Goal: Communication & Community: Answer question/provide support

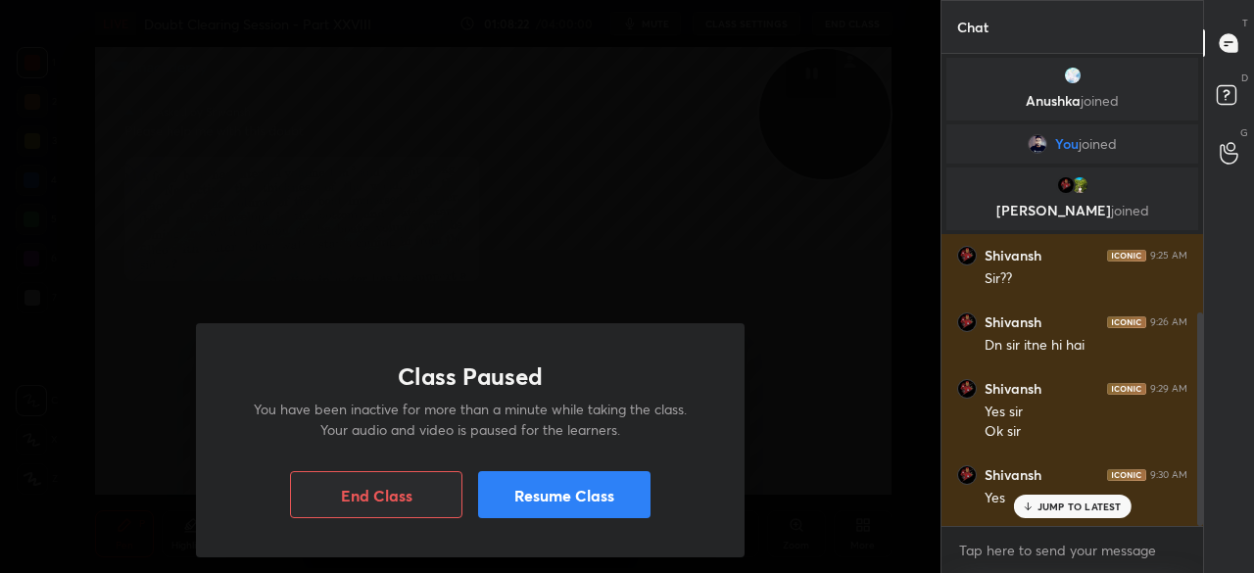
scroll to position [513, 256]
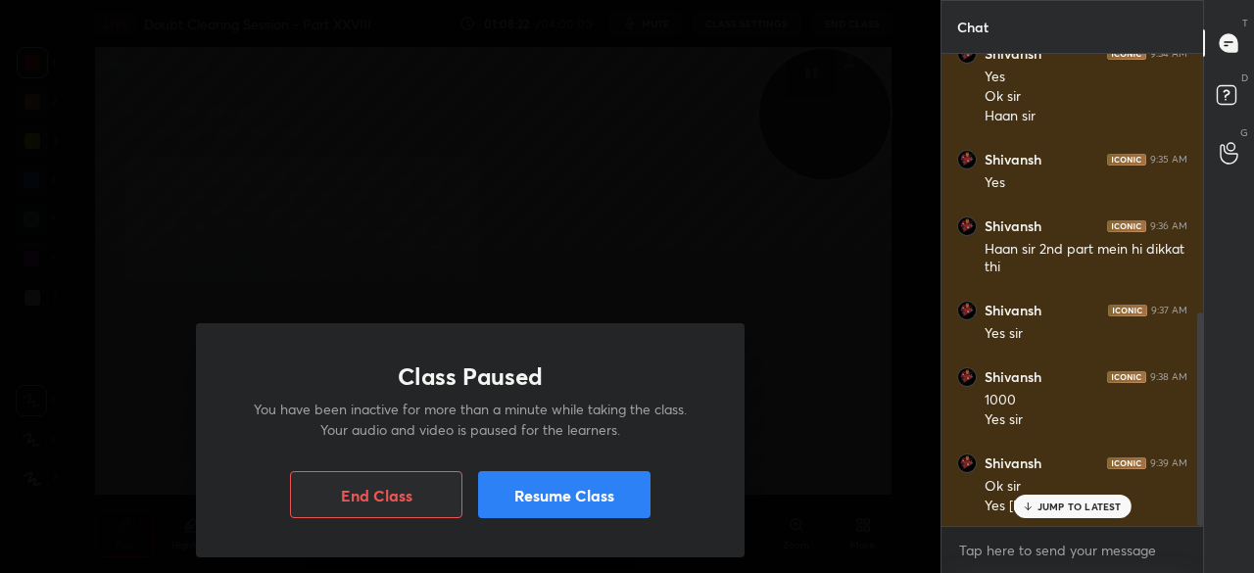
click at [526, 483] on button "Resume Class" at bounding box center [564, 494] width 172 height 47
click at [517, 497] on button "Resume Class" at bounding box center [564, 494] width 172 height 47
click at [528, 482] on button "Resume Class" at bounding box center [564, 494] width 172 height 47
click at [515, 496] on button "Resume Class" at bounding box center [564, 494] width 172 height 47
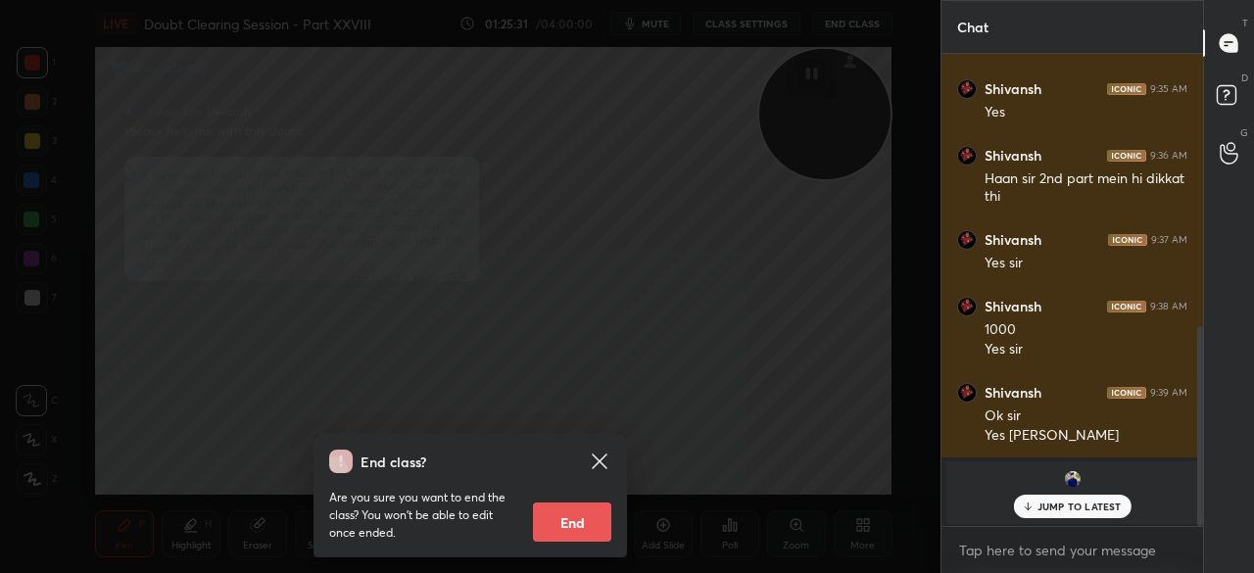
scroll to position [709, 0]
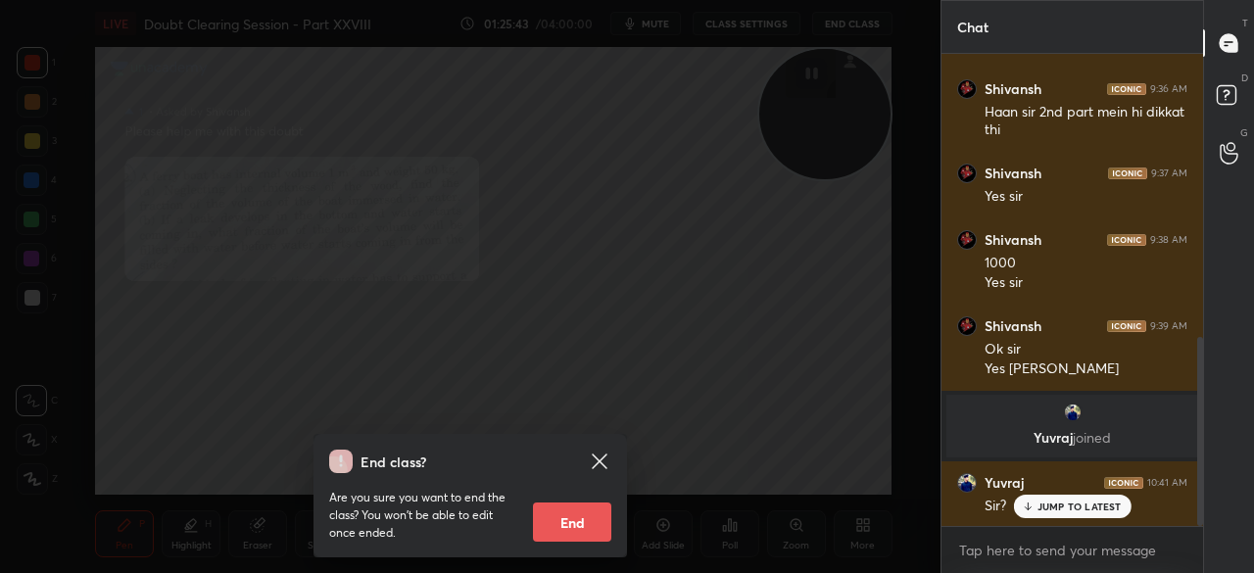
click at [591, 463] on icon at bounding box center [600, 462] width 24 height 24
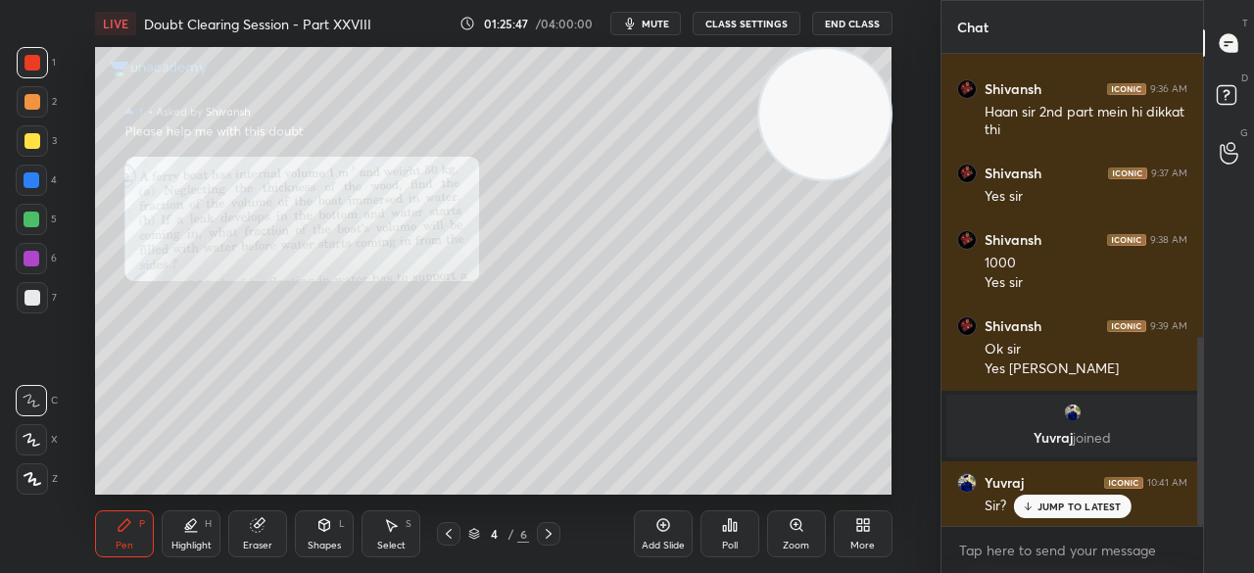
click at [1049, 502] on p "JUMP TO LATEST" at bounding box center [1080, 507] width 84 height 12
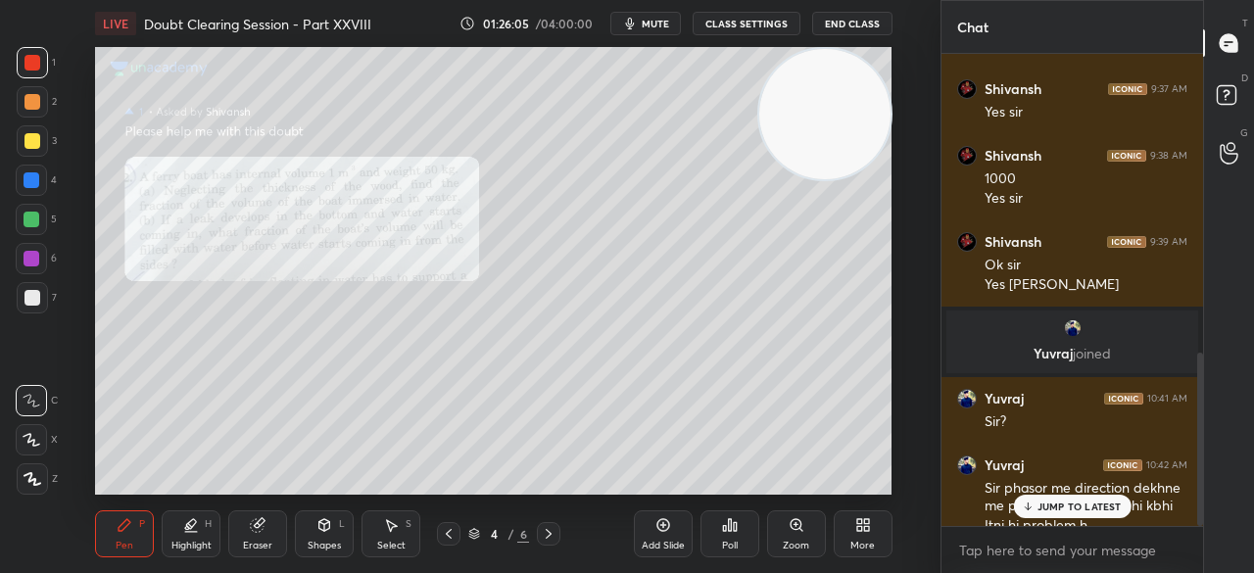
scroll to position [813, 0]
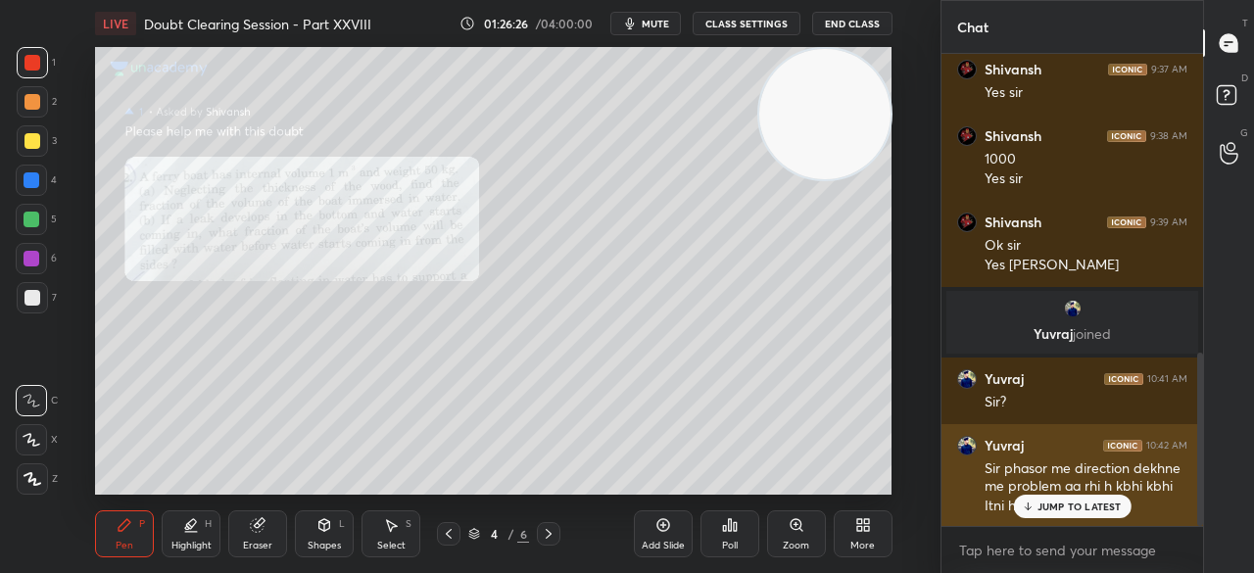
click at [1042, 507] on p "JUMP TO LATEST" at bounding box center [1080, 507] width 84 height 12
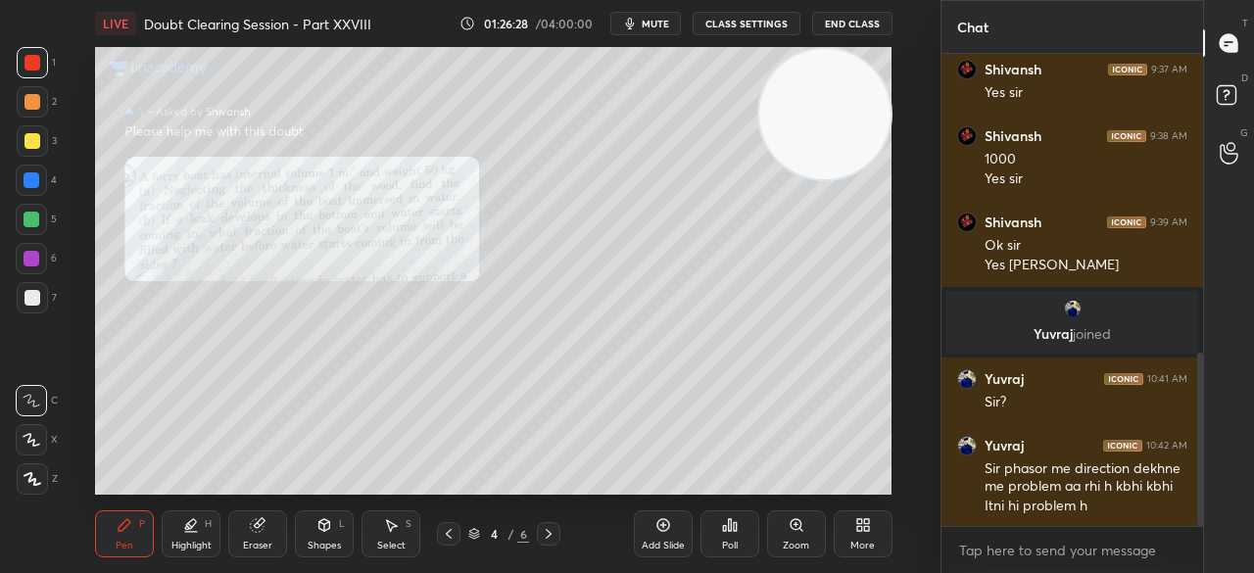
click at [34, 189] on div at bounding box center [31, 180] width 31 height 31
click at [670, 541] on div "Add Slide" at bounding box center [663, 546] width 43 height 10
click at [671, 541] on div "Add Slide" at bounding box center [663, 546] width 43 height 10
click at [673, 538] on div "Add Slide" at bounding box center [663, 534] width 59 height 47
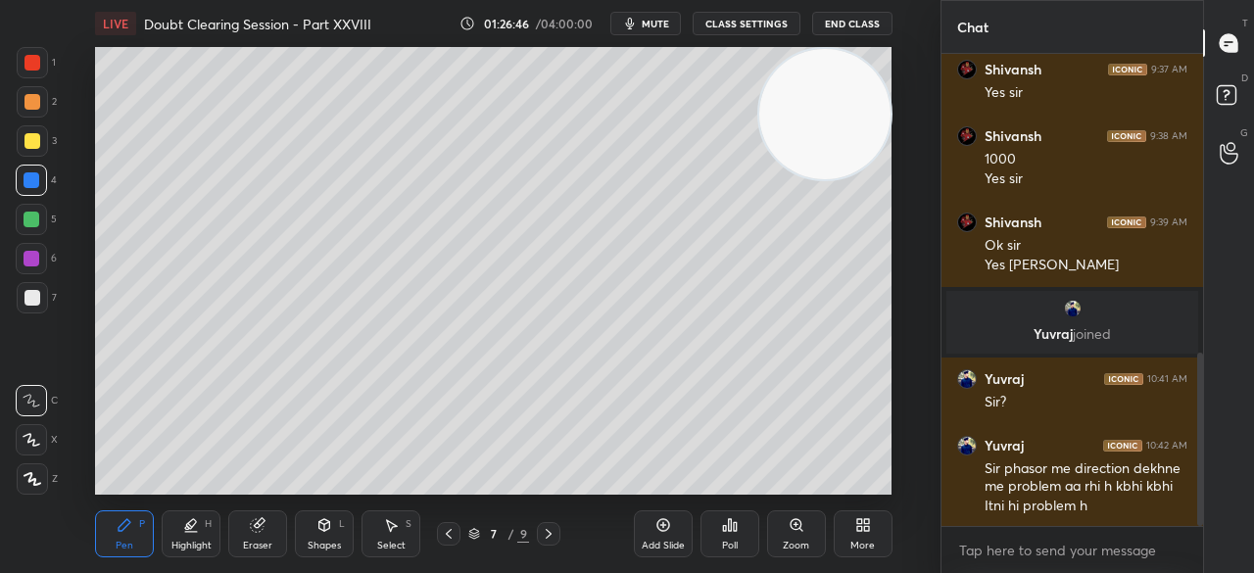
click at [30, 138] on div at bounding box center [32, 141] width 16 height 16
click at [339, 551] on div "Shapes" at bounding box center [324, 546] width 33 height 10
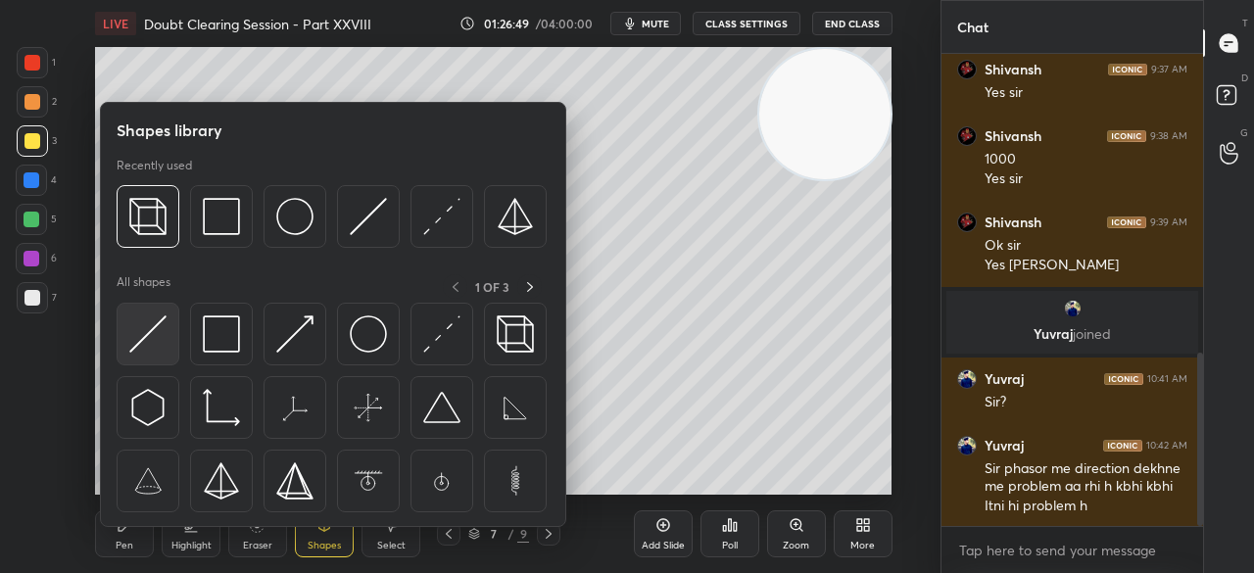
click at [153, 355] on div at bounding box center [148, 334] width 63 height 63
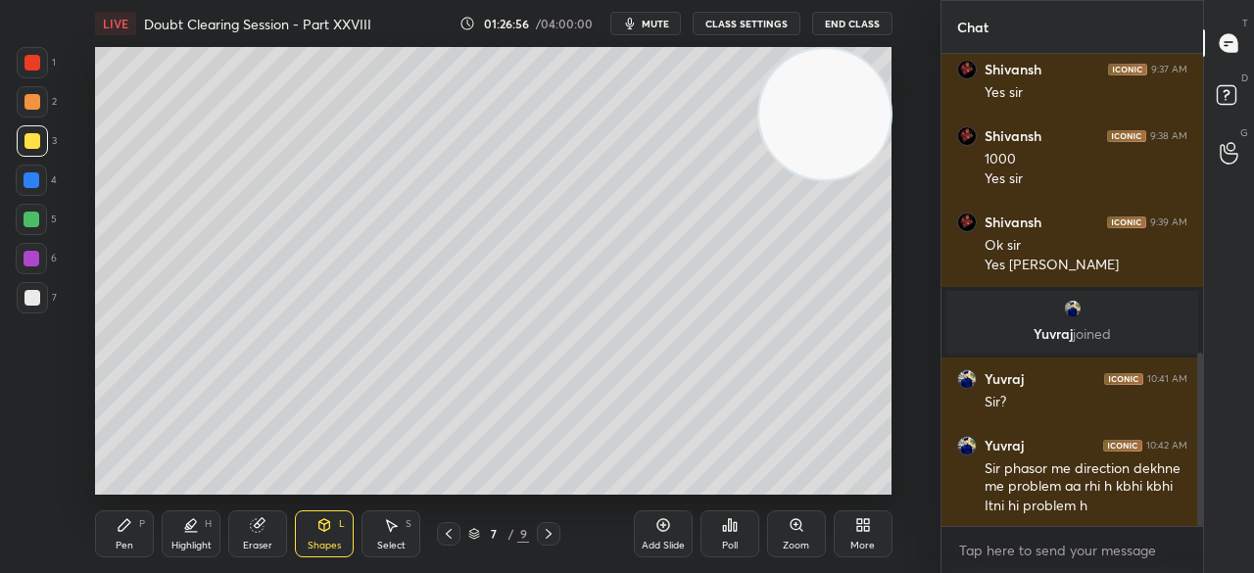
click at [308, 541] on div "Shapes" at bounding box center [324, 546] width 33 height 10
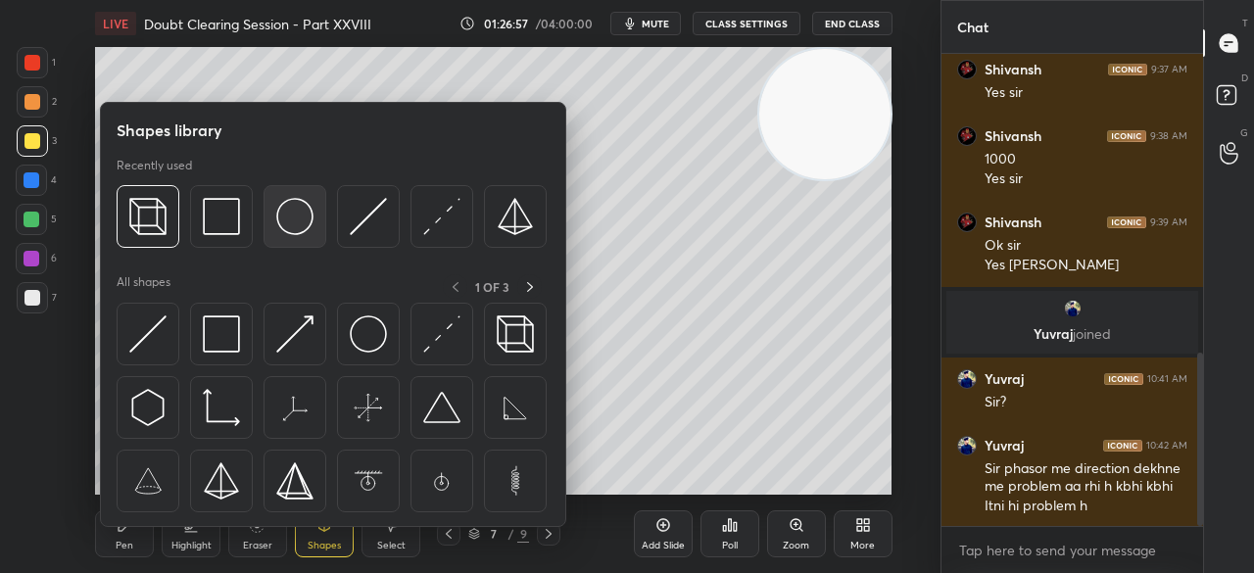
click at [305, 217] on img at bounding box center [294, 216] width 37 height 37
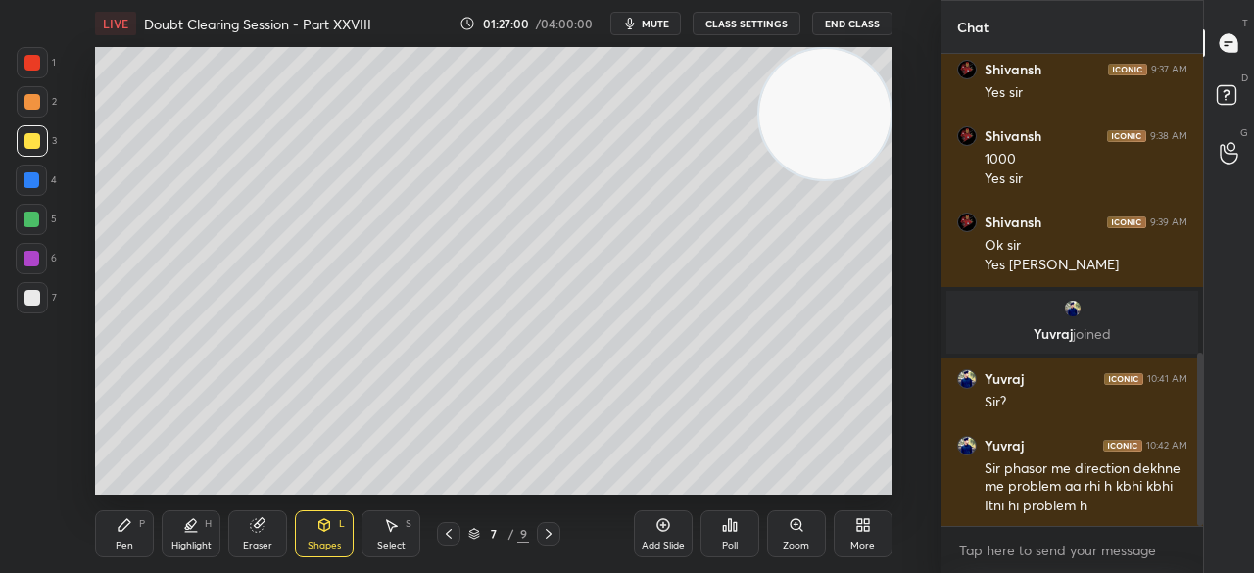
click at [35, 299] on div at bounding box center [32, 298] width 16 height 16
click at [40, 297] on div at bounding box center [32, 297] width 31 height 31
click at [135, 532] on div "Pen P" at bounding box center [124, 534] width 59 height 47
click at [32, 149] on div at bounding box center [32, 140] width 31 height 31
click at [27, 149] on div at bounding box center [32, 140] width 31 height 31
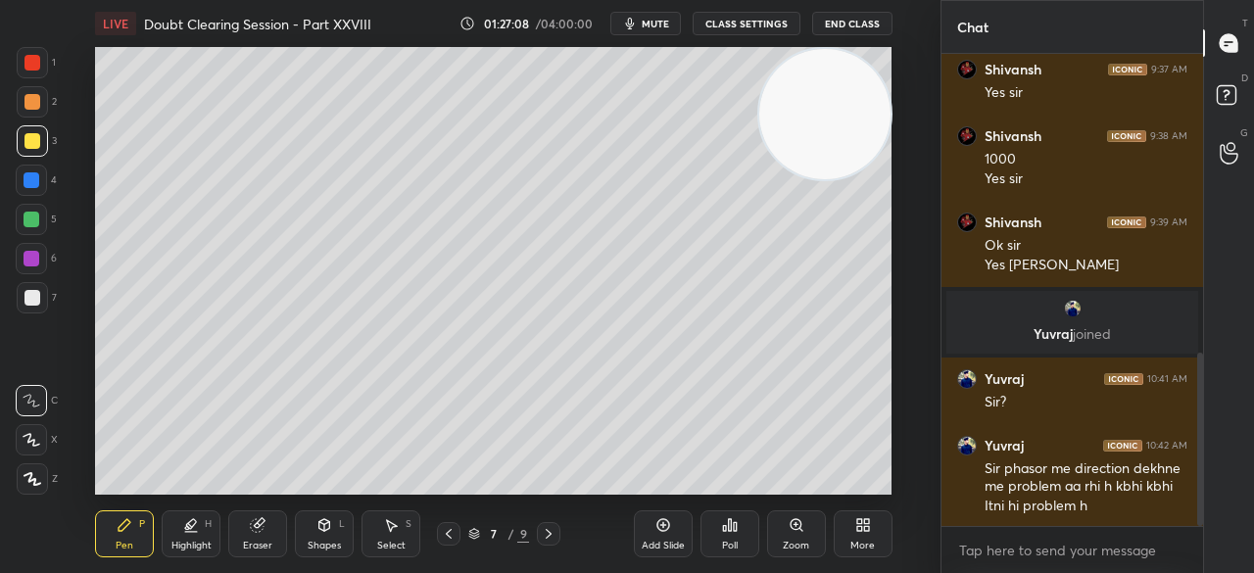
scroll to position [880, 0]
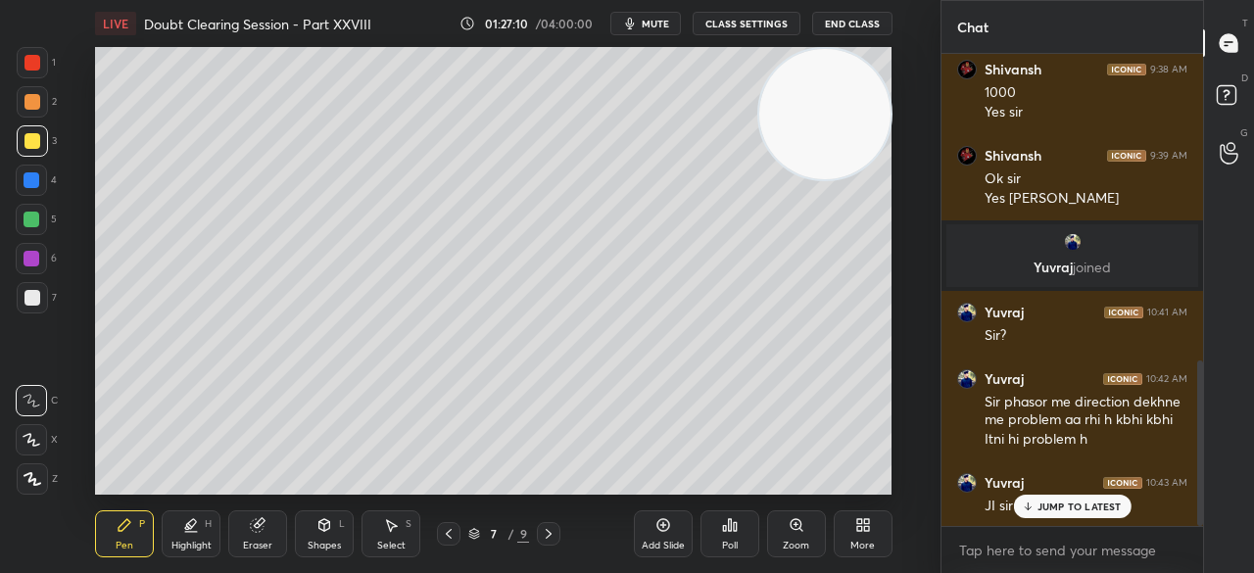
click at [1073, 509] on p "JUMP TO LATEST" at bounding box center [1080, 507] width 84 height 12
click at [212, 531] on div "Highlight H" at bounding box center [191, 534] width 59 height 47
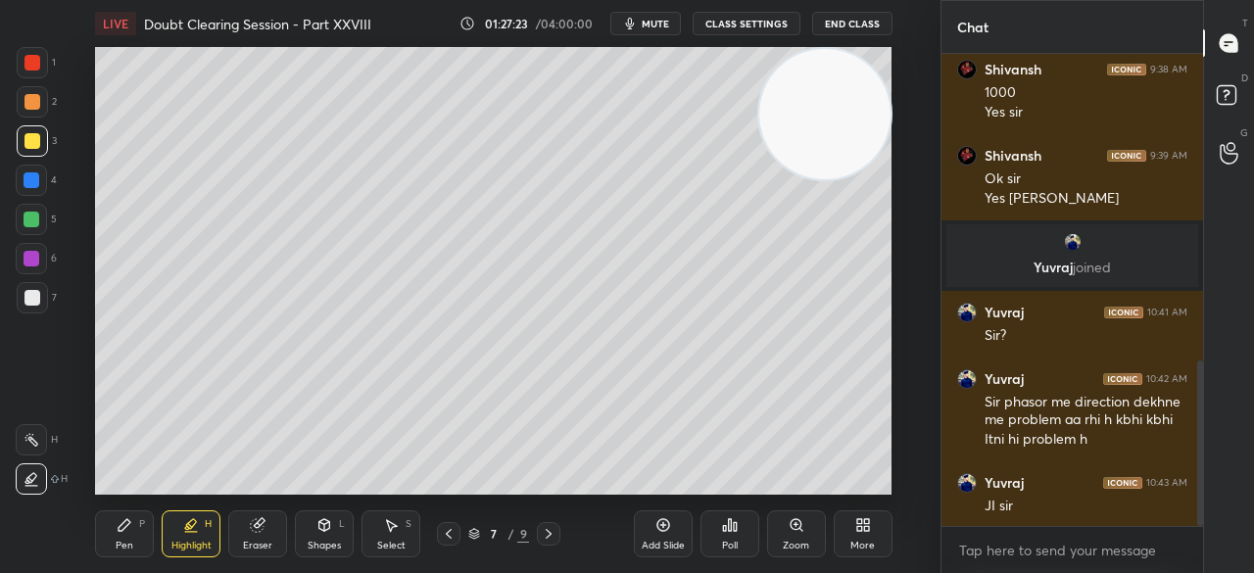
click at [35, 438] on icon at bounding box center [32, 440] width 16 height 16
click at [382, 541] on div "Select" at bounding box center [391, 546] width 28 height 10
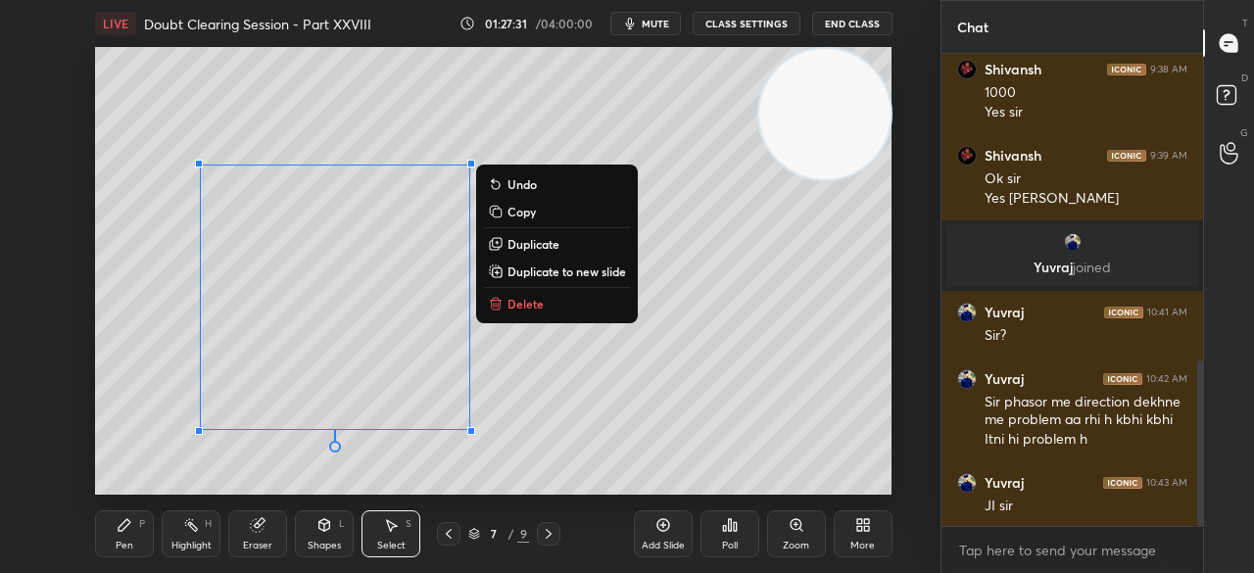
click at [123, 534] on div "Pen P" at bounding box center [124, 534] width 59 height 47
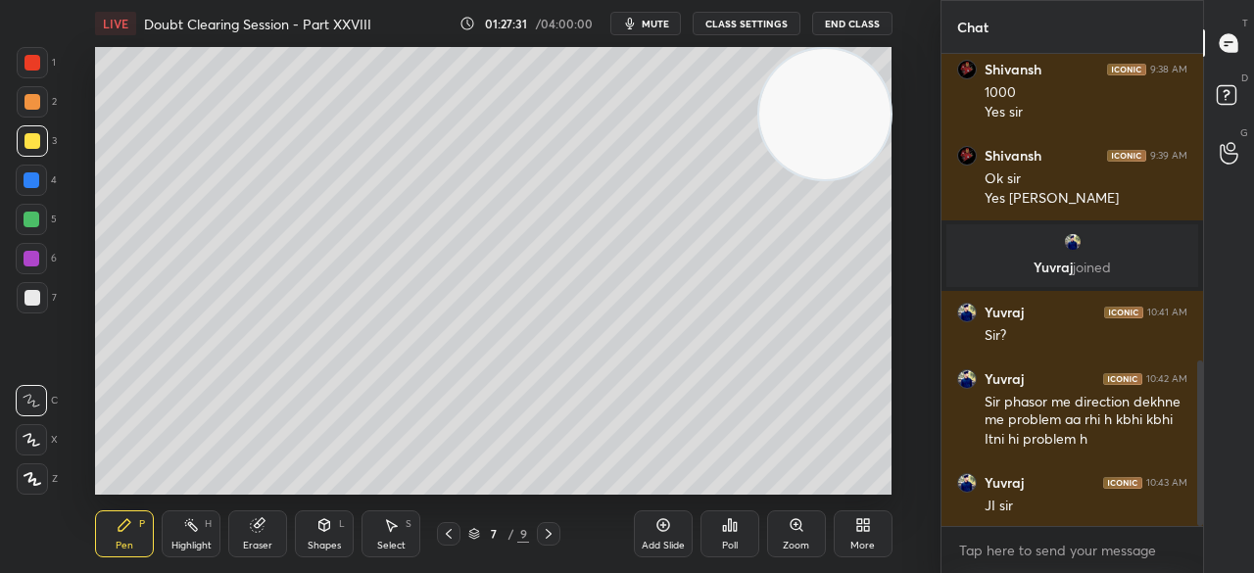
click at [116, 521] on div "Pen P" at bounding box center [124, 534] width 59 height 47
click at [34, 222] on div at bounding box center [32, 220] width 16 height 16
click at [31, 219] on div at bounding box center [32, 220] width 16 height 16
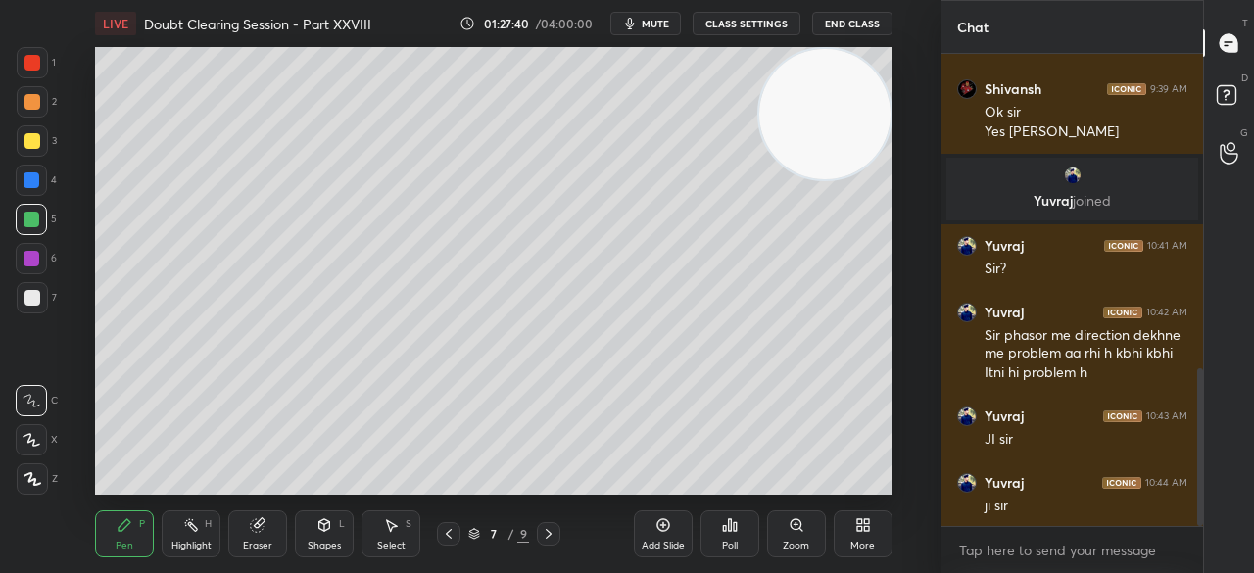
click at [41, 181] on div at bounding box center [31, 180] width 31 height 31
click at [37, 185] on div at bounding box center [32, 180] width 16 height 16
click at [36, 295] on div at bounding box center [32, 298] width 16 height 16
click at [35, 301] on div at bounding box center [32, 298] width 16 height 16
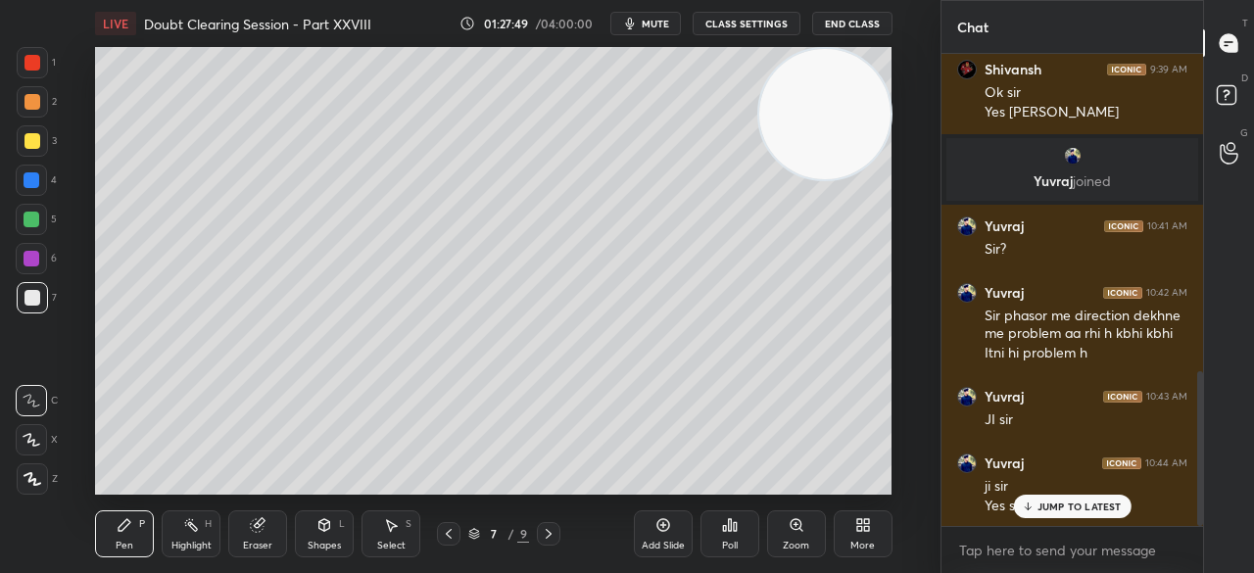
click at [1054, 514] on div "JUMP TO LATEST" at bounding box center [1072, 507] width 118 height 24
click at [29, 146] on div at bounding box center [32, 141] width 16 height 16
click at [24, 149] on div at bounding box center [32, 140] width 31 height 31
click at [184, 532] on icon at bounding box center [191, 525] width 16 height 16
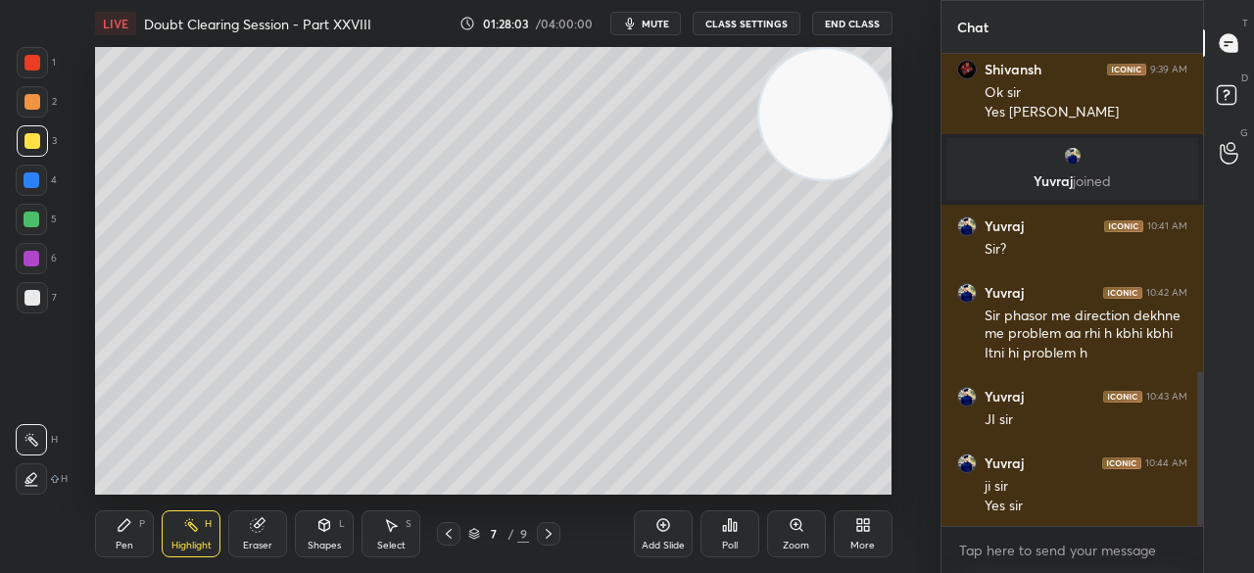
click at [25, 301] on div at bounding box center [32, 298] width 16 height 16
click at [26, 302] on div at bounding box center [32, 298] width 16 height 16
click at [118, 528] on icon at bounding box center [125, 525] width 16 height 16
click at [124, 530] on icon at bounding box center [125, 525] width 16 height 16
click at [37, 146] on div at bounding box center [32, 141] width 16 height 16
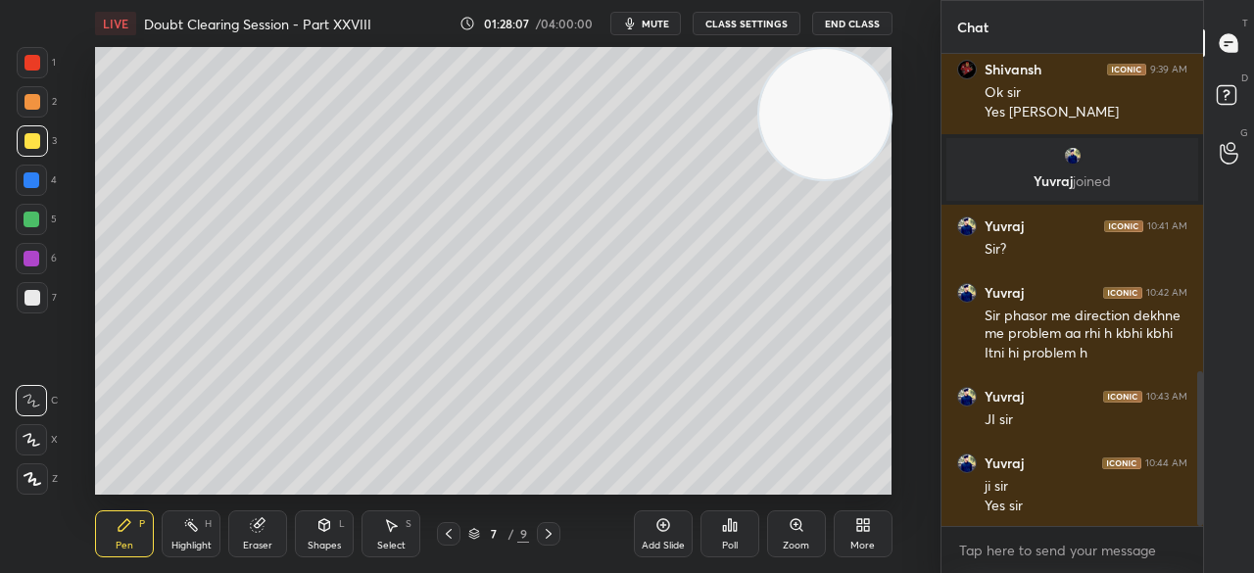
click at [34, 142] on div at bounding box center [32, 141] width 16 height 16
click at [31, 295] on div at bounding box center [32, 298] width 16 height 16
click at [35, 299] on div at bounding box center [32, 298] width 16 height 16
click at [189, 544] on div "Highlight" at bounding box center [191, 546] width 40 height 10
click at [41, 476] on div at bounding box center [31, 479] width 31 height 31
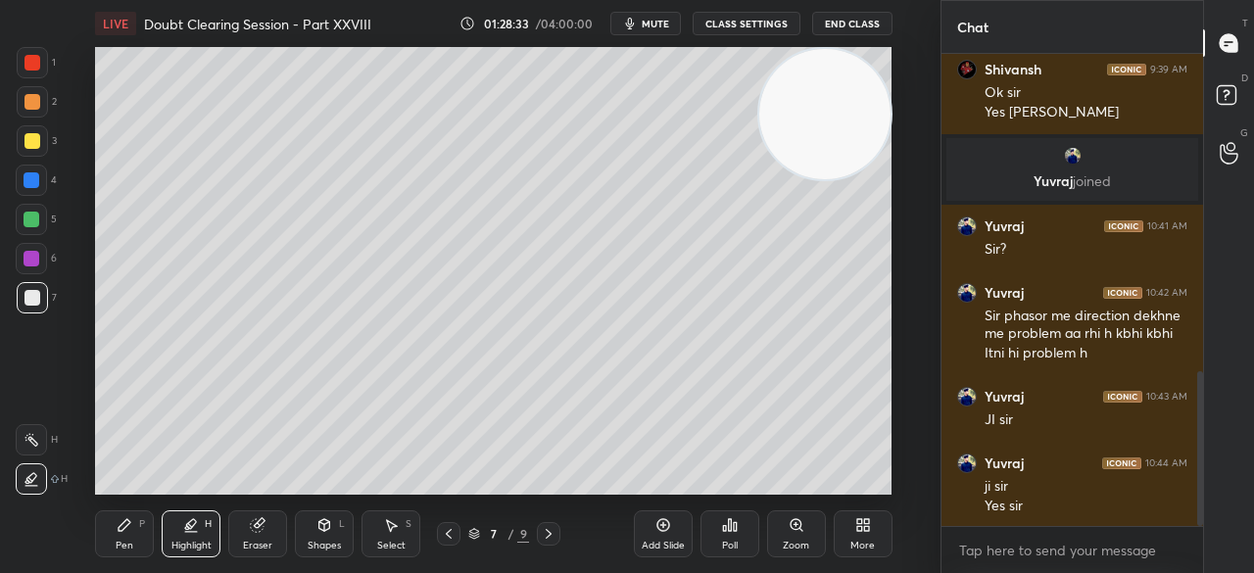
click at [107, 546] on div "Pen P" at bounding box center [124, 534] width 59 height 47
click at [114, 535] on div "Pen P" at bounding box center [124, 534] width 59 height 47
click at [49, 135] on div "3" at bounding box center [37, 140] width 40 height 31
click at [33, 224] on div at bounding box center [32, 220] width 16 height 16
click at [43, 219] on div at bounding box center [31, 219] width 31 height 31
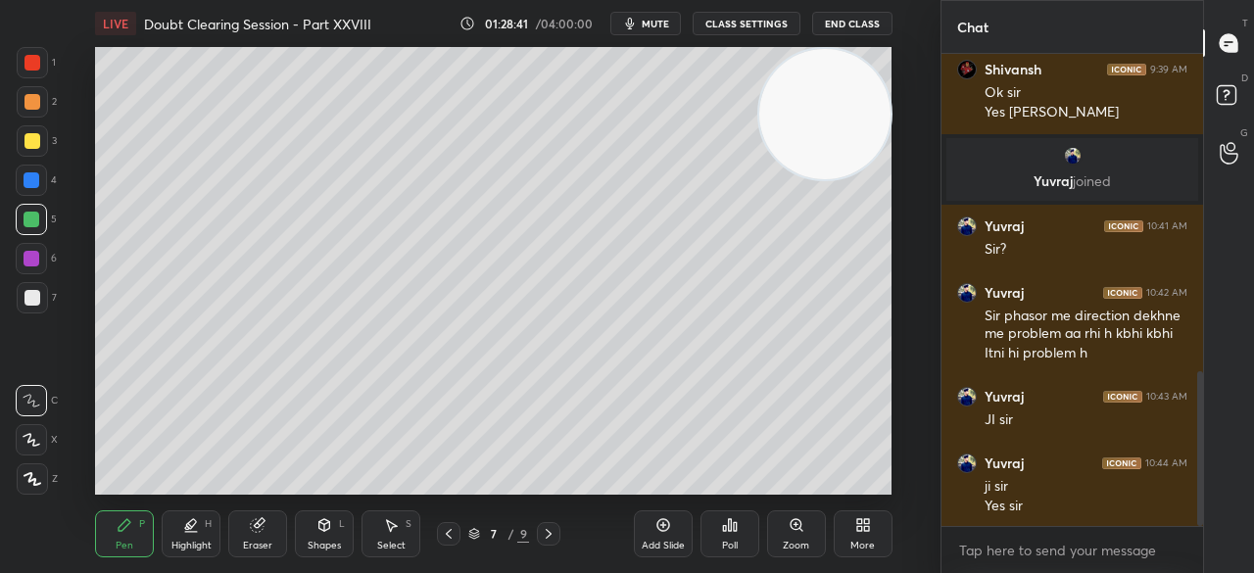
click at [36, 146] on div at bounding box center [32, 141] width 16 height 16
click at [35, 140] on div at bounding box center [32, 141] width 16 height 16
click at [39, 307] on div at bounding box center [32, 297] width 31 height 31
click at [33, 194] on div at bounding box center [31, 180] width 31 height 31
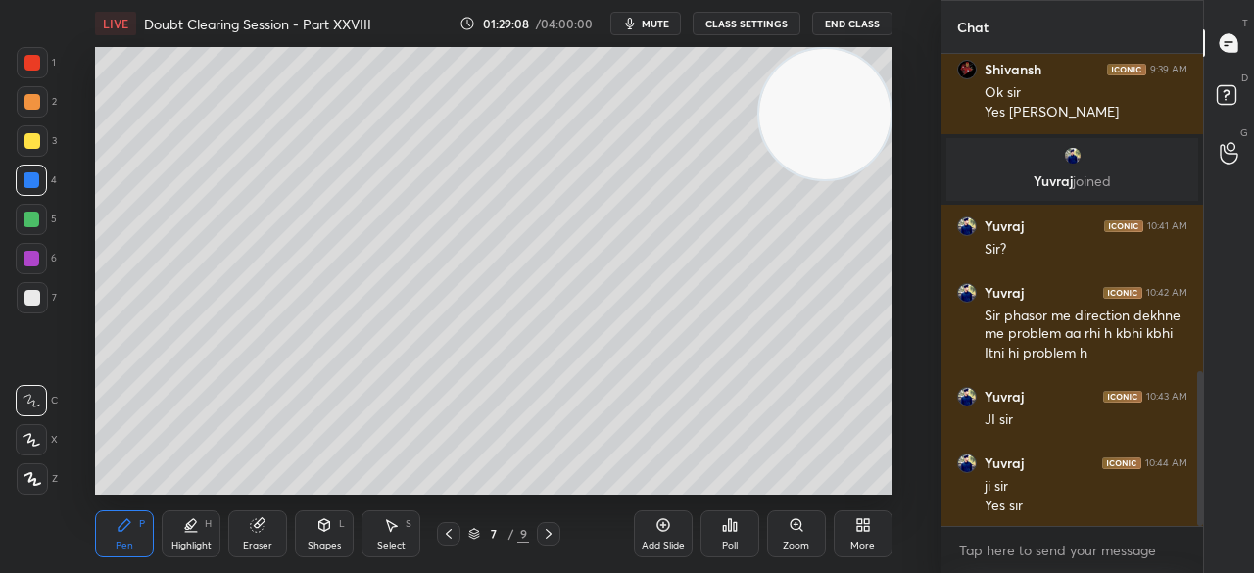
click at [36, 193] on div at bounding box center [31, 180] width 31 height 31
click at [41, 143] on div at bounding box center [32, 140] width 31 height 31
click at [41, 146] on div at bounding box center [32, 140] width 31 height 31
click at [31, 208] on div at bounding box center [31, 219] width 31 height 31
click at [33, 219] on div at bounding box center [32, 220] width 16 height 16
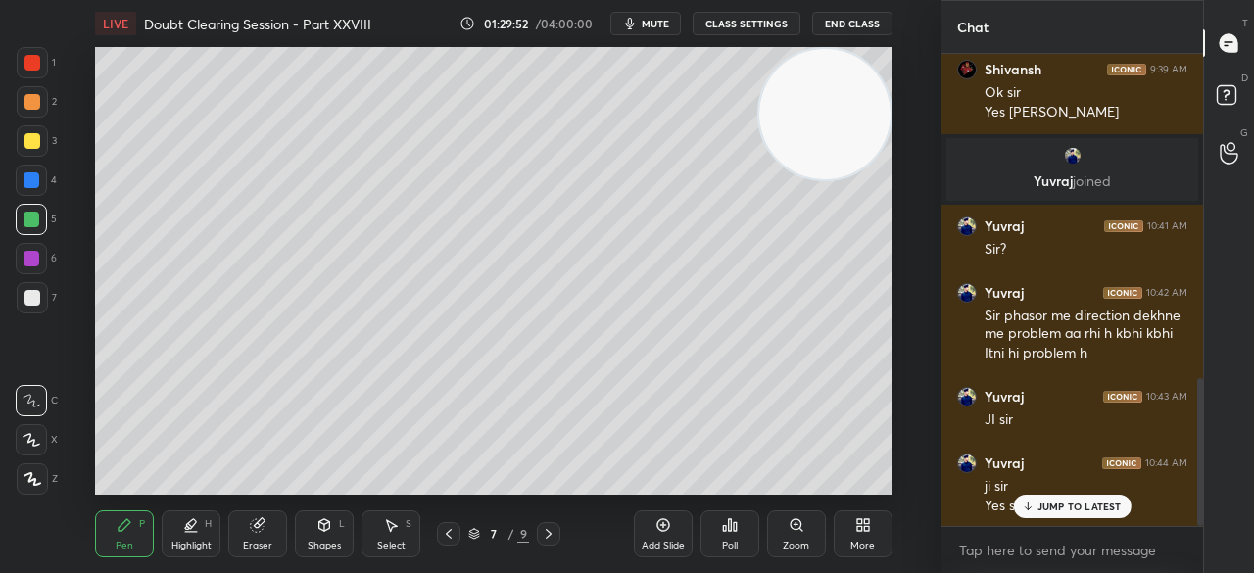
scroll to position [1033, 0]
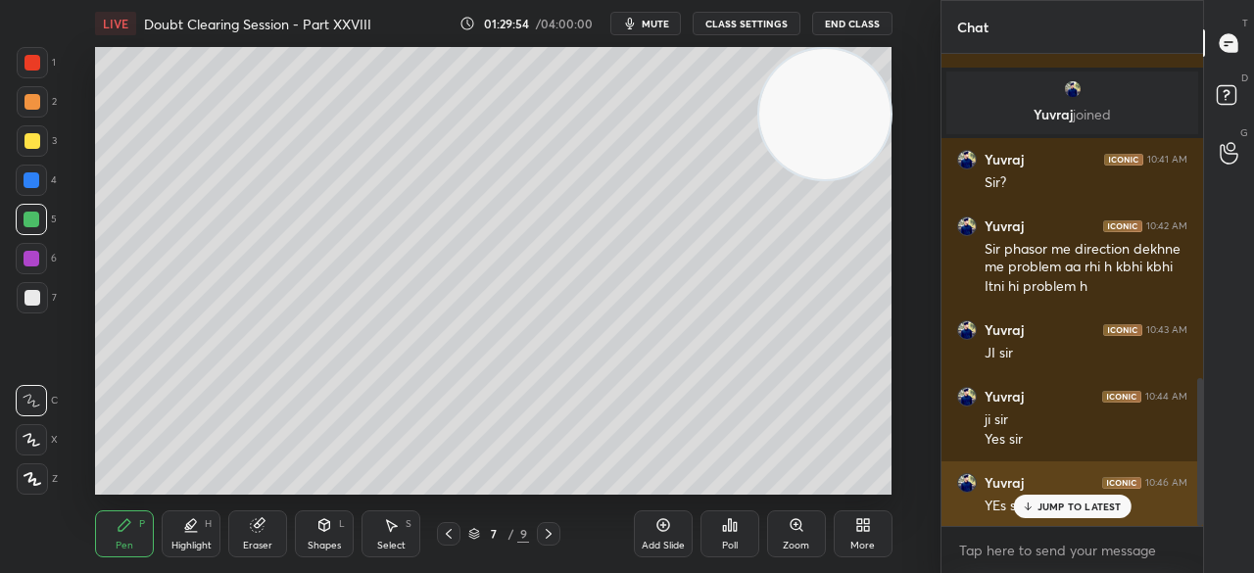
click at [1048, 513] on div "JUMP TO LATEST" at bounding box center [1072, 507] width 118 height 24
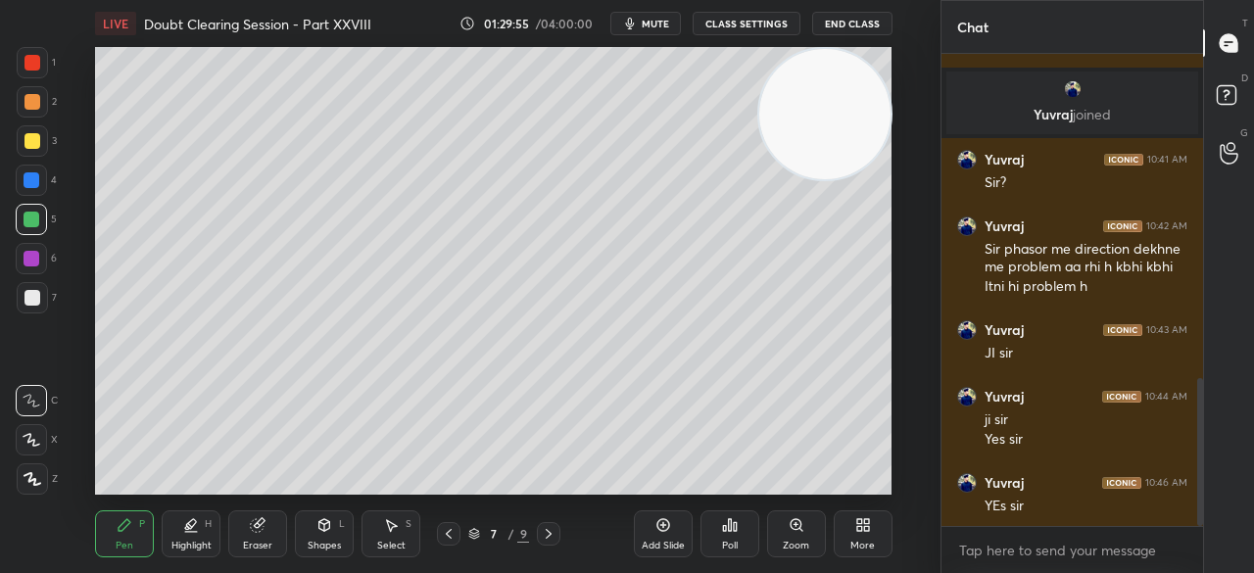
click at [32, 159] on div "3" at bounding box center [37, 144] width 40 height 39
click at [39, 146] on div at bounding box center [32, 140] width 31 height 31
click at [45, 192] on div at bounding box center [31, 180] width 31 height 31
click at [45, 189] on div at bounding box center [31, 180] width 31 height 31
click at [31, 229] on div at bounding box center [31, 219] width 31 height 31
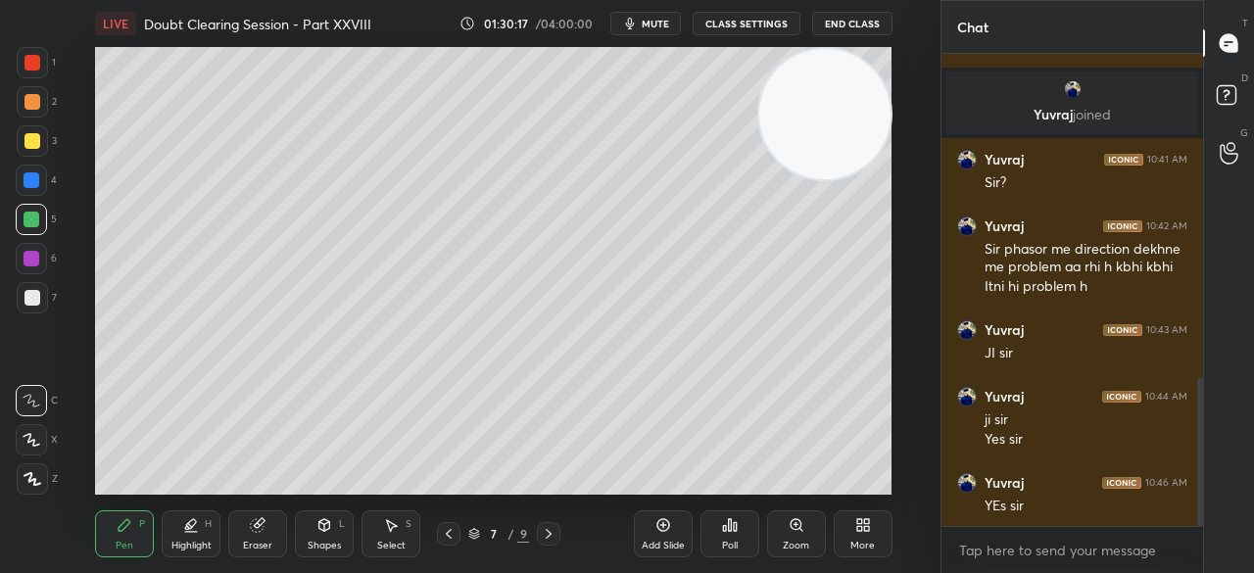
click at [28, 224] on div at bounding box center [32, 220] width 16 height 16
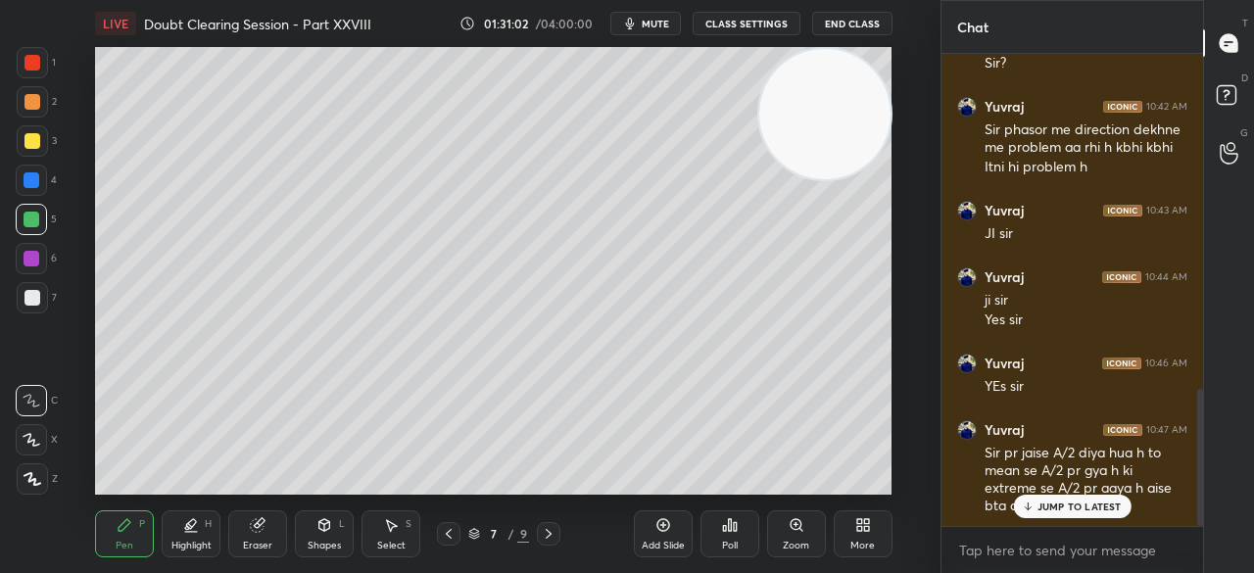
click at [1050, 507] on p "JUMP TO LATEST" at bounding box center [1080, 507] width 84 height 12
click at [38, 69] on div at bounding box center [32, 63] width 16 height 16
click at [34, 58] on div at bounding box center [32, 63] width 16 height 16
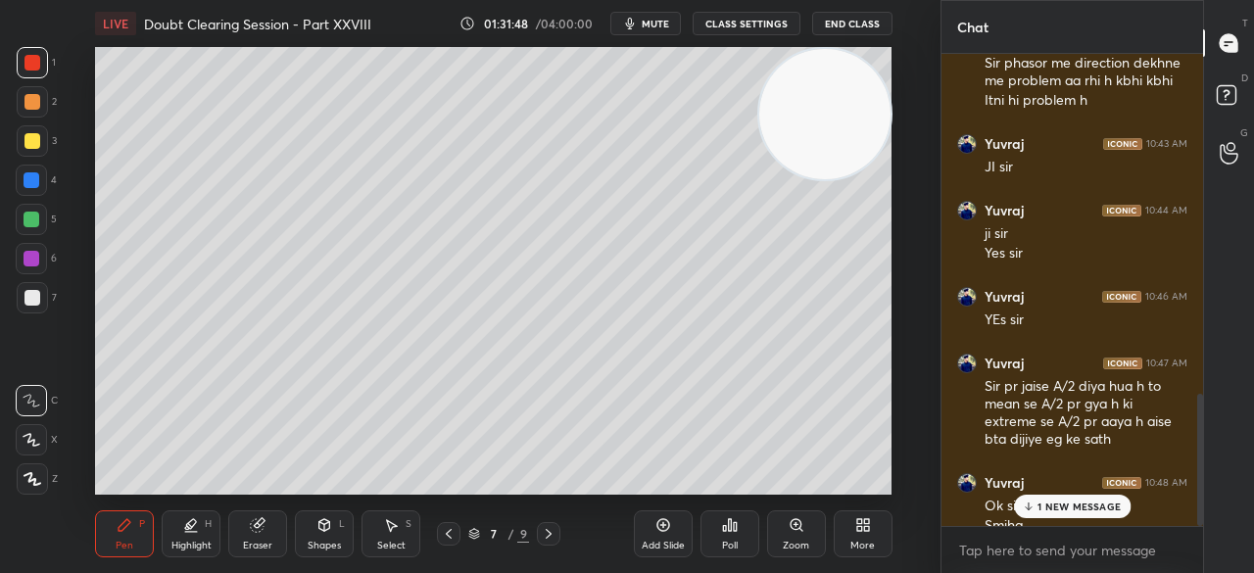
scroll to position [1239, 0]
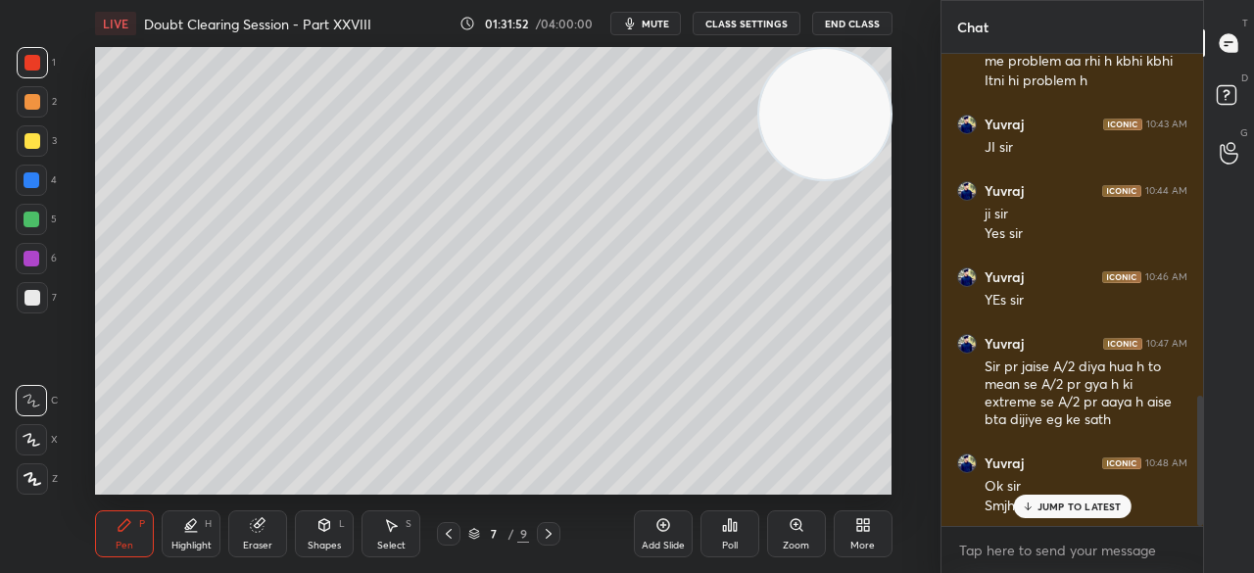
click at [20, 220] on div at bounding box center [31, 219] width 31 height 31
click at [31, 213] on div at bounding box center [32, 220] width 16 height 16
click at [192, 537] on div "Highlight H" at bounding box center [191, 534] width 59 height 47
click at [192, 541] on div "Highlight" at bounding box center [191, 546] width 40 height 10
click at [35, 147] on div at bounding box center [32, 141] width 16 height 16
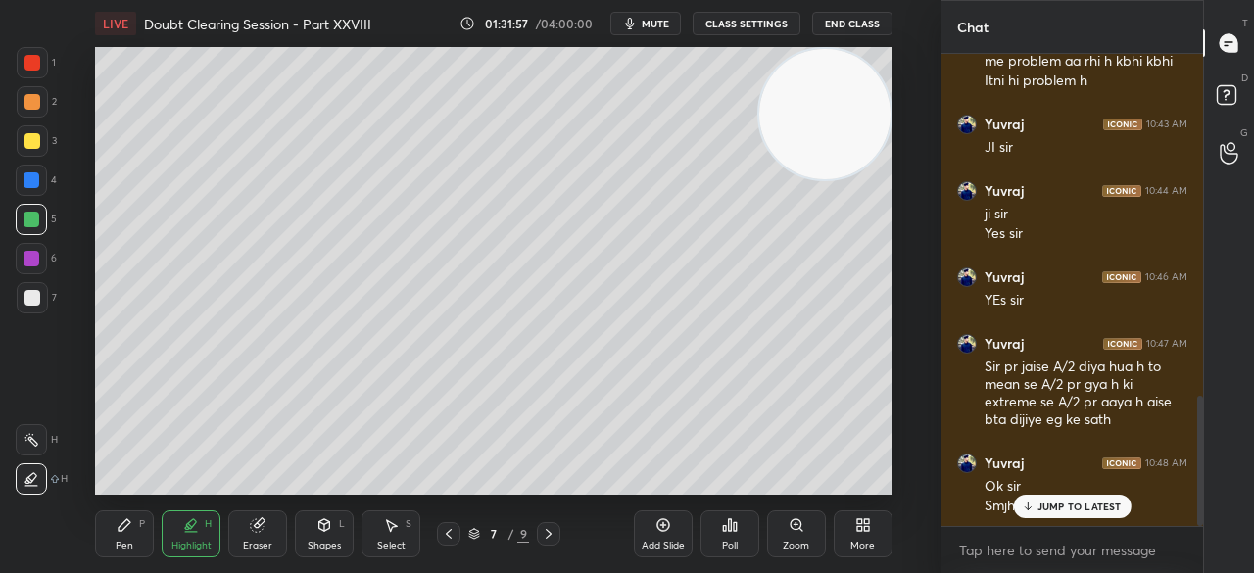
click at [43, 147] on div at bounding box center [32, 140] width 31 height 31
click at [145, 530] on div "Pen P" at bounding box center [124, 534] width 59 height 47
click at [144, 526] on div "P" at bounding box center [142, 524] width 6 height 10
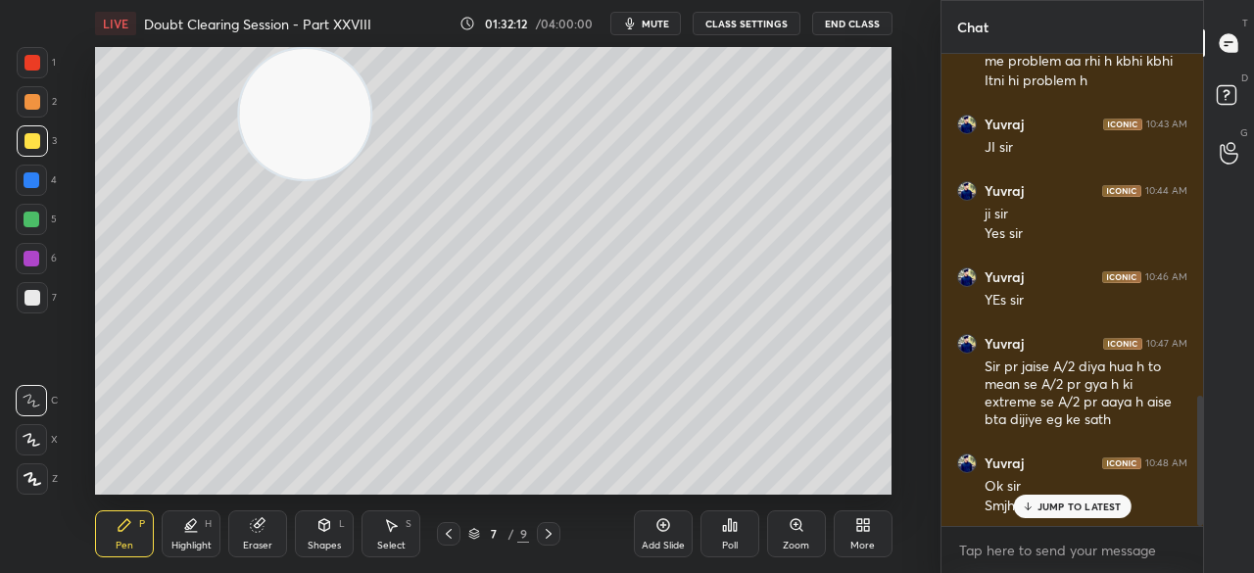
click at [38, 205] on div at bounding box center [31, 219] width 31 height 31
click at [28, 195] on div at bounding box center [31, 180] width 31 height 31
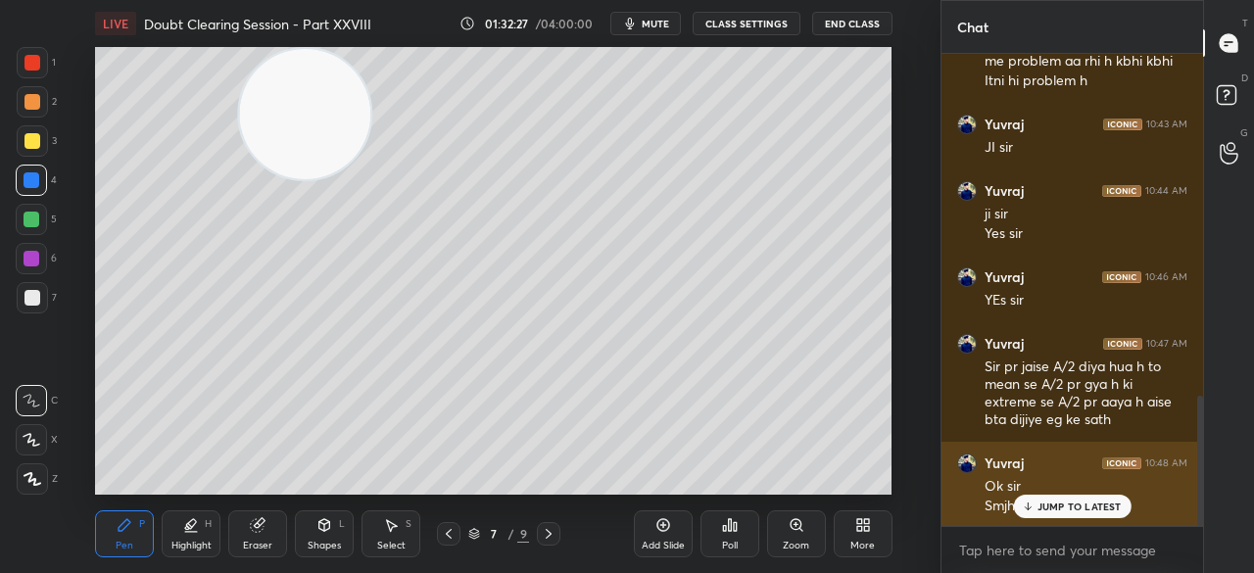
click at [1054, 491] on div "Ok sir" at bounding box center [1086, 487] width 203 height 20
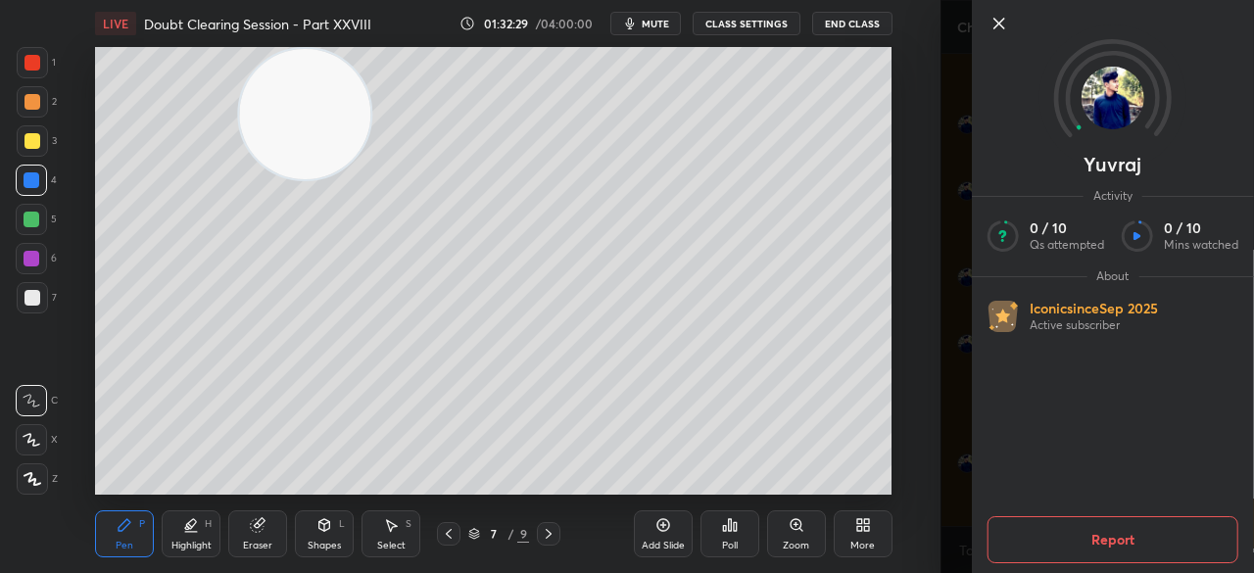
click at [988, 29] on icon at bounding box center [1000, 24] width 24 height 24
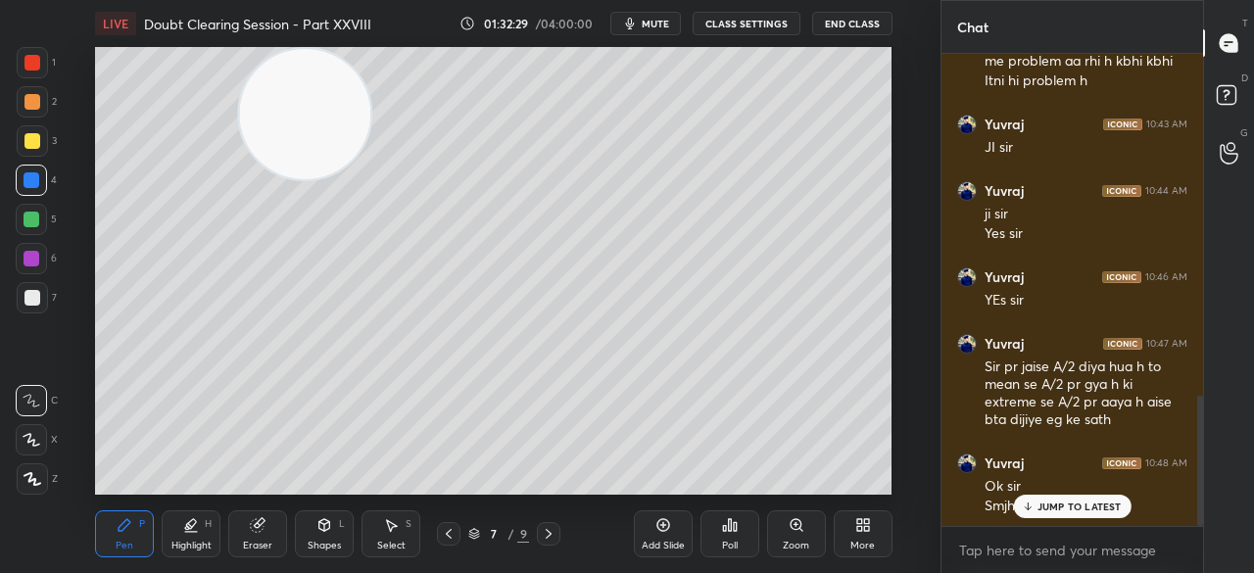
click at [982, 33] on div "Yuvraj" at bounding box center [1098, 286] width 314 height 573
click at [1076, 510] on p "JUMP TO LATEST" at bounding box center [1080, 507] width 84 height 12
click at [43, 70] on div at bounding box center [32, 62] width 31 height 31
click at [36, 69] on div at bounding box center [32, 63] width 16 height 16
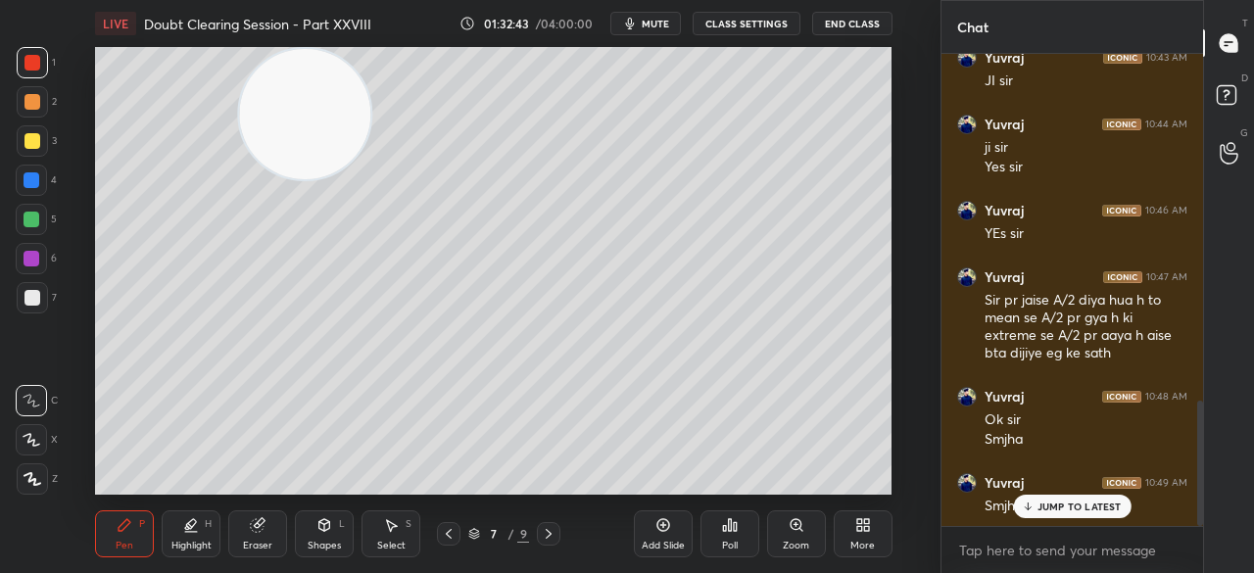
click at [37, 144] on div at bounding box center [32, 141] width 16 height 16
click at [35, 146] on div at bounding box center [32, 141] width 16 height 16
click at [1063, 501] on p "JUMP TO LATEST" at bounding box center [1080, 507] width 84 height 12
click at [42, 286] on div at bounding box center [32, 297] width 31 height 31
click at [33, 297] on div at bounding box center [32, 298] width 16 height 16
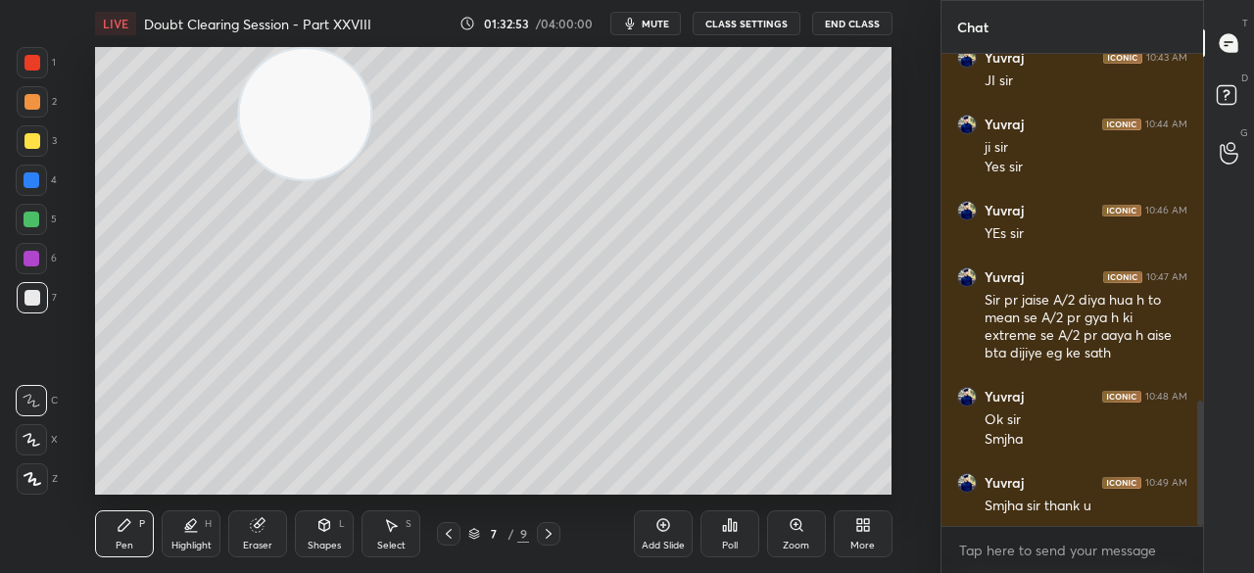
click at [27, 69] on div at bounding box center [32, 63] width 16 height 16
click at [20, 75] on div at bounding box center [32, 62] width 31 height 31
click at [13, 119] on div "1 2 3 4 5 6 7 C X Z C X Z E E Erase all H H" at bounding box center [31, 271] width 63 height 448
click at [14, 130] on div "1 2 3 4 5 6 7 C X Z C X Z E E Erase all H H" at bounding box center [31, 271] width 63 height 448
click at [17, 135] on div at bounding box center [32, 140] width 31 height 31
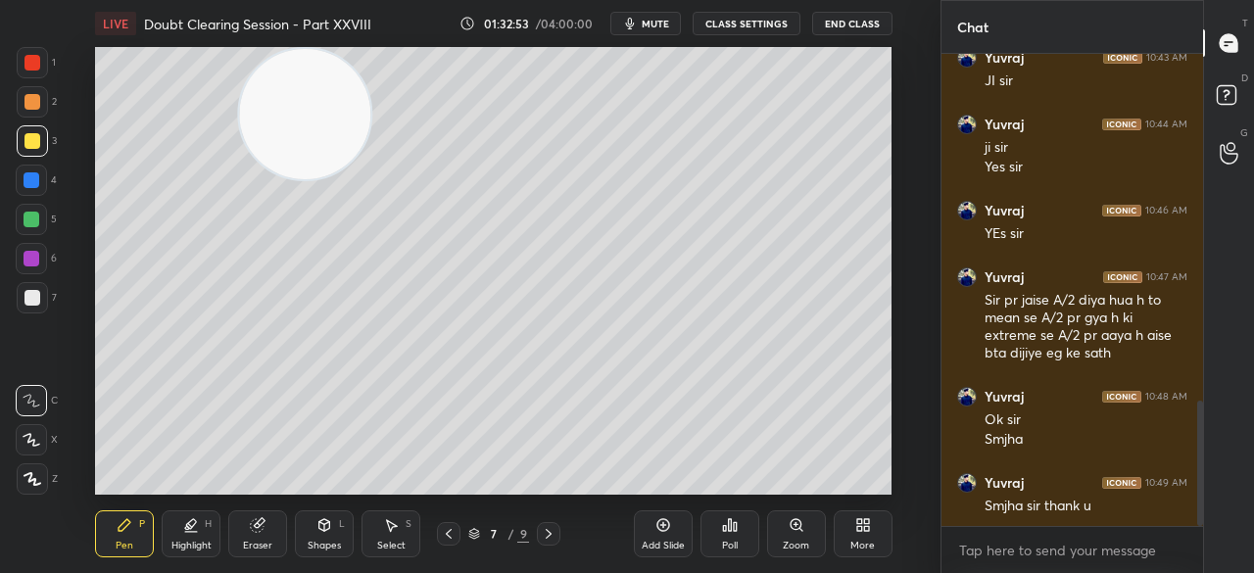
click at [23, 131] on div at bounding box center [32, 140] width 31 height 31
click at [25, 135] on div at bounding box center [32, 141] width 16 height 16
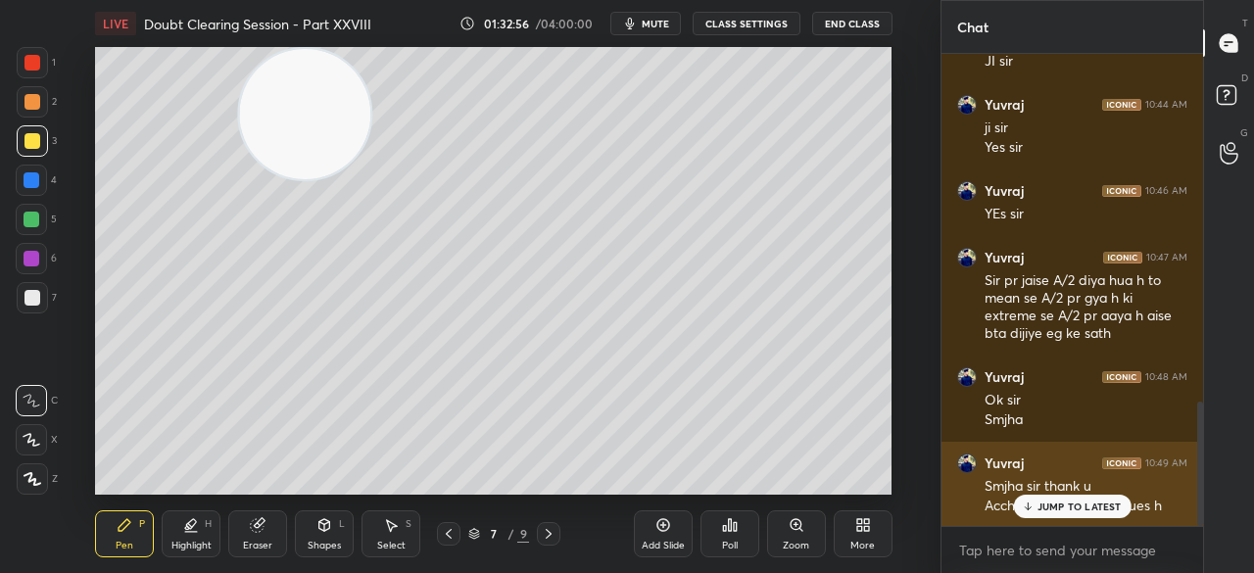
click at [1039, 506] on p "JUMP TO LATEST" at bounding box center [1080, 507] width 84 height 12
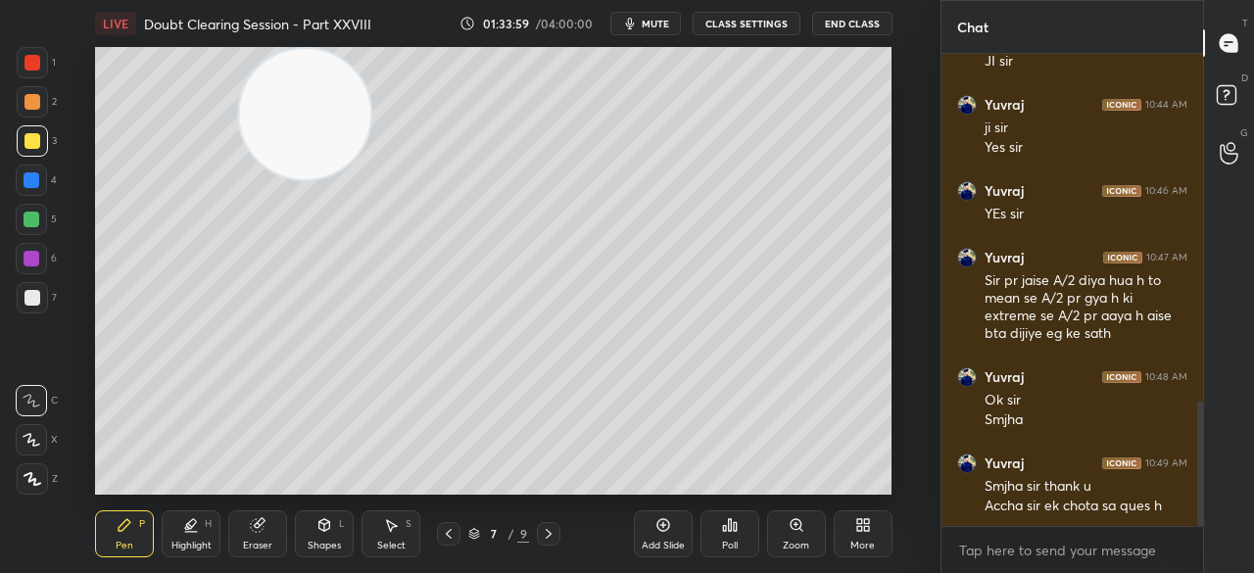
scroll to position [1480, 0]
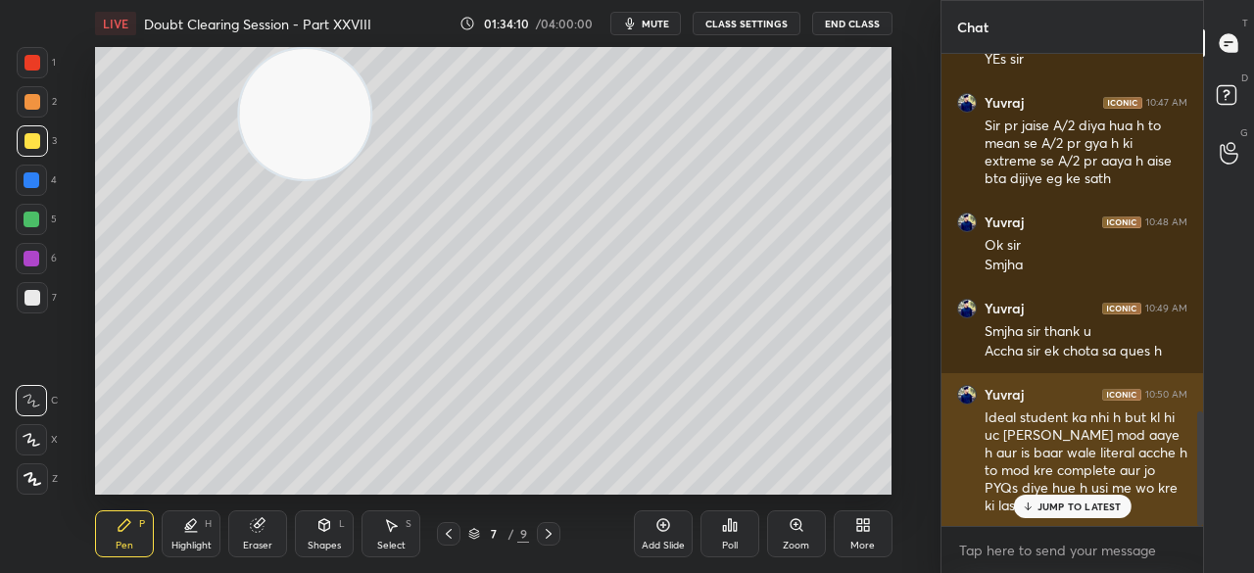
click at [1049, 501] on p "JUMP TO LATEST" at bounding box center [1080, 507] width 84 height 12
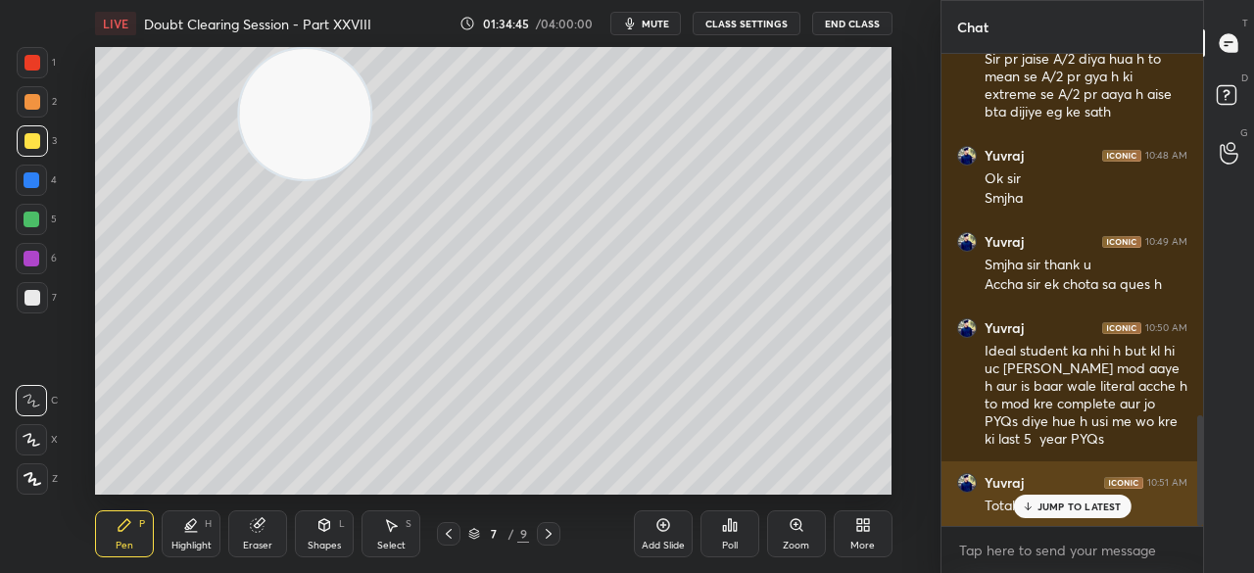
click at [1041, 511] on p "JUMP TO LATEST" at bounding box center [1080, 507] width 84 height 12
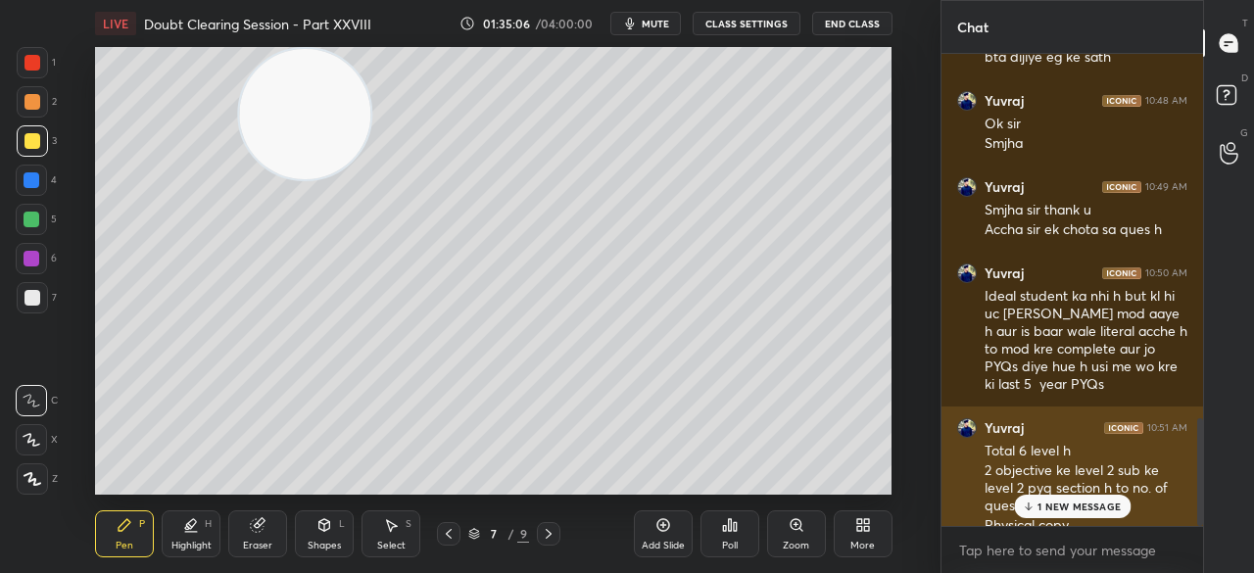
scroll to position [1621, 0]
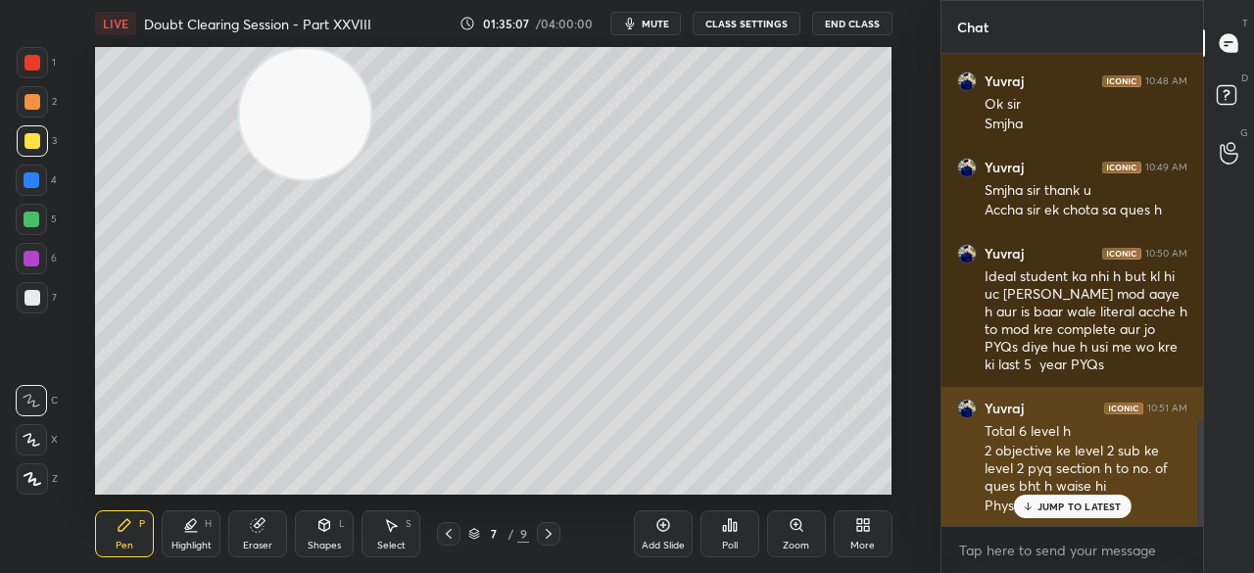
click at [1053, 501] on p "JUMP TO LATEST" at bounding box center [1080, 507] width 84 height 12
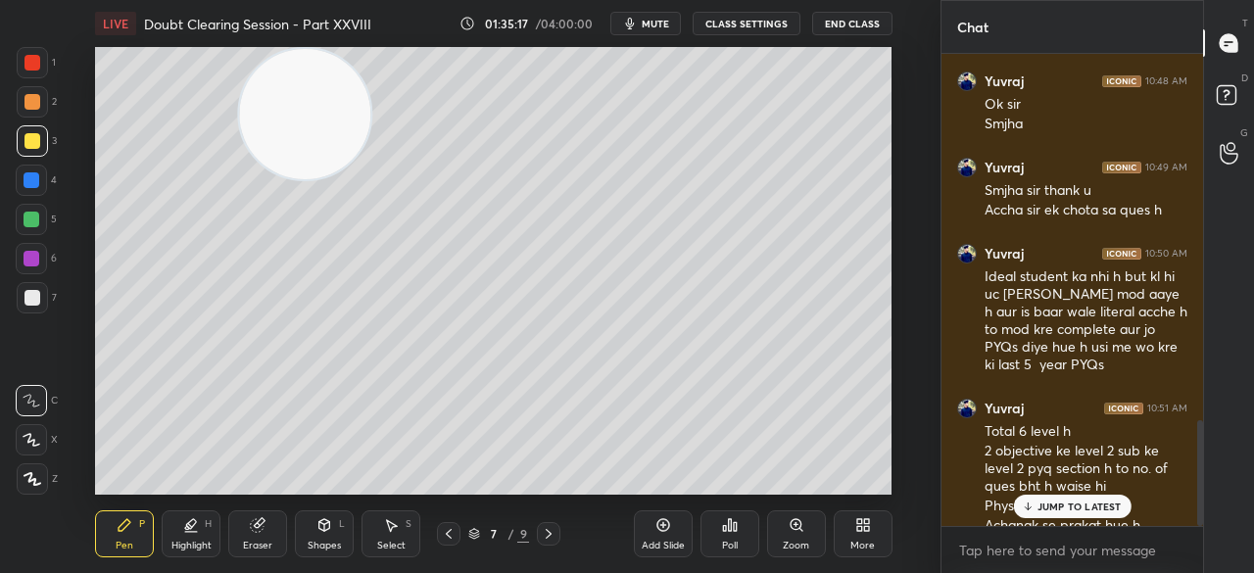
scroll to position [1640, 0]
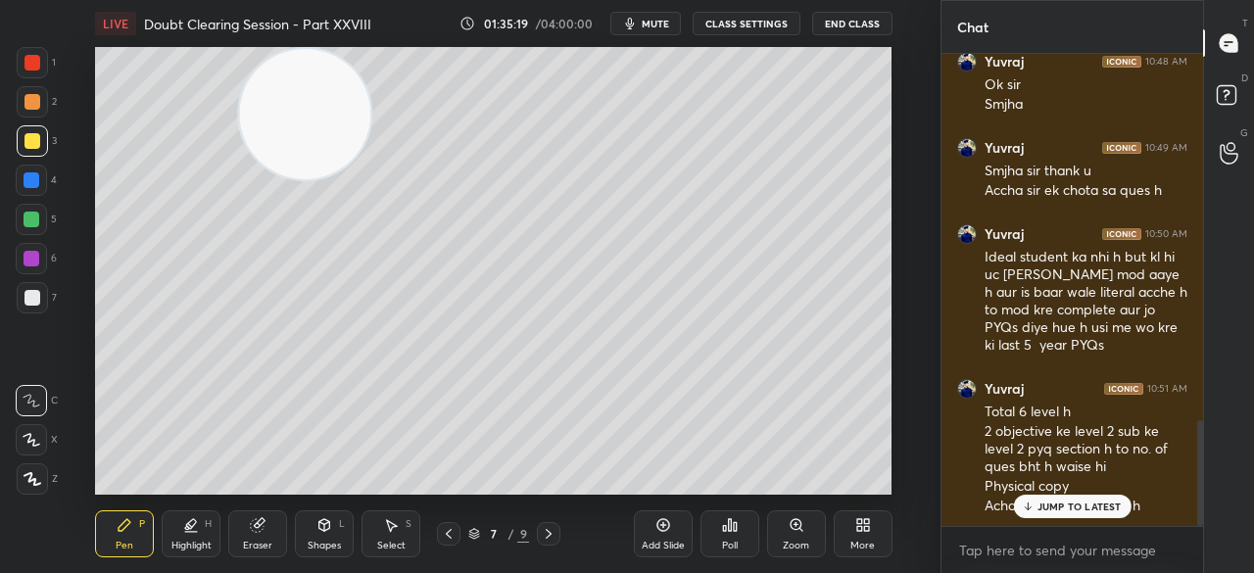
click at [1066, 504] on p "JUMP TO LATEST" at bounding box center [1080, 507] width 84 height 12
click at [36, 187] on div at bounding box center [32, 180] width 16 height 16
click at [37, 188] on div at bounding box center [31, 180] width 31 height 31
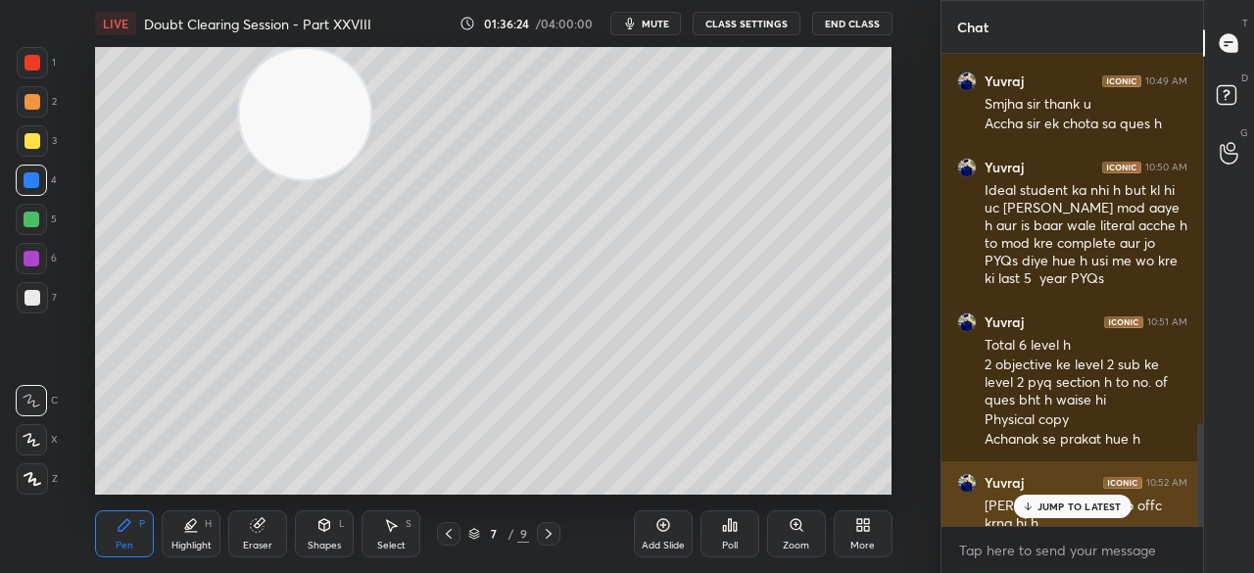
click at [1052, 510] on p "JUMP TO LATEST" at bounding box center [1080, 507] width 84 height 12
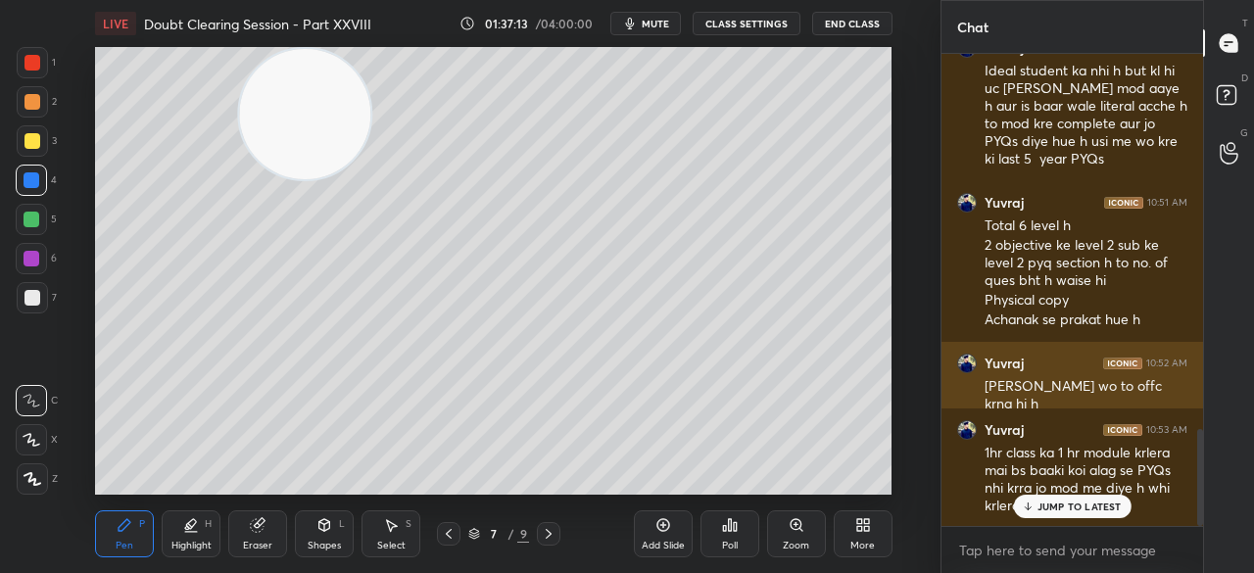
click at [1080, 511] on p "JUMP TO LATEST" at bounding box center [1080, 507] width 84 height 12
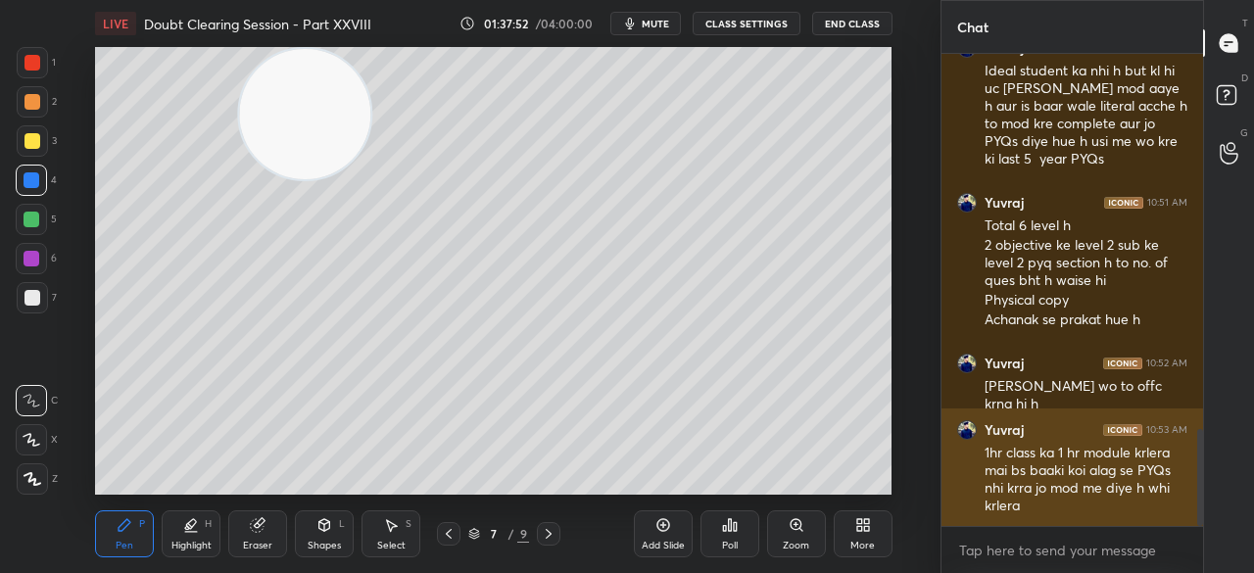
click at [1080, 511] on div "1hr class ka 1 hr module krlera mai bs baaki koi alag se PYQs nhi krra jo mod m…" at bounding box center [1086, 480] width 203 height 73
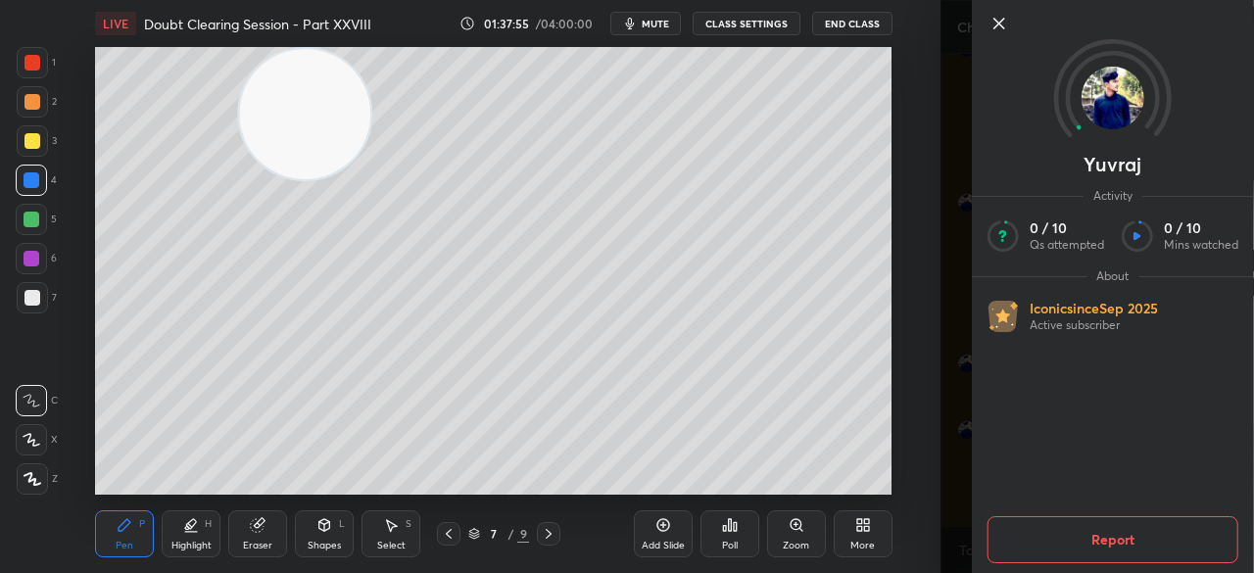
click at [1005, 34] on icon at bounding box center [1000, 24] width 24 height 24
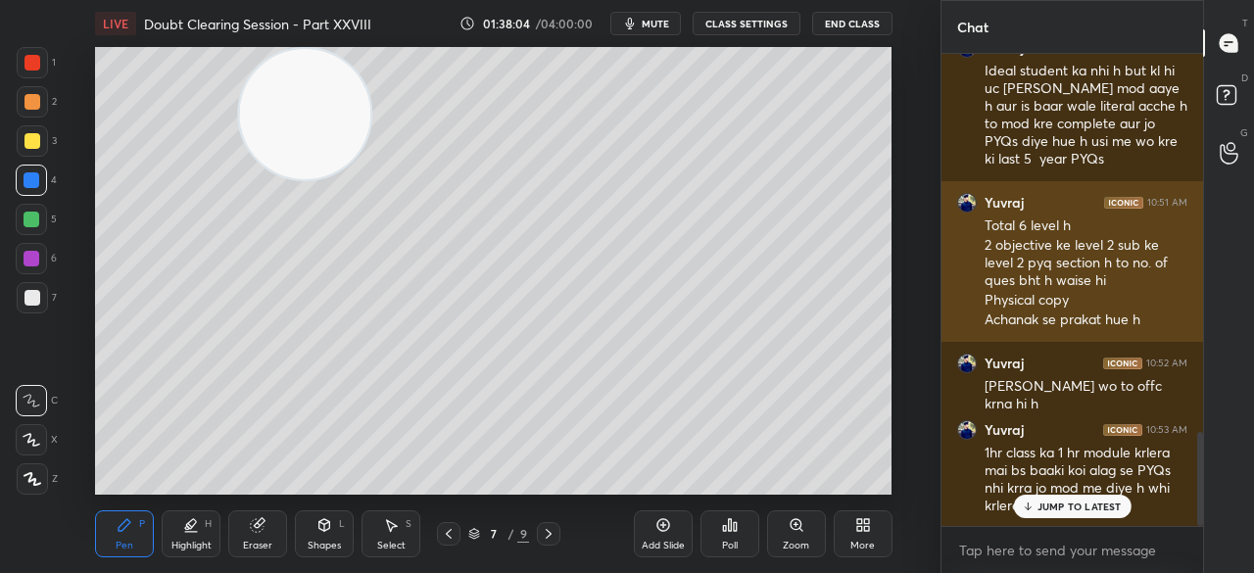
scroll to position [1893, 0]
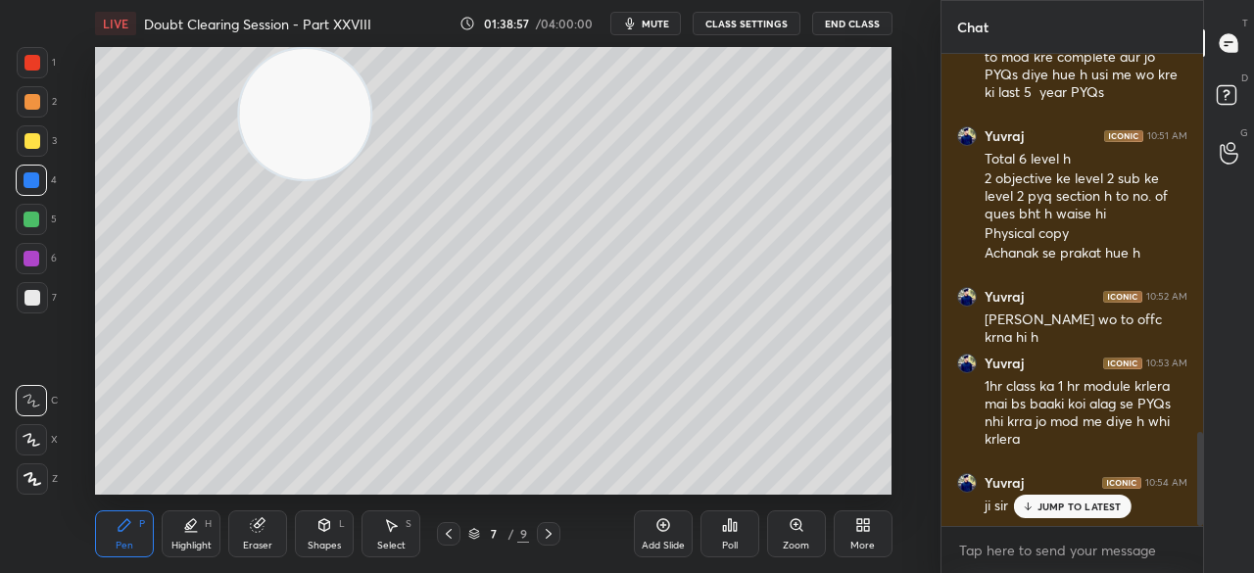
click at [1053, 505] on p "JUMP TO LATEST" at bounding box center [1080, 507] width 84 height 12
click at [854, 21] on button "End Class" at bounding box center [852, 24] width 80 height 24
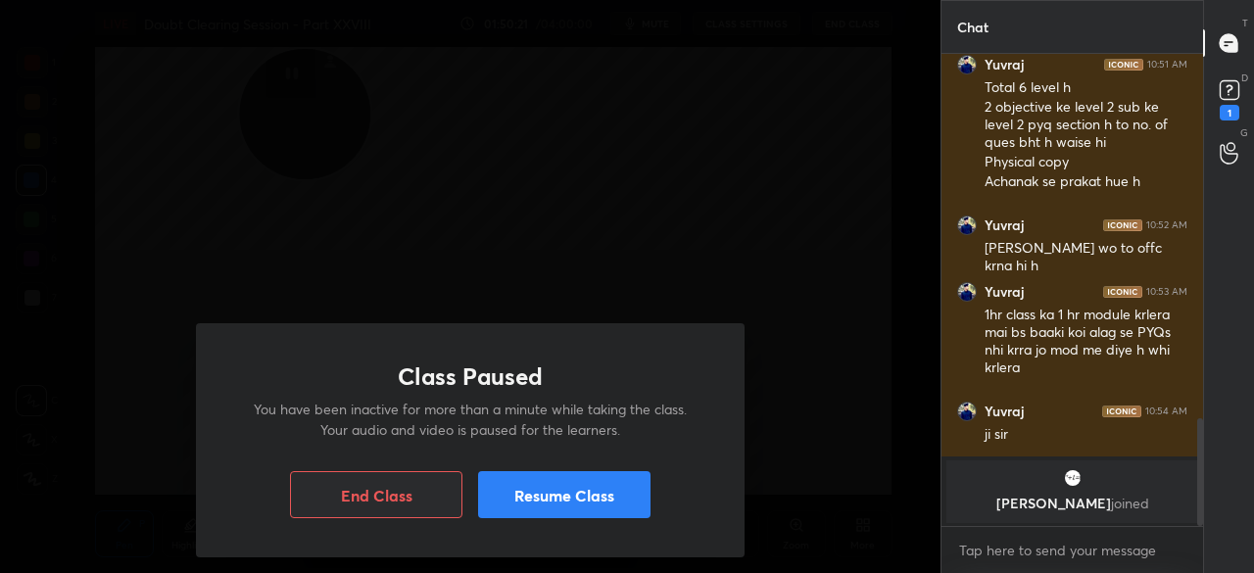
scroll to position [1603, 0]
click at [518, 477] on button "Resume Class" at bounding box center [564, 494] width 172 height 47
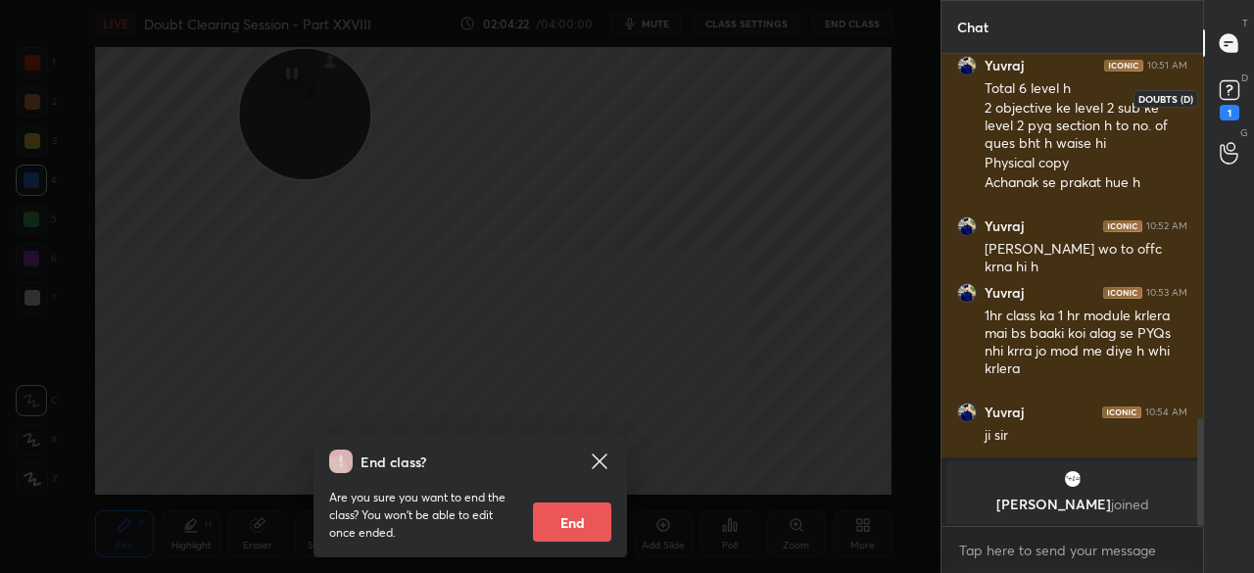
click at [1224, 90] on rect at bounding box center [1229, 90] width 19 height 19
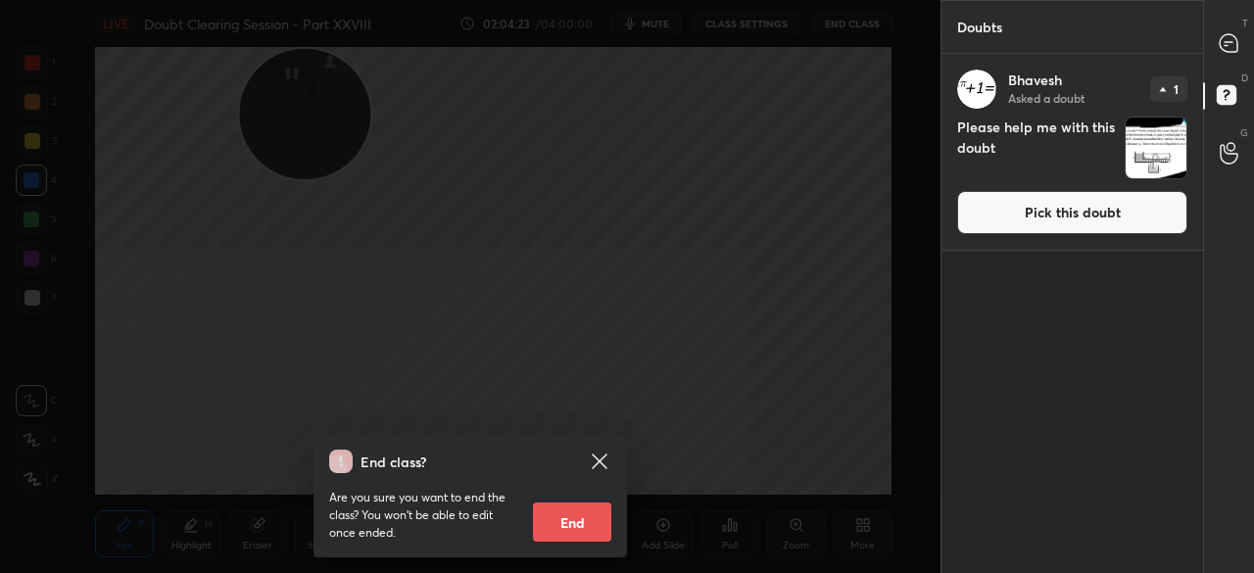
click at [1102, 197] on button "Pick this doubt" at bounding box center [1072, 212] width 230 height 43
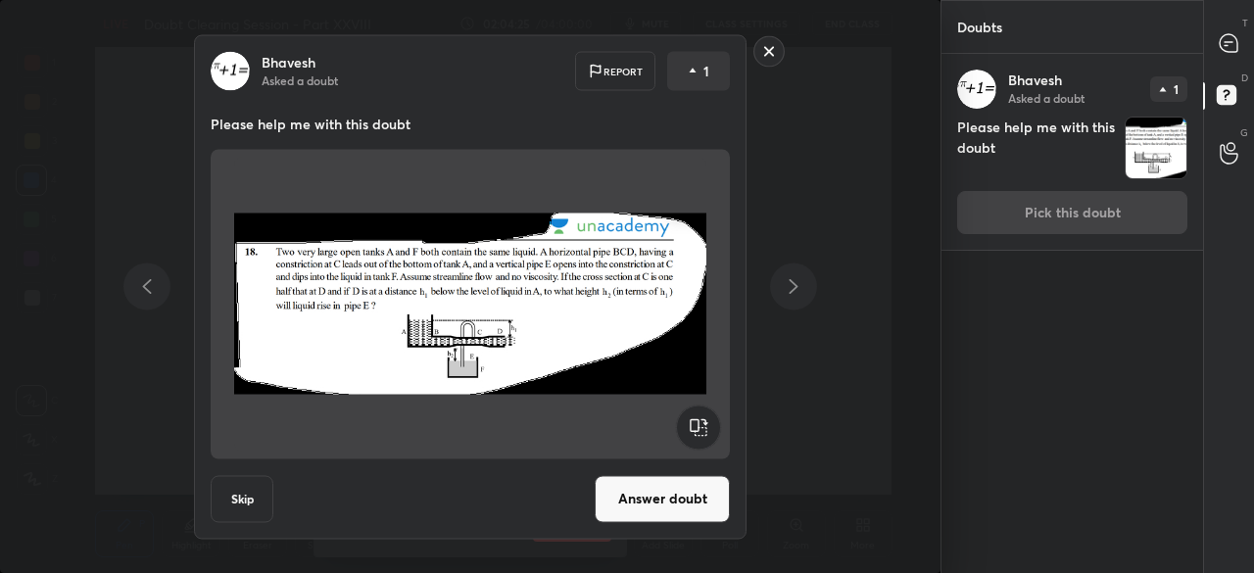
click at [767, 50] on rect at bounding box center [770, 51] width 30 height 30
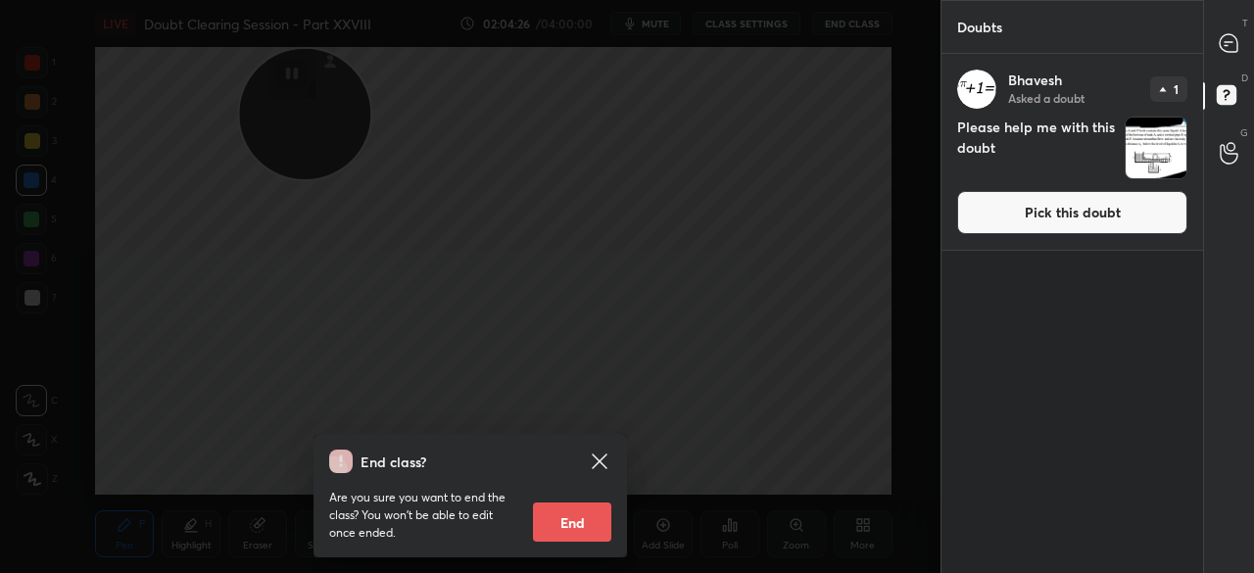
click at [598, 456] on icon at bounding box center [600, 462] width 24 height 24
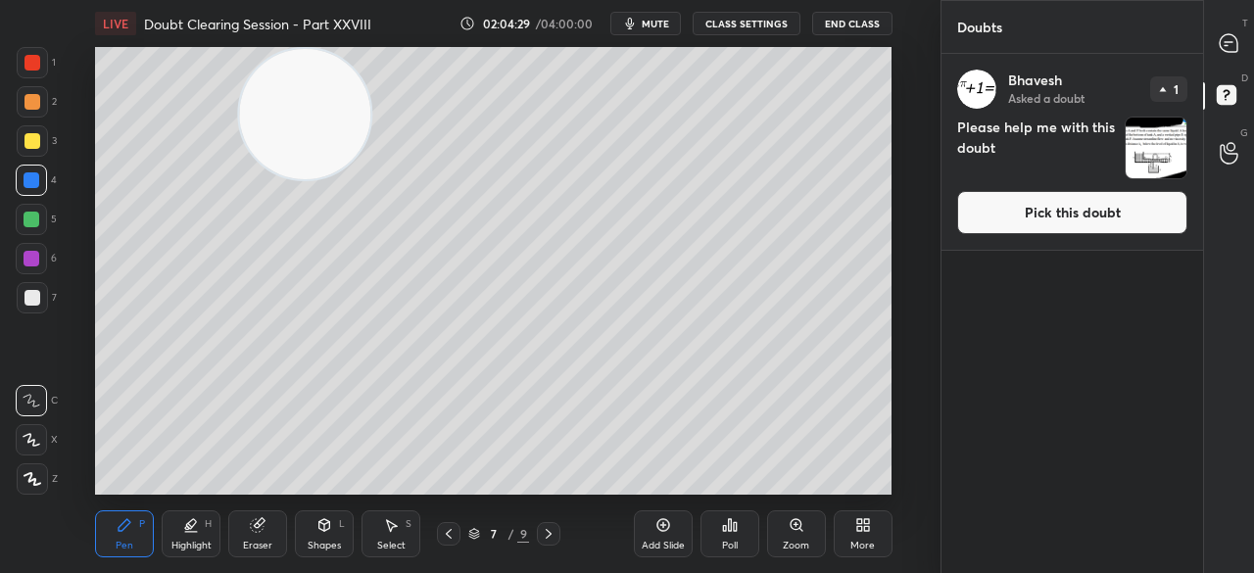
click at [1093, 222] on button "Pick this doubt" at bounding box center [1072, 212] width 230 height 43
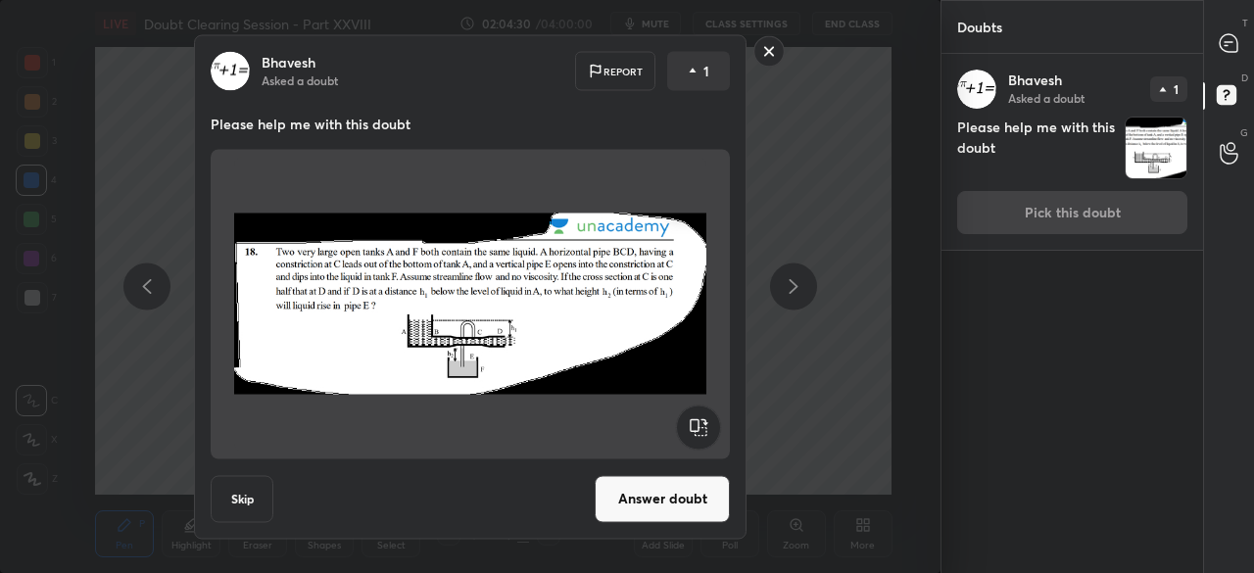
click at [637, 504] on button "Answer doubt" at bounding box center [662, 498] width 135 height 47
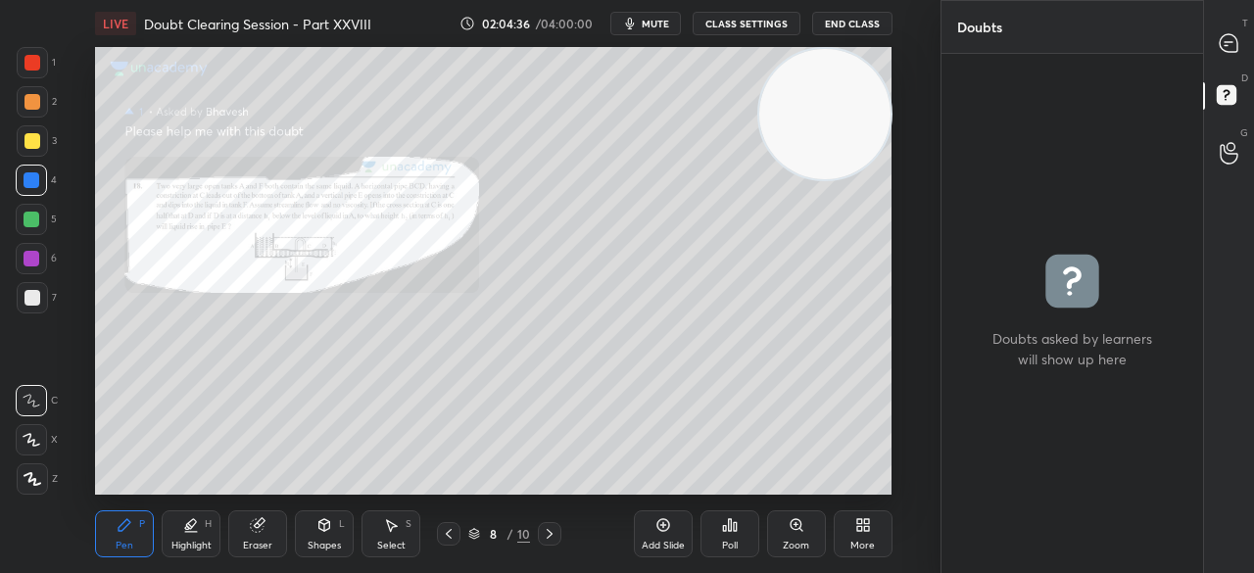
drag, startPoint x: 316, startPoint y: 117, endPoint x: 850, endPoint y: 50, distance: 538.2
click at [850, 50] on video at bounding box center [824, 114] width 130 height 130
click at [1230, 33] on icon at bounding box center [1229, 43] width 21 height 21
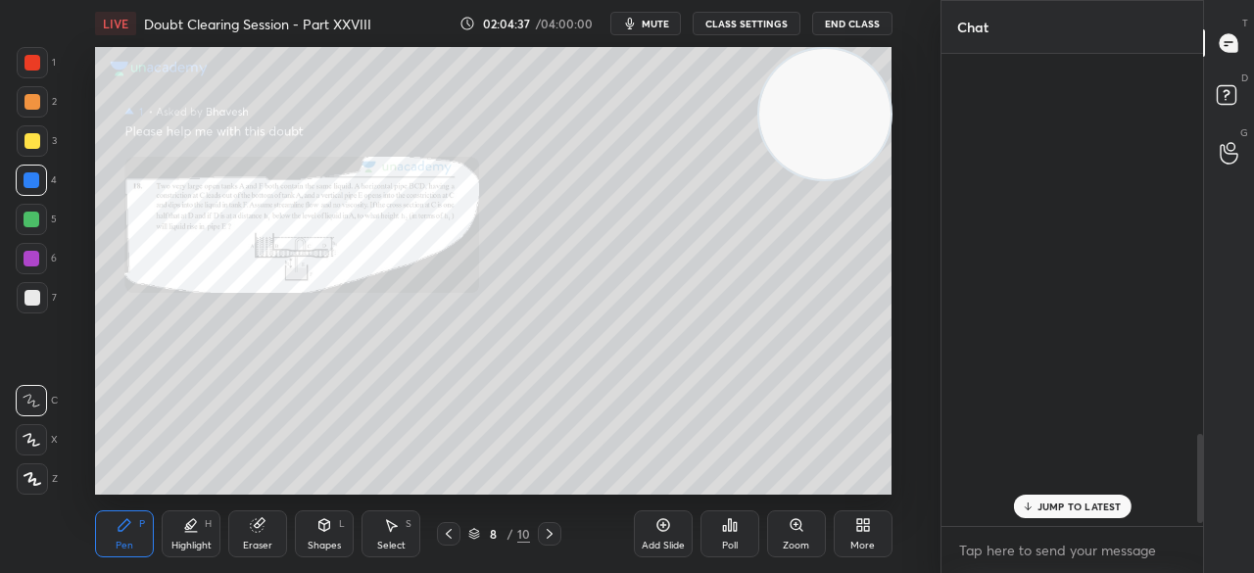
scroll to position [466, 256]
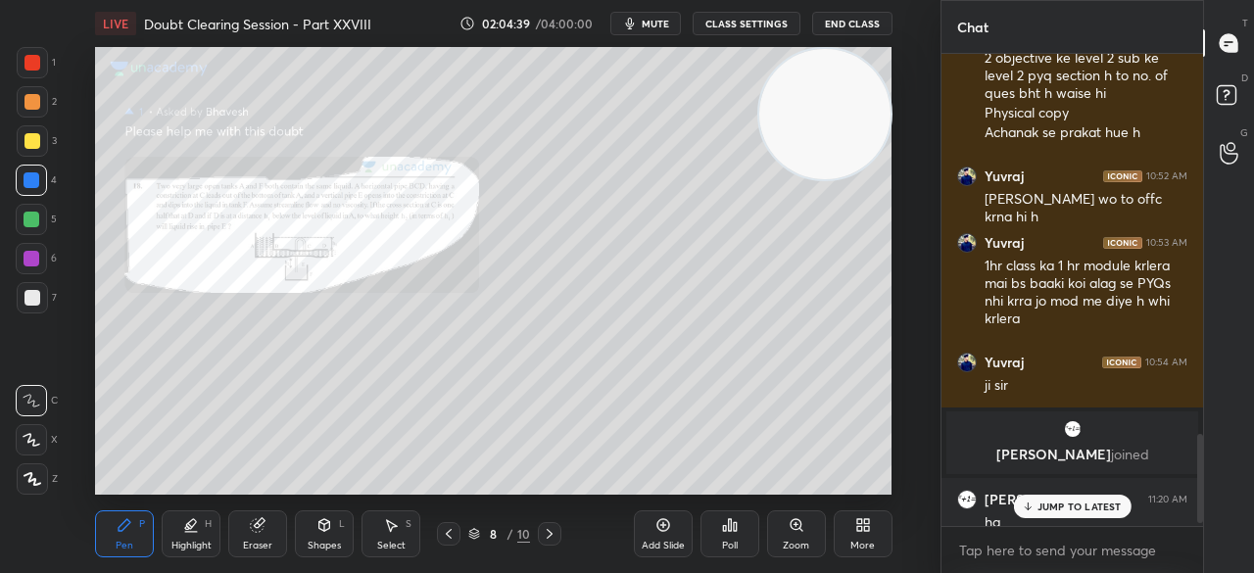
click at [1082, 512] on p "JUMP TO LATEST" at bounding box center [1080, 507] width 84 height 12
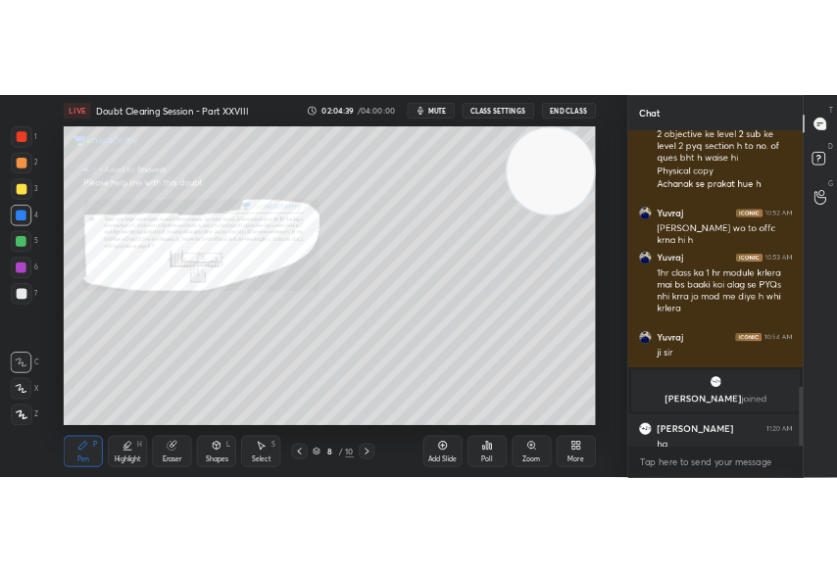
scroll to position [2030, 0]
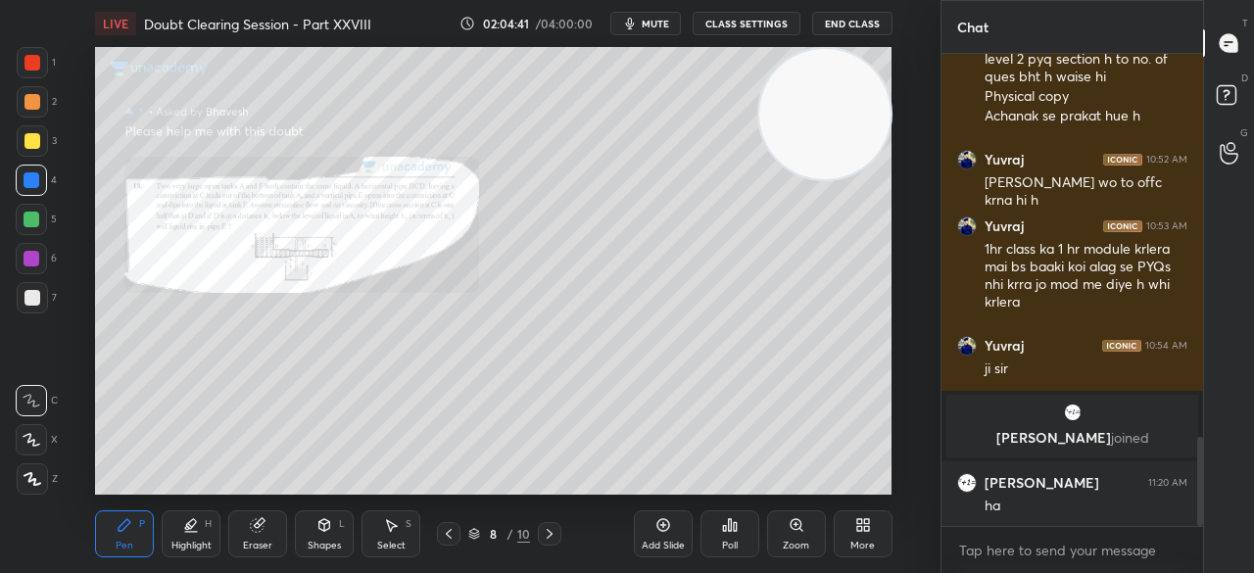
click at [800, 537] on div "Zoom" at bounding box center [796, 534] width 59 height 47
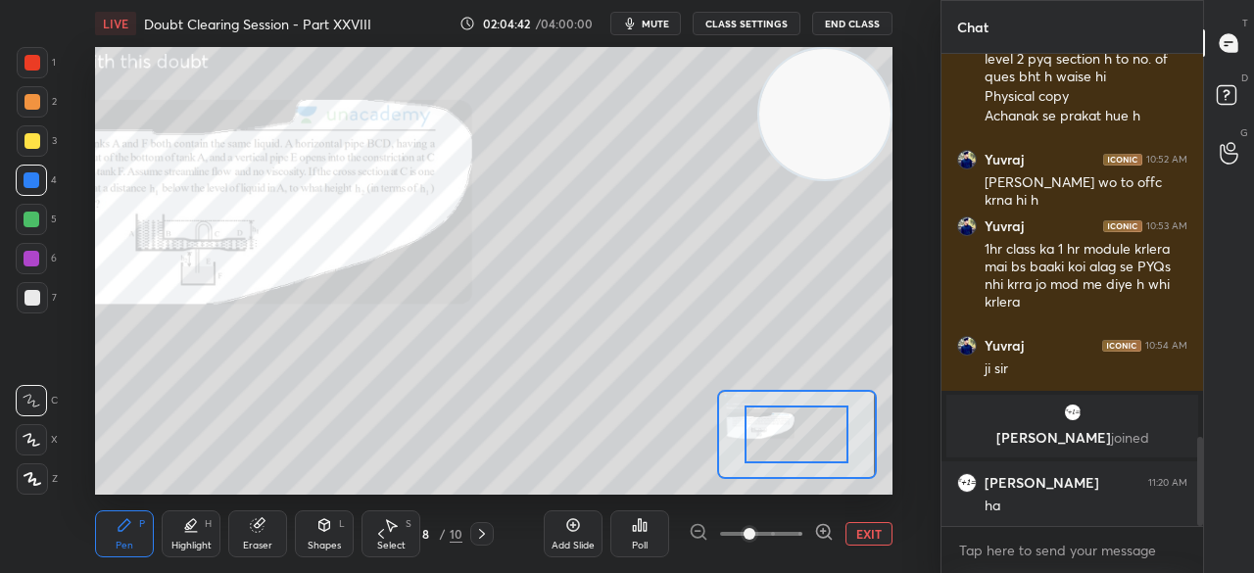
click at [800, 537] on span at bounding box center [761, 533] width 82 height 29
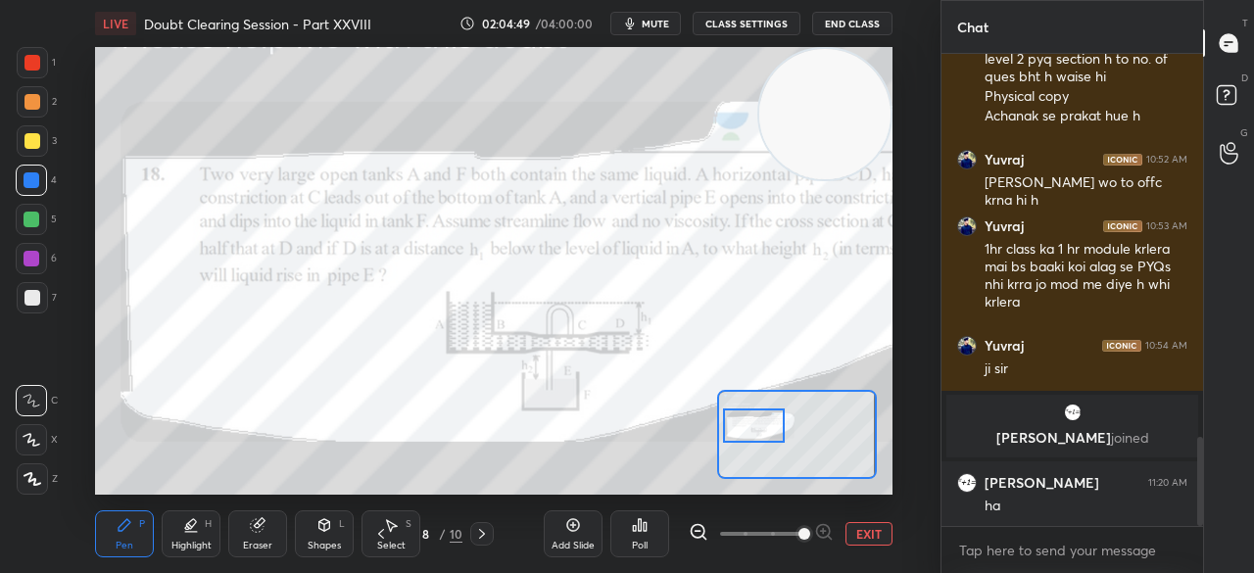
drag, startPoint x: 796, startPoint y: 439, endPoint x: 731, endPoint y: 432, distance: 65.0
click at [731, 432] on div at bounding box center [754, 426] width 62 height 34
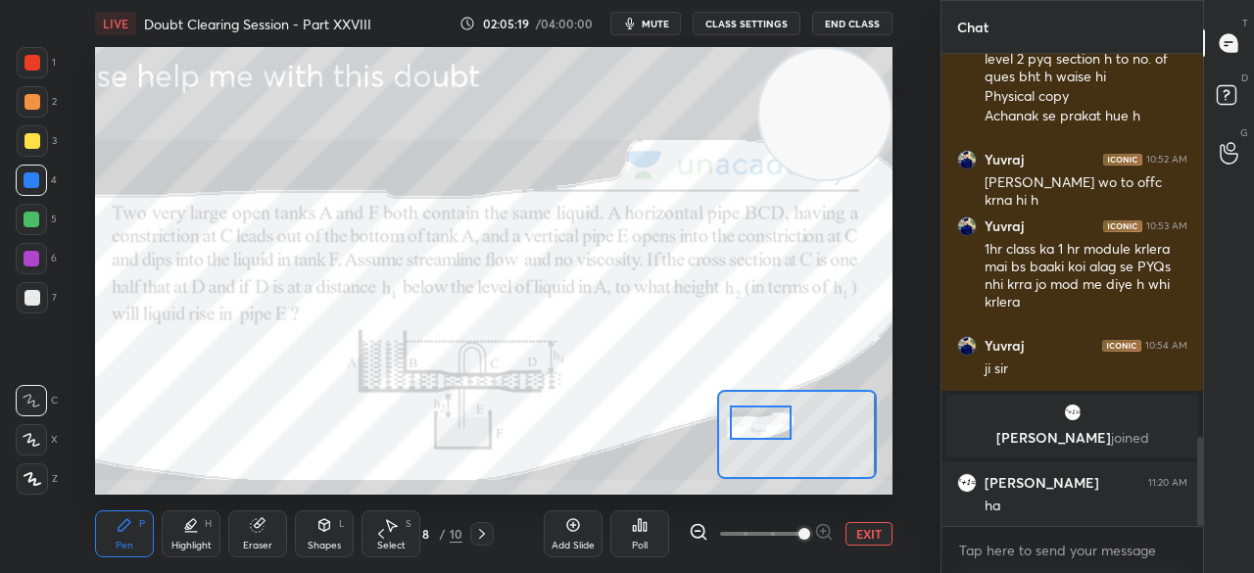
click at [768, 428] on div at bounding box center [761, 423] width 62 height 34
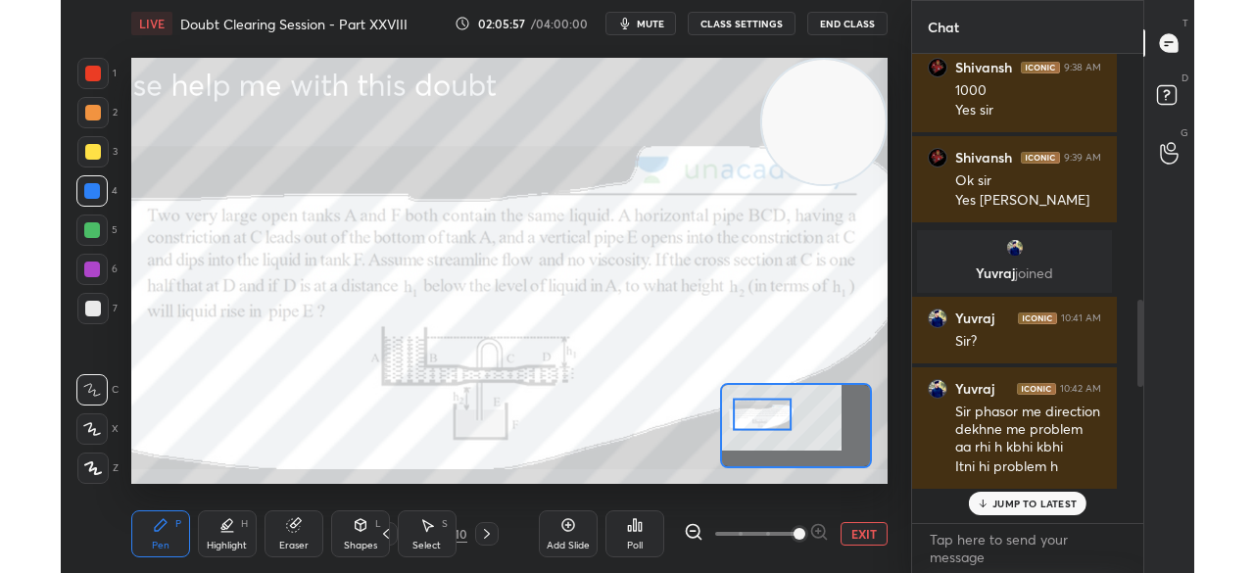
scroll to position [0, 0]
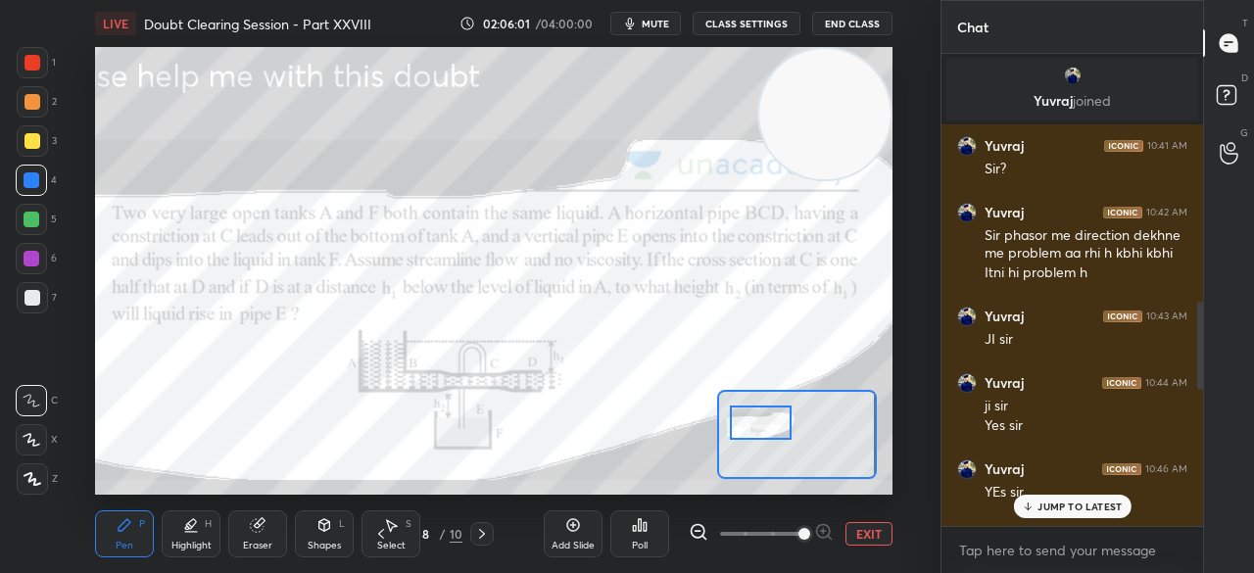
click at [1053, 504] on p "JUMP TO LATEST" at bounding box center [1080, 507] width 84 height 12
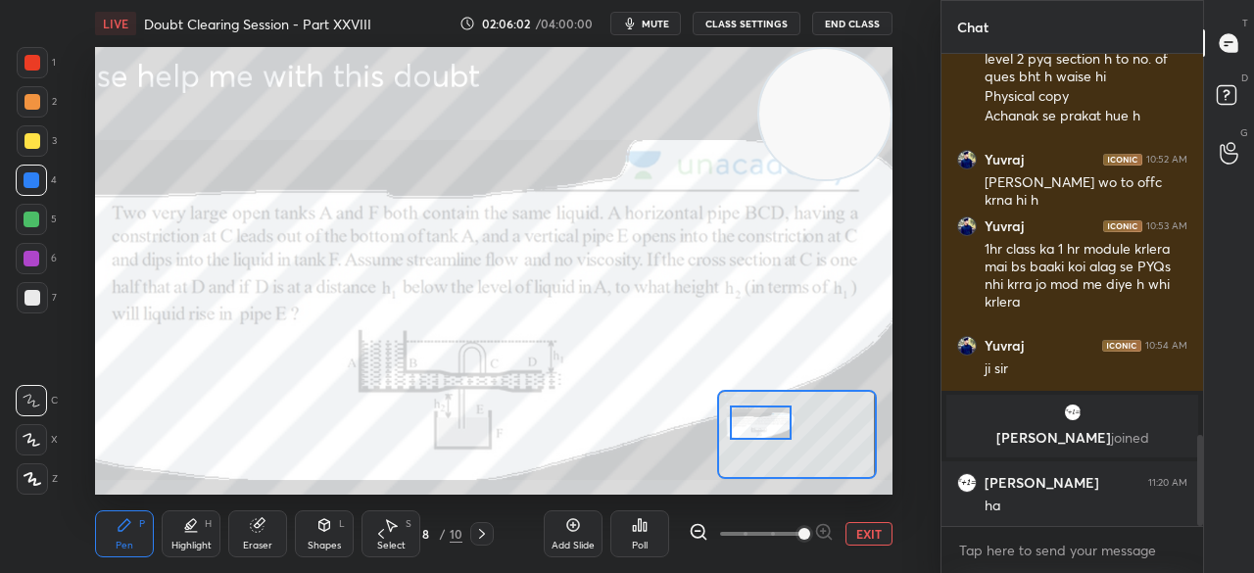
click at [1053, 504] on div "[PERSON_NAME] 10:50 AM Ideal student ka nhi h but kl hi uc [PERSON_NAME] mod aa…" at bounding box center [1073, 290] width 262 height 473
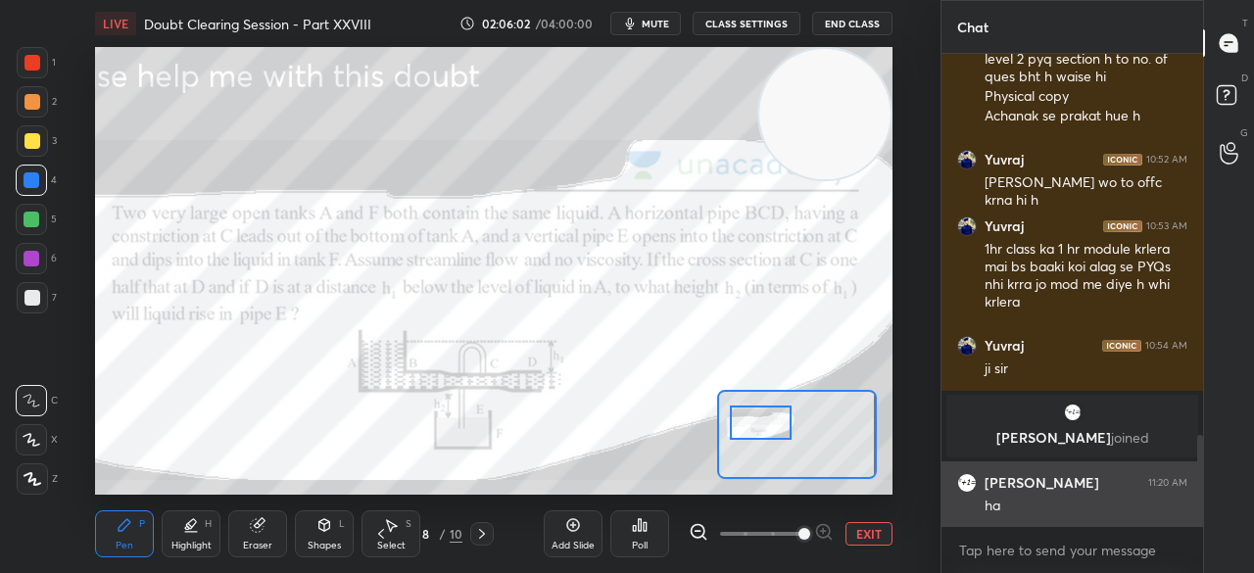
click at [1053, 504] on div "ha" at bounding box center [1086, 507] width 203 height 20
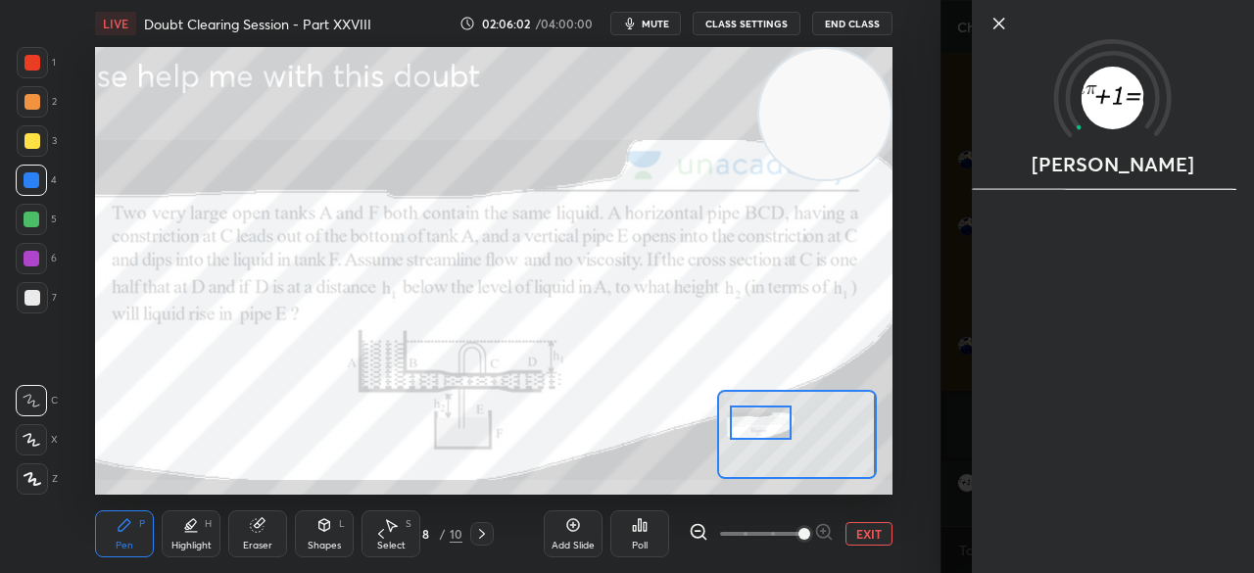
click at [683, 156] on body "1 2 3 4 5 6 7 C X Z C X Z E E Erase all H H LIVE Doubt Clearing Session - Part …" at bounding box center [627, 286] width 1254 height 573
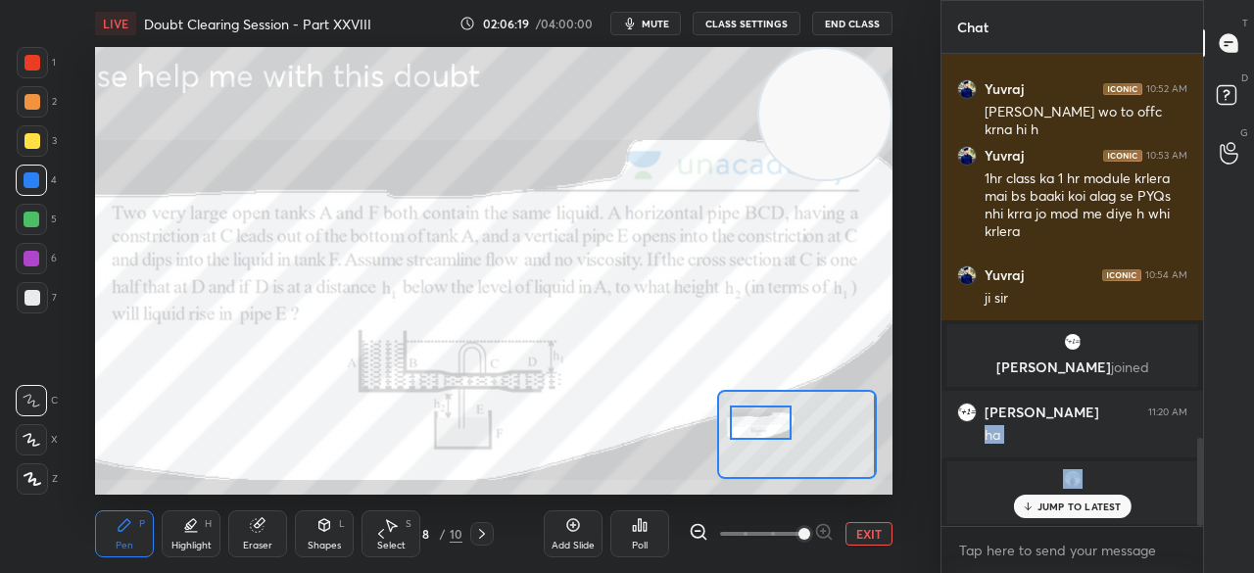
click at [1042, 512] on p "JUMP TO LATEST" at bounding box center [1080, 507] width 84 height 12
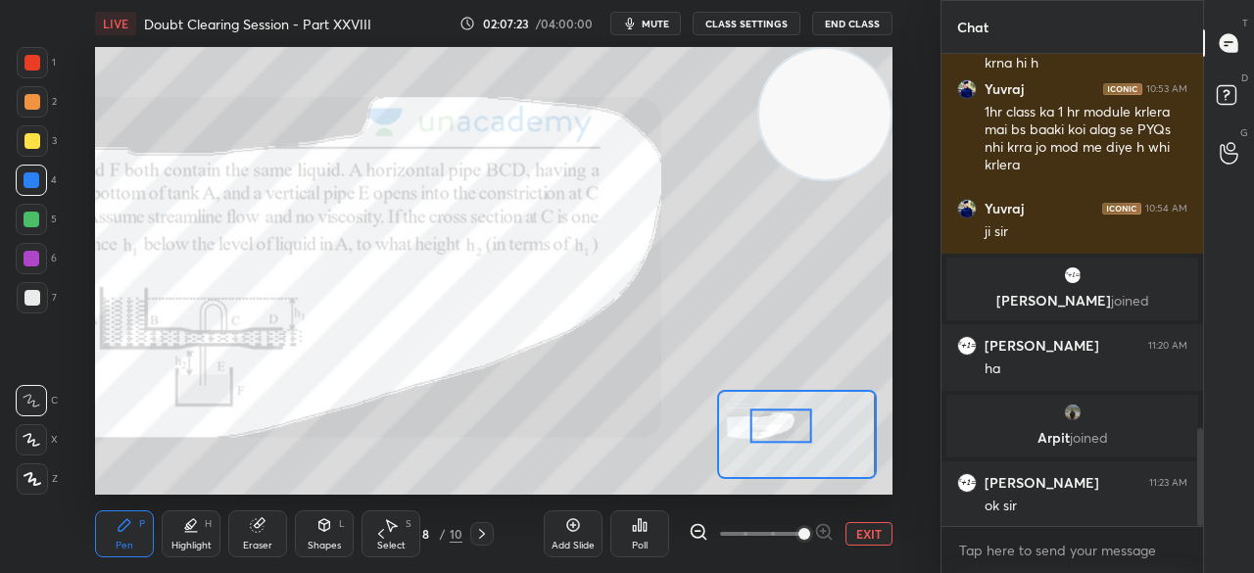
click at [41, 71] on div at bounding box center [32, 62] width 31 height 31
click at [37, 132] on div at bounding box center [32, 140] width 31 height 31
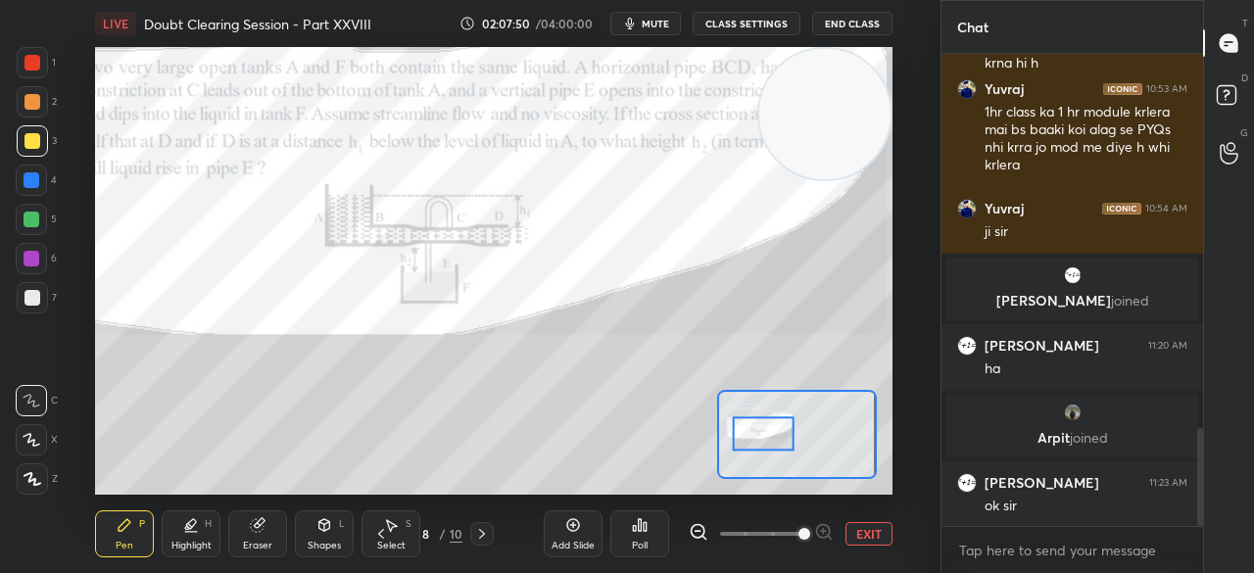
scroll to position [1878, 0]
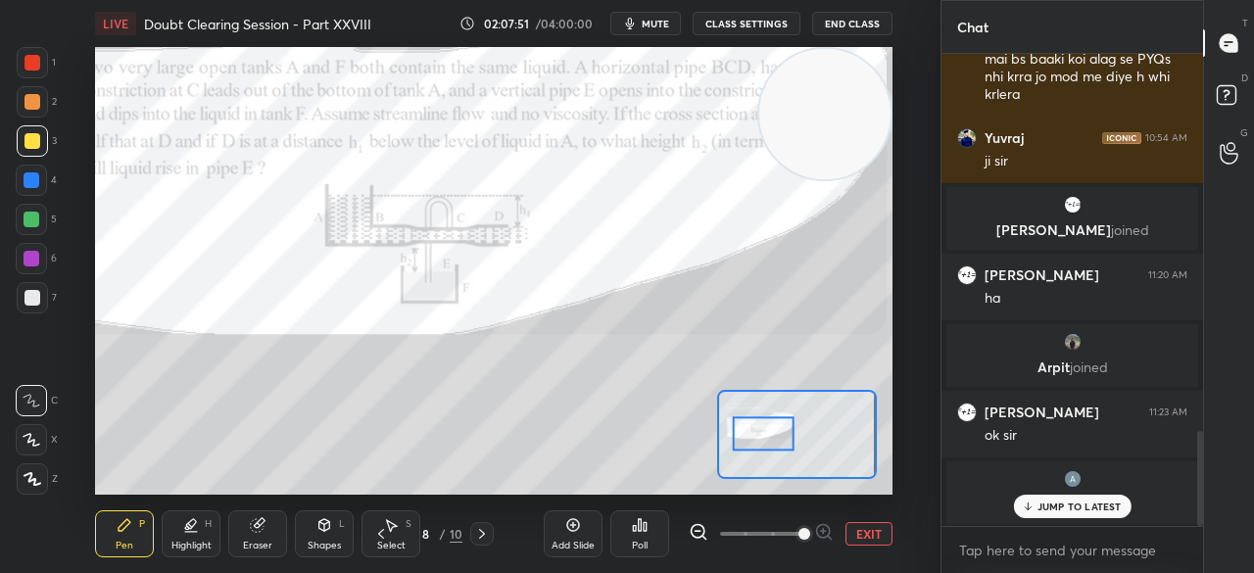
click at [1087, 505] on p "JUMP TO LATEST" at bounding box center [1080, 507] width 84 height 12
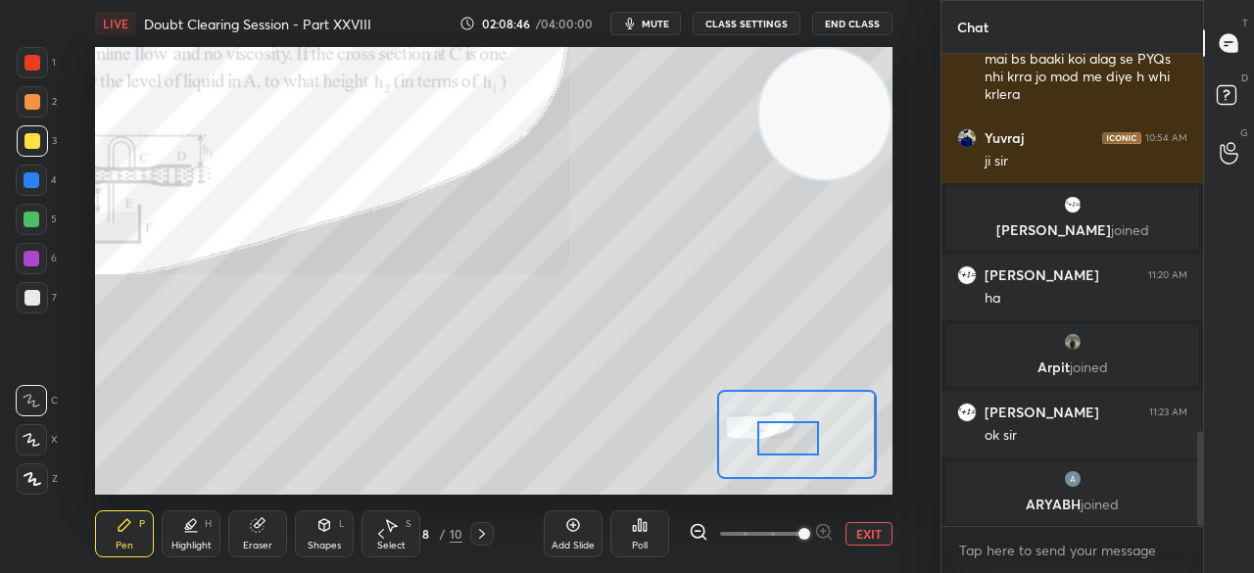
scroll to position [1905, 0]
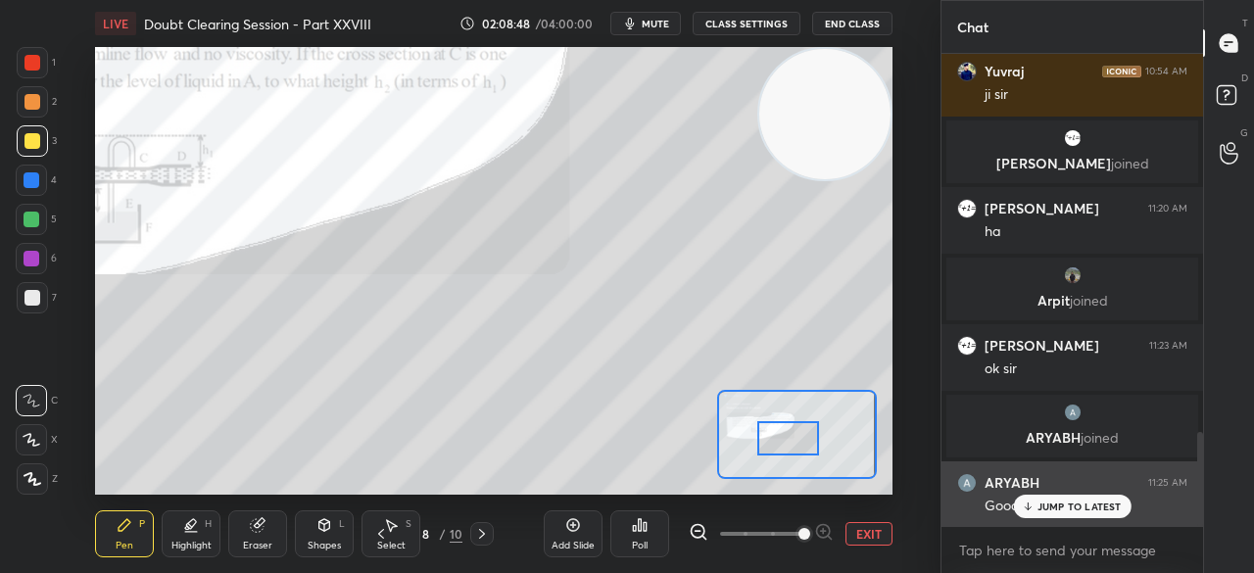
click at [1062, 506] on p "JUMP TO LATEST" at bounding box center [1080, 507] width 84 height 12
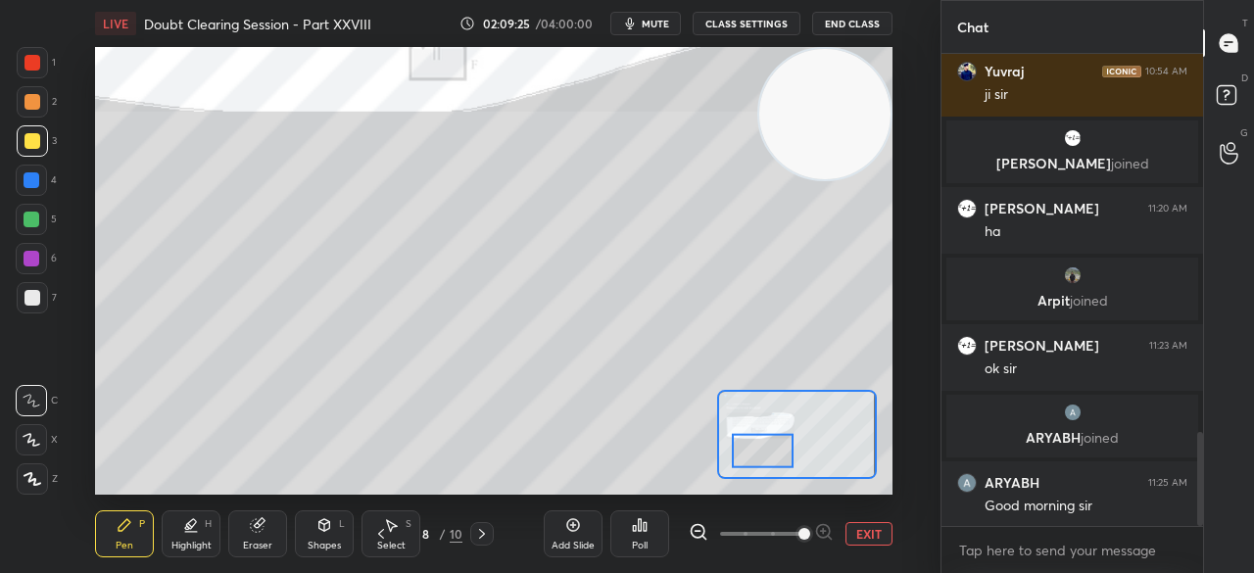
click at [784, 444] on div at bounding box center [763, 451] width 62 height 34
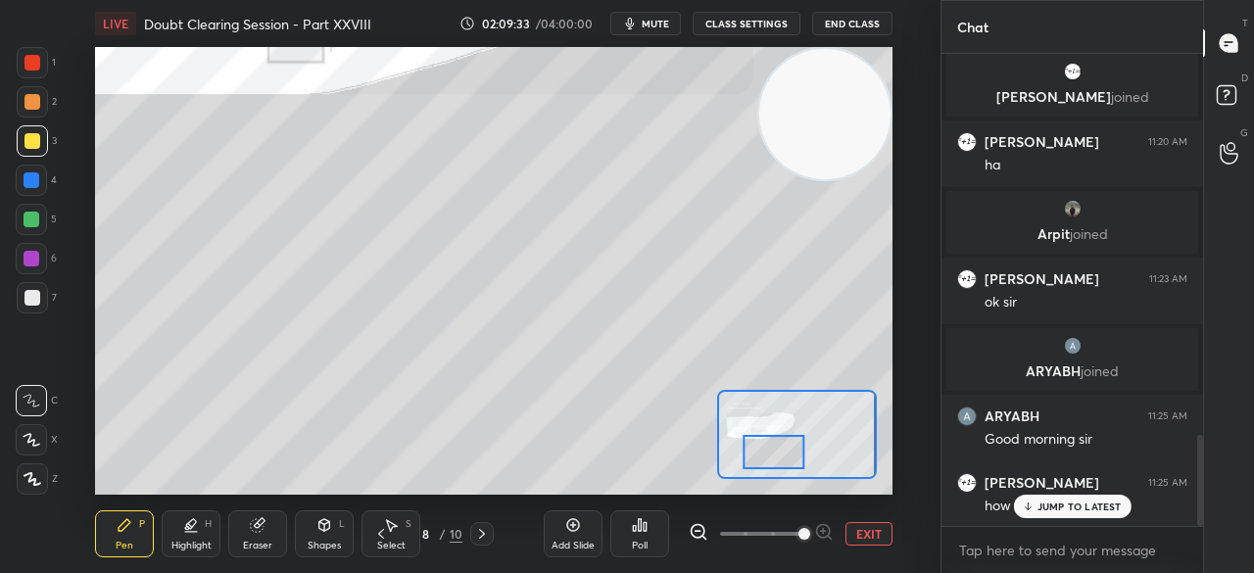
click at [1048, 510] on p "JUMP TO LATEST" at bounding box center [1080, 507] width 84 height 12
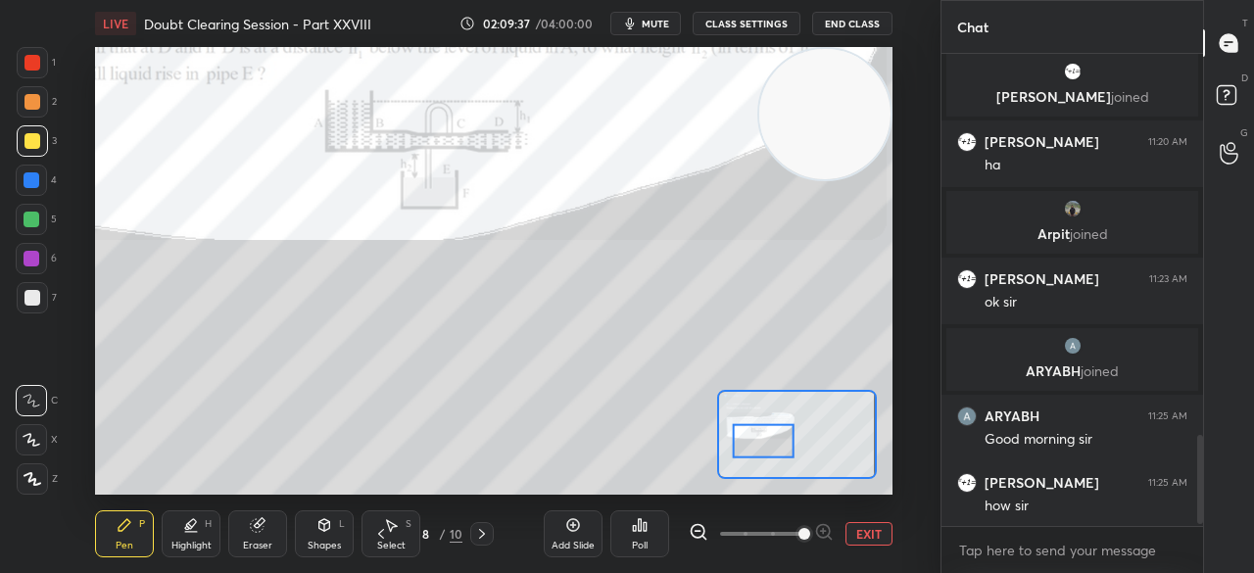
scroll to position [2038, 0]
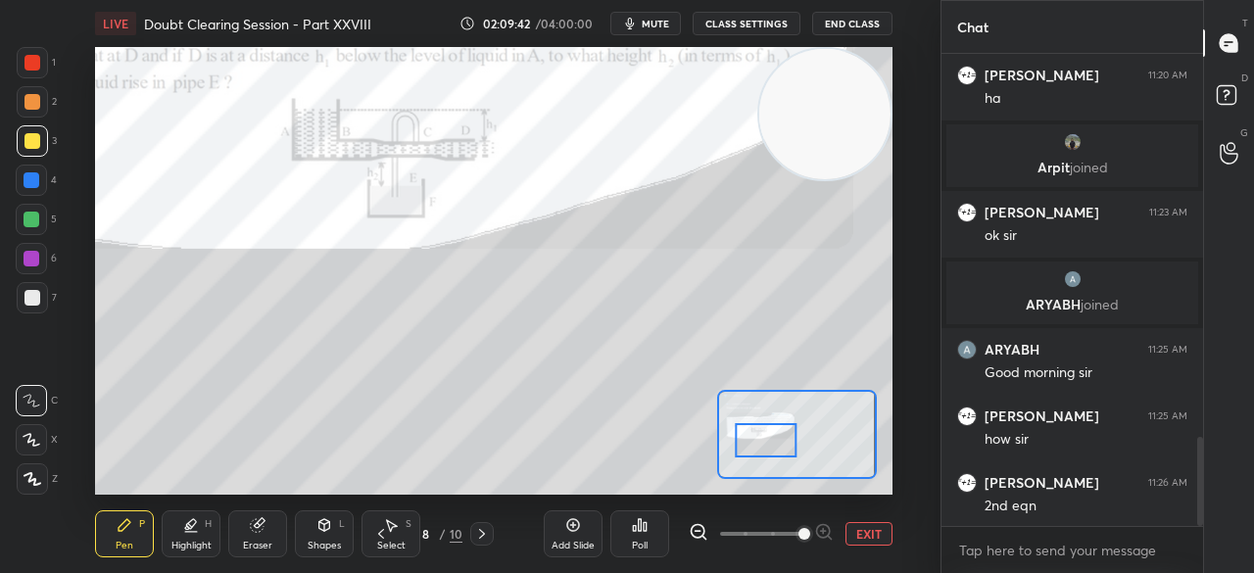
click at [35, 65] on div at bounding box center [32, 63] width 16 height 16
click at [40, 64] on div at bounding box center [32, 62] width 31 height 31
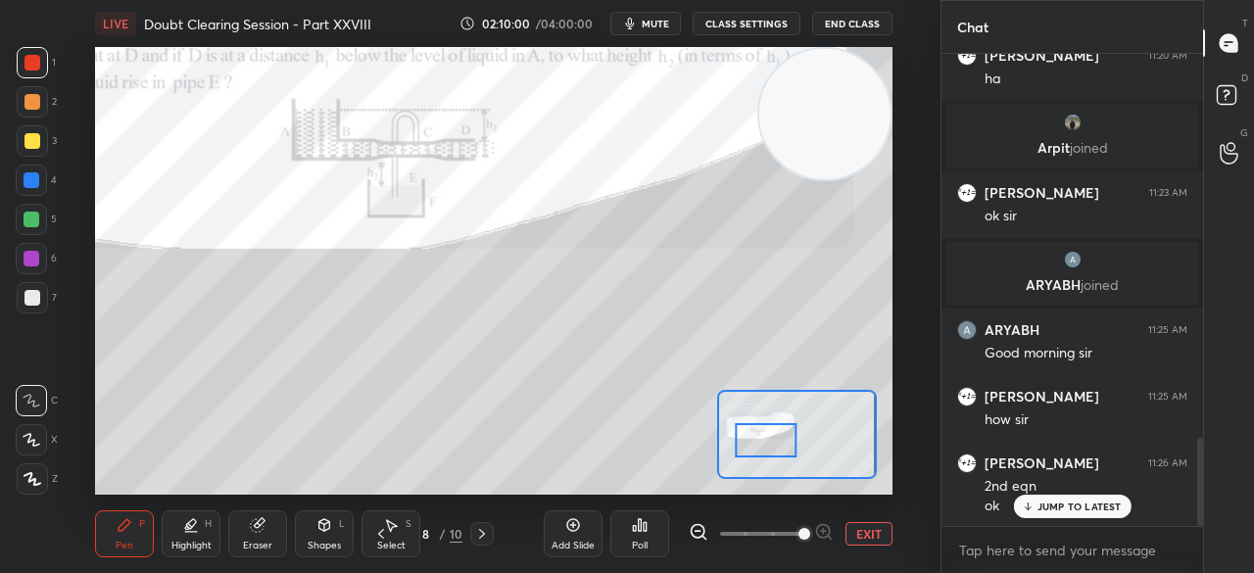
click at [872, 532] on button "EXIT" at bounding box center [869, 534] width 47 height 24
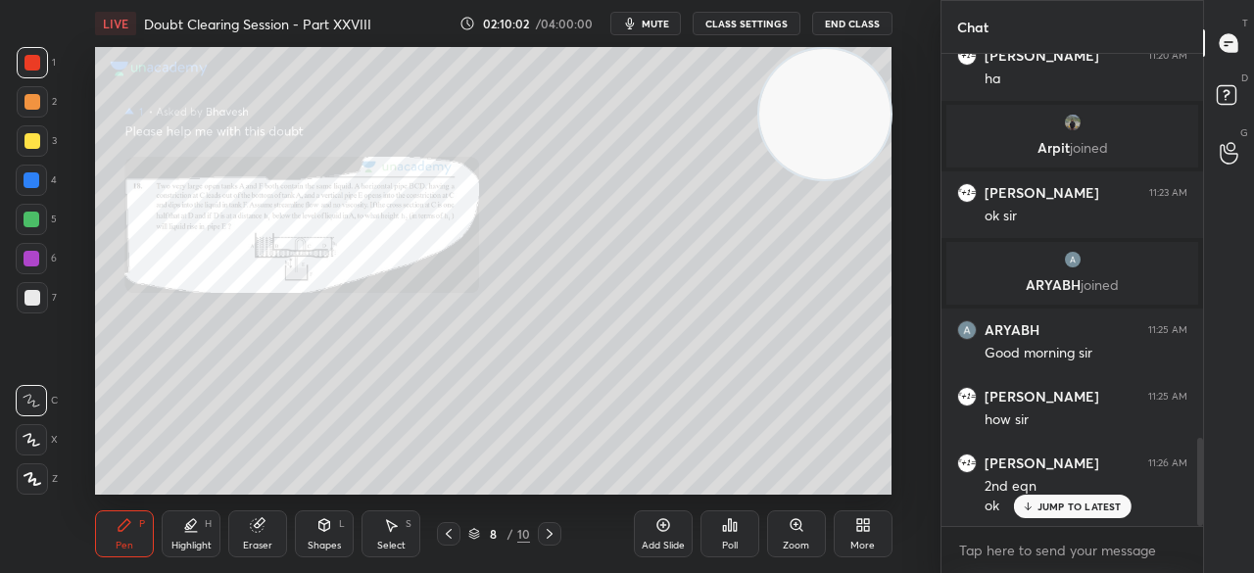
click at [400, 539] on div "Select S" at bounding box center [391, 534] width 59 height 47
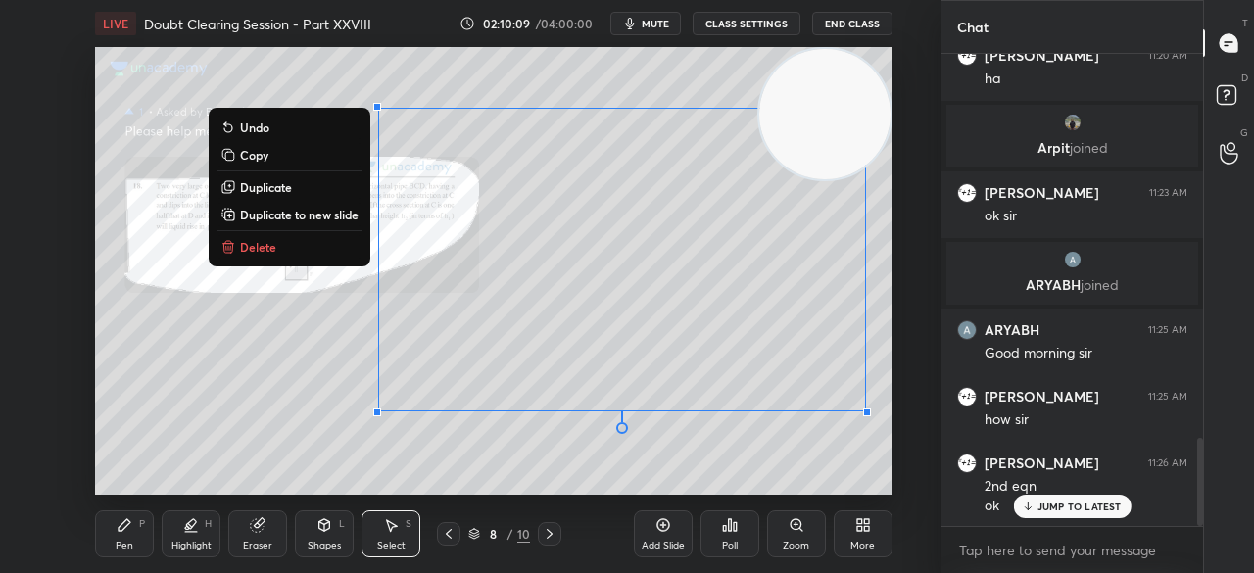
click at [517, 91] on div "0 ° Undo Copy Duplicate Duplicate to new slide Delete" at bounding box center [493, 271] width 797 height 448
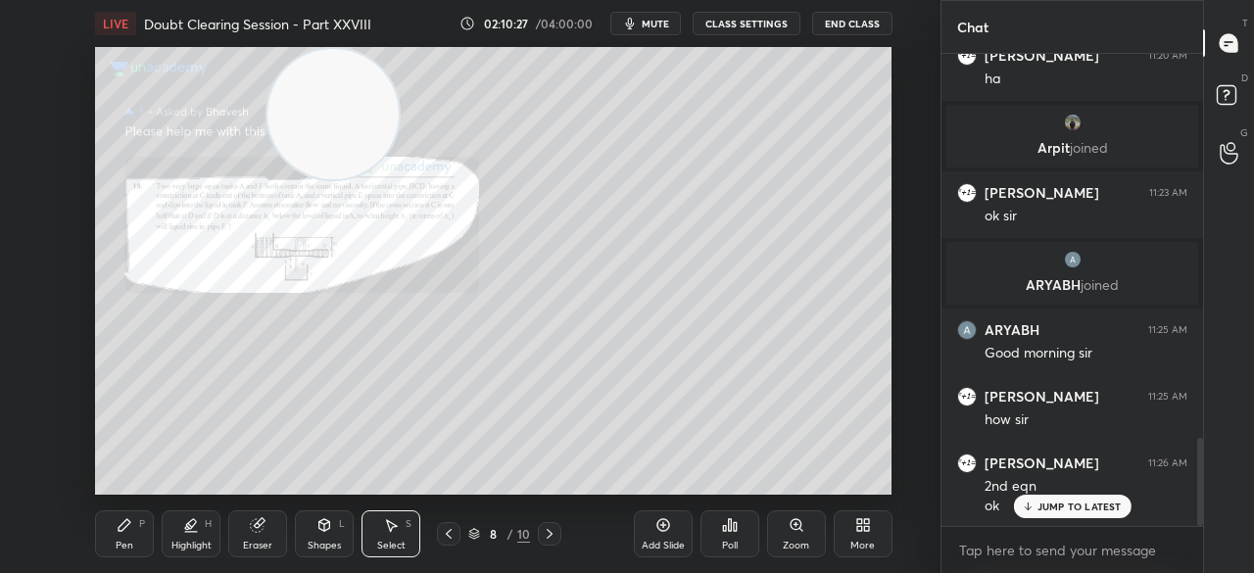
scroll to position [2142, 0]
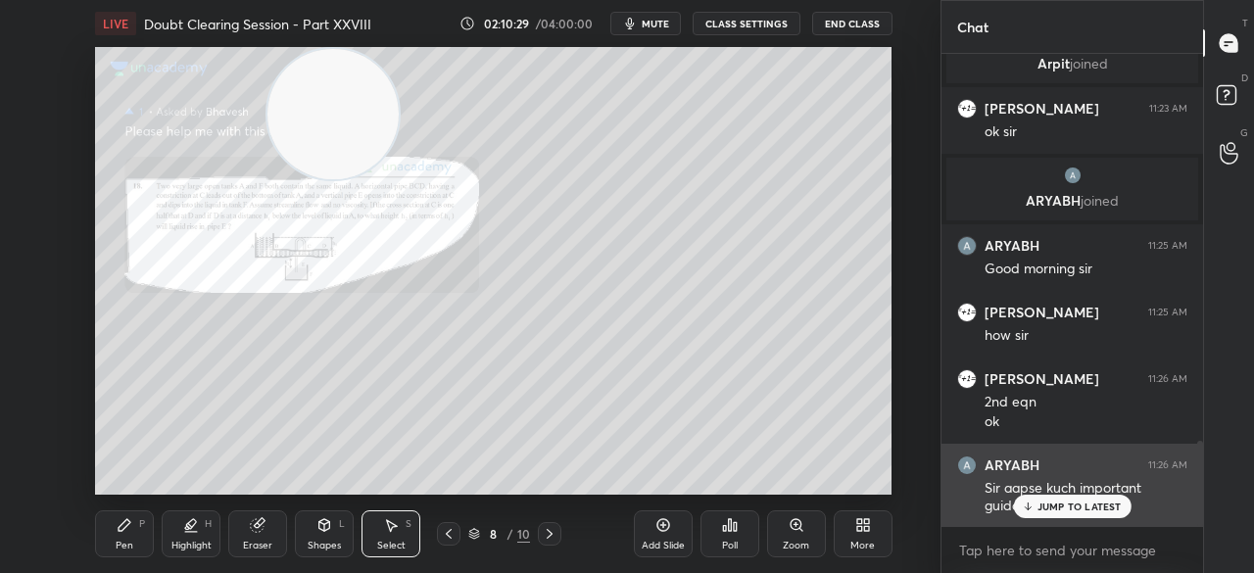
click at [1055, 505] on p "JUMP TO LATEST" at bounding box center [1080, 507] width 84 height 12
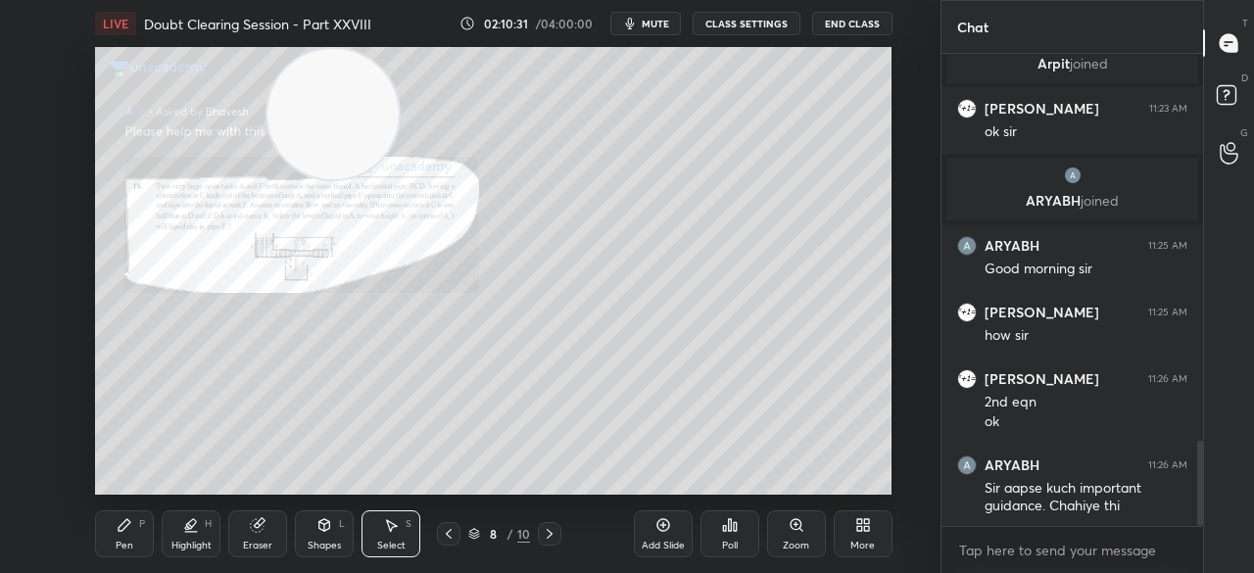
click at [108, 540] on div "Pen P" at bounding box center [124, 534] width 59 height 47
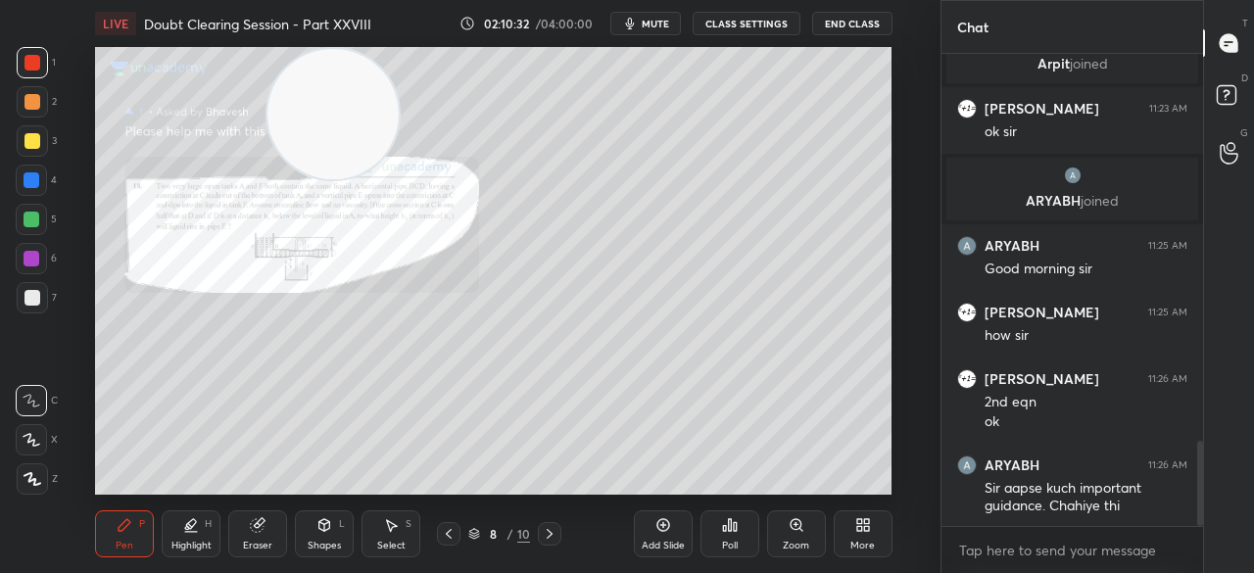
click at [35, 142] on div at bounding box center [32, 141] width 16 height 16
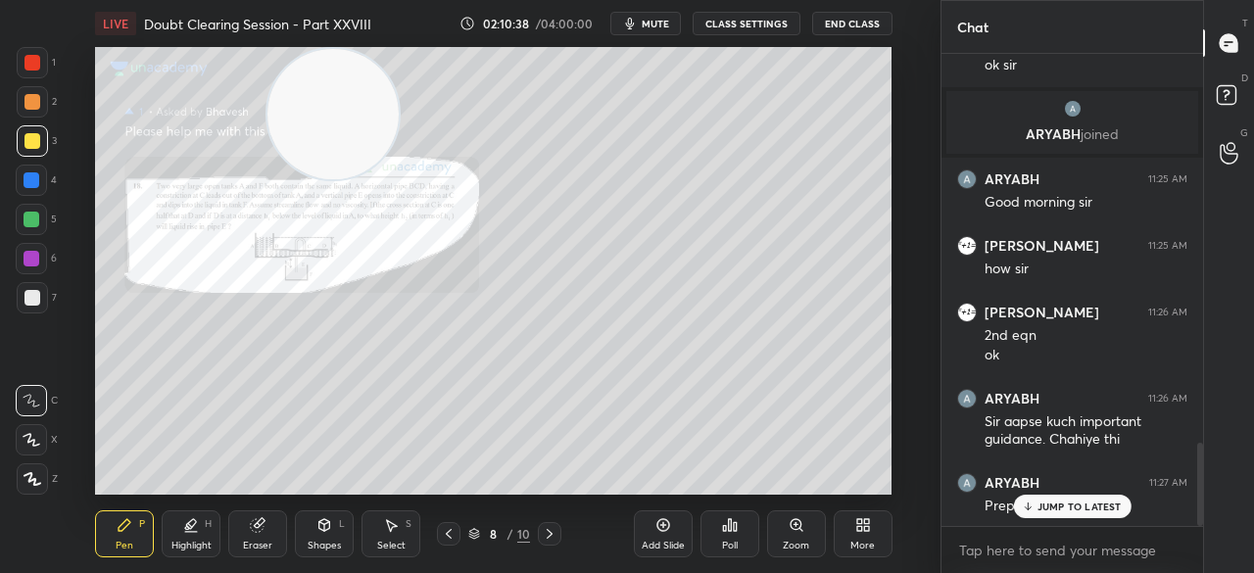
click at [32, 56] on div at bounding box center [32, 63] width 16 height 16
click at [1081, 508] on p "JUMP TO LATEST" at bounding box center [1080, 507] width 84 height 12
click at [37, 132] on div at bounding box center [32, 140] width 31 height 31
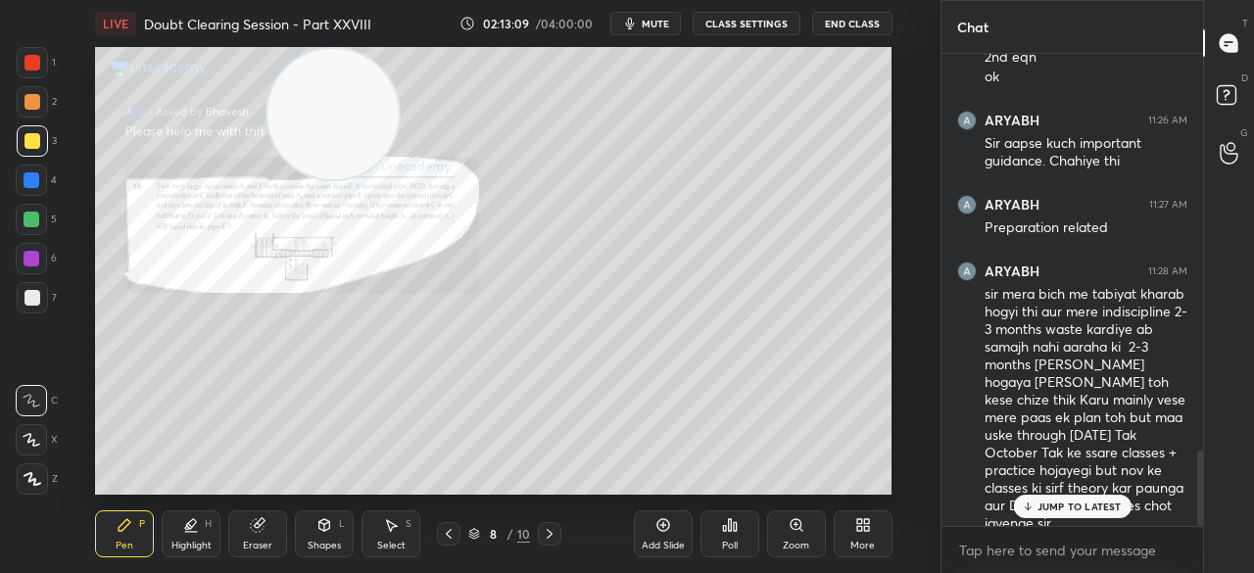
click at [1067, 507] on p "JUMP TO LATEST" at bounding box center [1080, 507] width 84 height 12
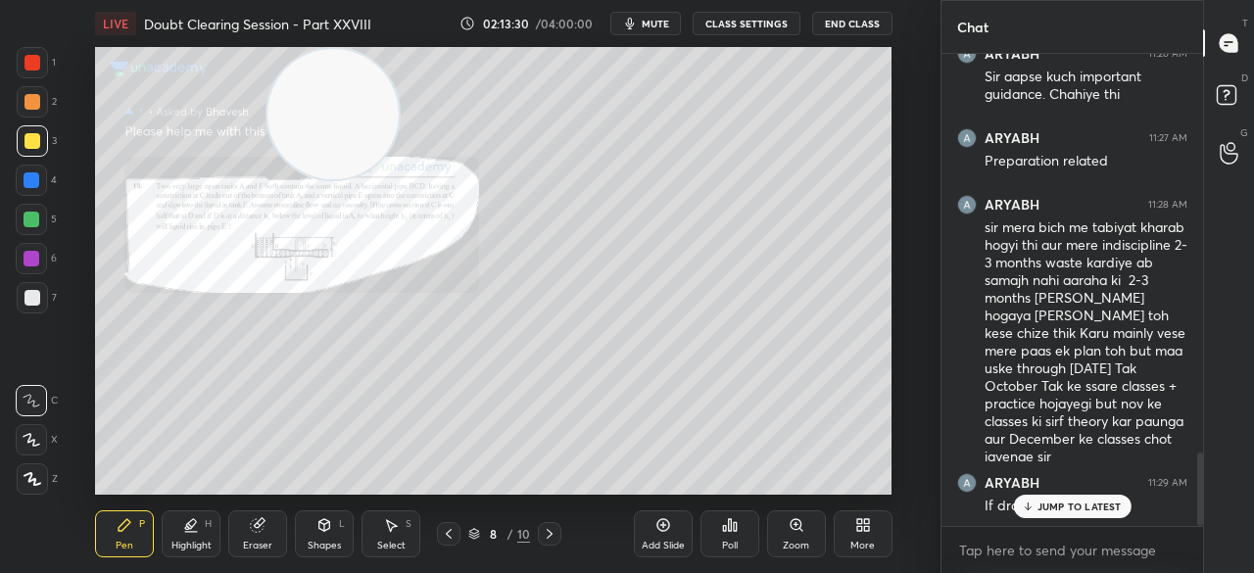
scroll to position [2573, 0]
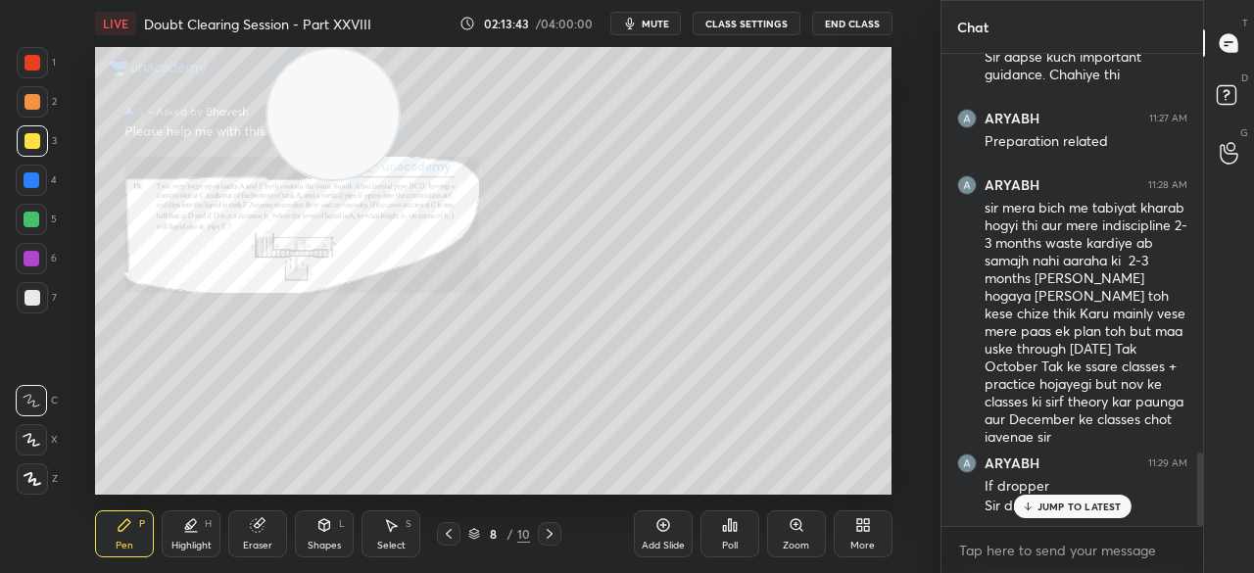
click at [1066, 497] on div "JUMP TO LATEST" at bounding box center [1072, 507] width 118 height 24
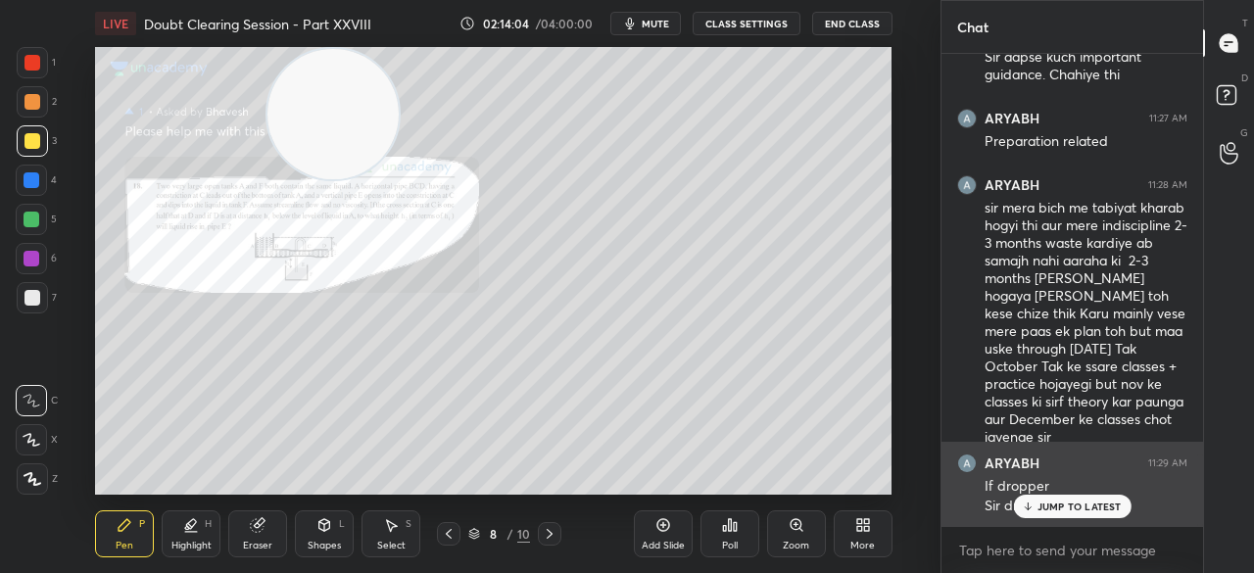
scroll to position [2640, 0]
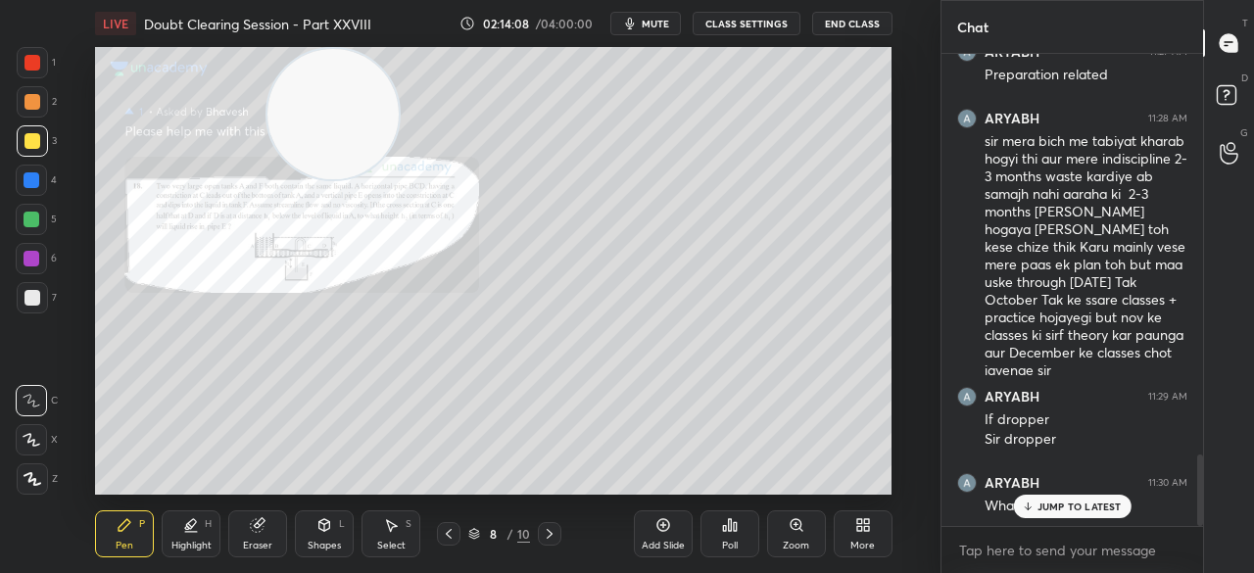
click at [1077, 512] on p "JUMP TO LATEST" at bounding box center [1080, 507] width 84 height 12
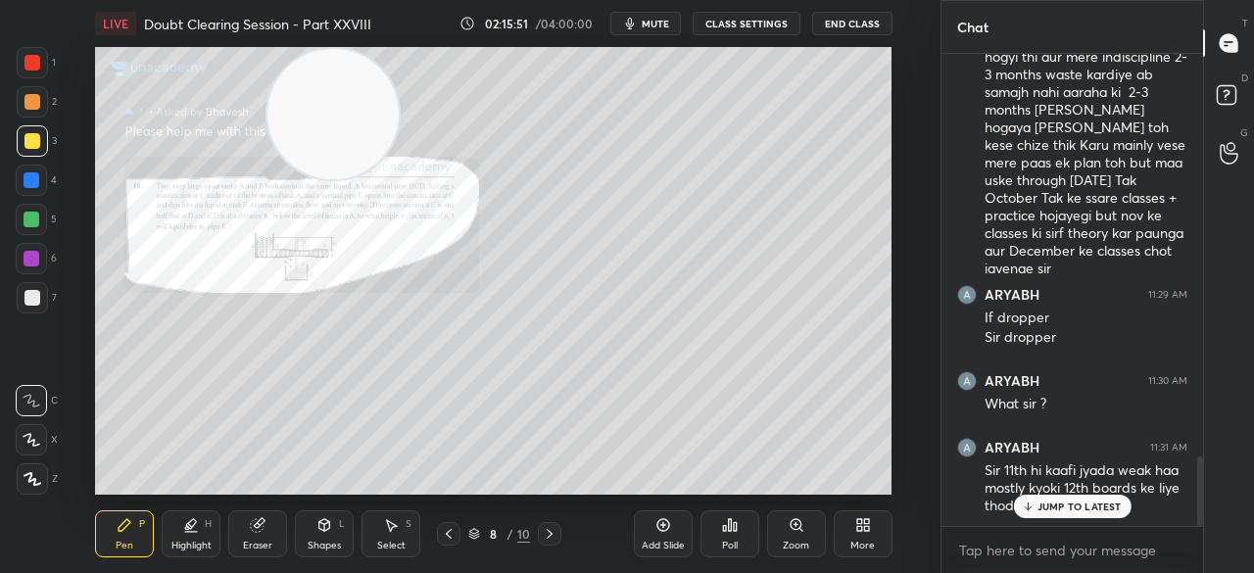
click at [1086, 509] on p "JUMP TO LATEST" at bounding box center [1080, 507] width 84 height 12
click at [672, 528] on div "Add Slide" at bounding box center [663, 534] width 59 height 47
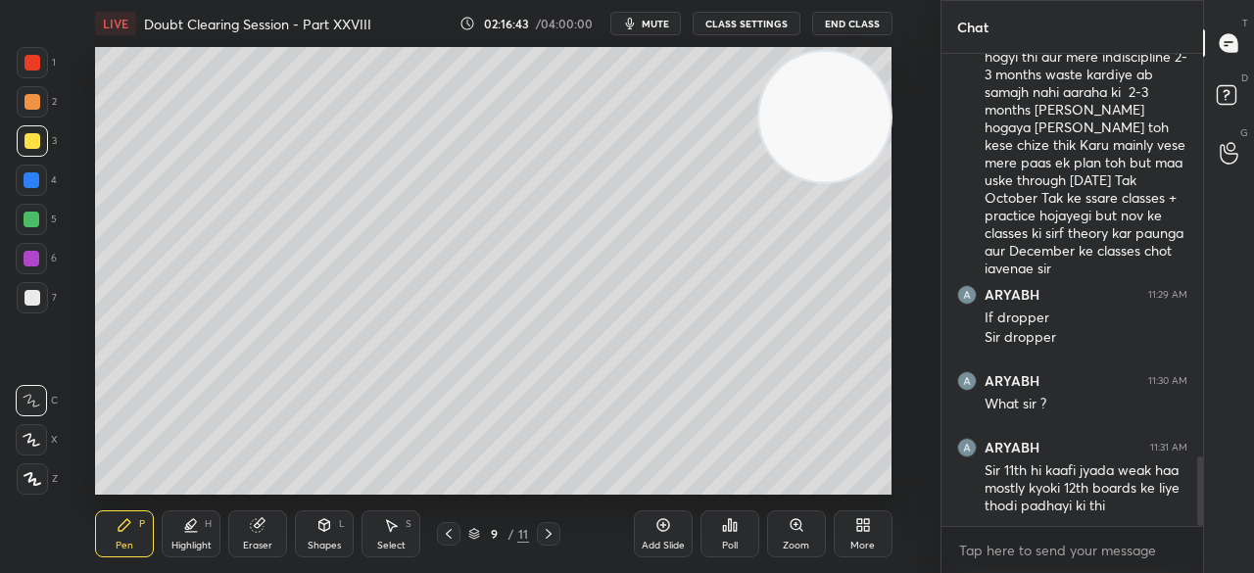
click at [41, 65] on div at bounding box center [32, 62] width 31 height 31
click at [31, 72] on div at bounding box center [32, 62] width 31 height 31
click at [25, 150] on div at bounding box center [32, 140] width 31 height 31
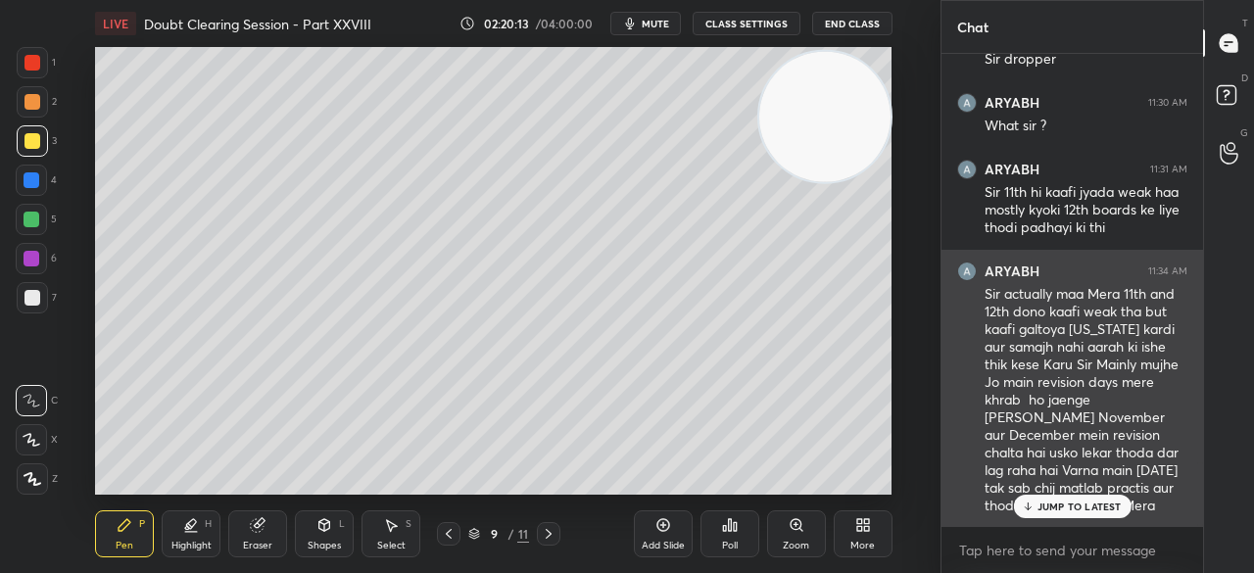
click at [1012, 501] on div "Sir actually maa Mera 11th and 12th dono kaafi weak tha but kaafi galtoya [US_S…" at bounding box center [1086, 400] width 203 height 231
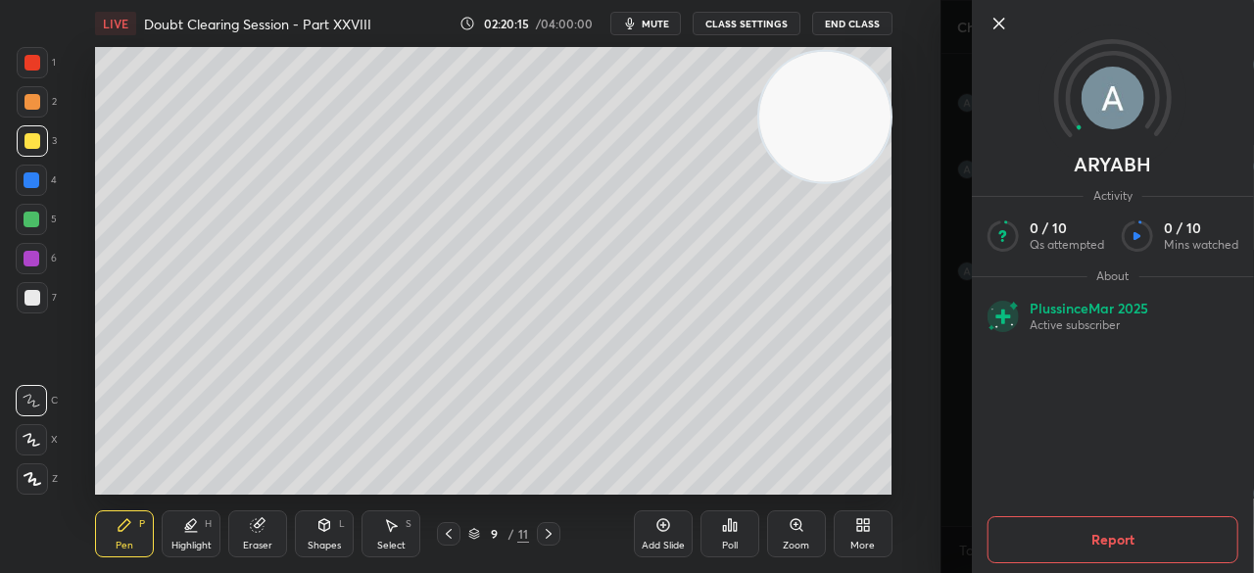
click at [1000, 24] on icon at bounding box center [1000, 24] width 24 height 24
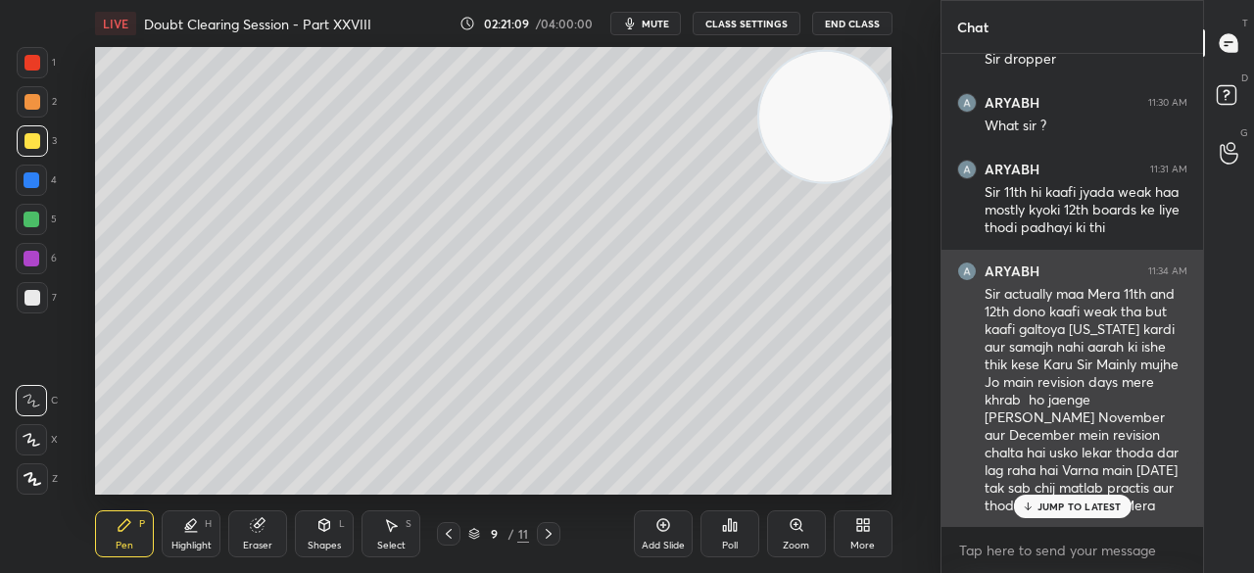
click at [1064, 512] on p "JUMP TO LATEST" at bounding box center [1080, 507] width 84 height 12
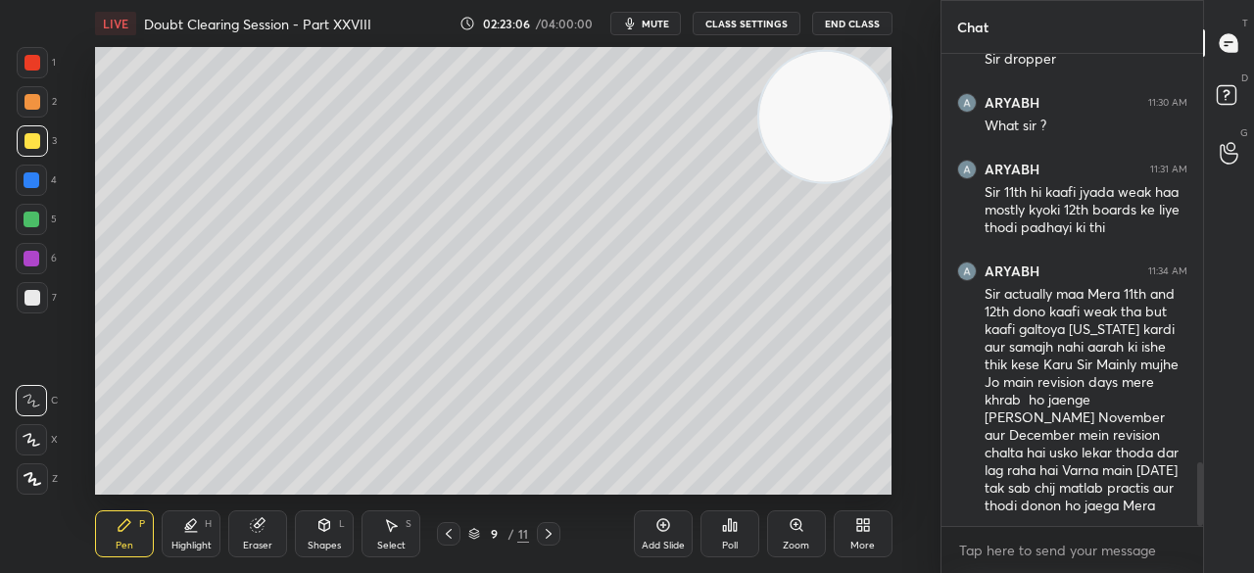
click at [36, 66] on div at bounding box center [32, 63] width 16 height 16
click at [33, 68] on div at bounding box center [32, 63] width 16 height 16
click at [36, 143] on div at bounding box center [32, 141] width 16 height 16
click at [27, 142] on div at bounding box center [32, 141] width 16 height 16
click at [35, 171] on div at bounding box center [31, 180] width 31 height 31
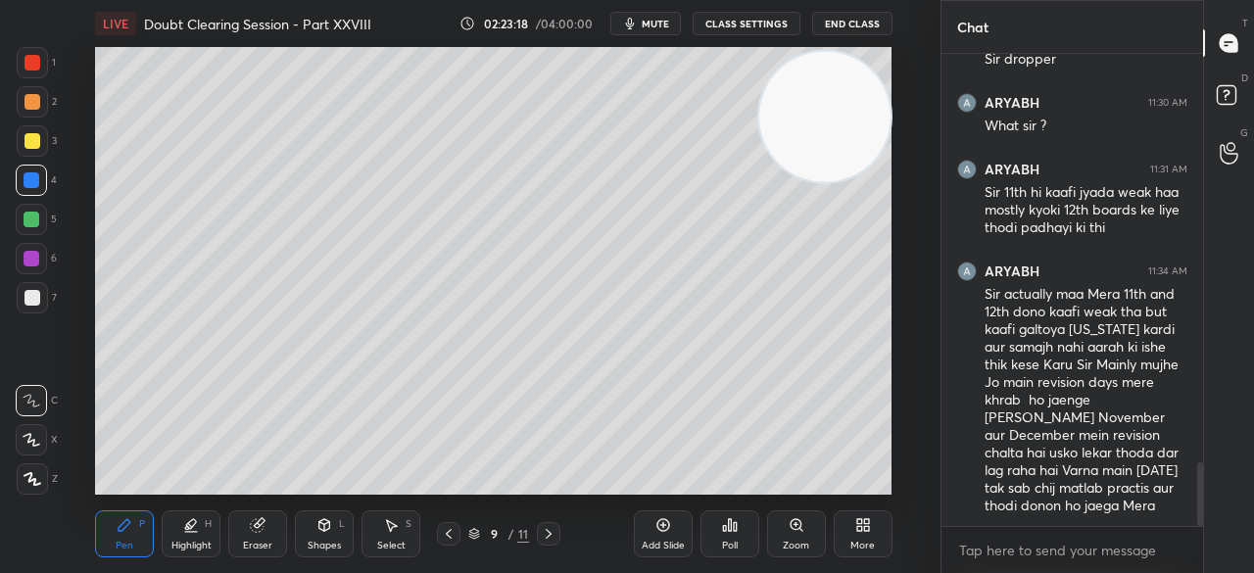
click at [37, 178] on div at bounding box center [32, 180] width 16 height 16
click at [41, 213] on div at bounding box center [31, 219] width 31 height 31
click at [33, 223] on div at bounding box center [32, 220] width 16 height 16
click at [29, 266] on div at bounding box center [32, 259] width 16 height 16
click at [31, 262] on div at bounding box center [32, 259] width 16 height 16
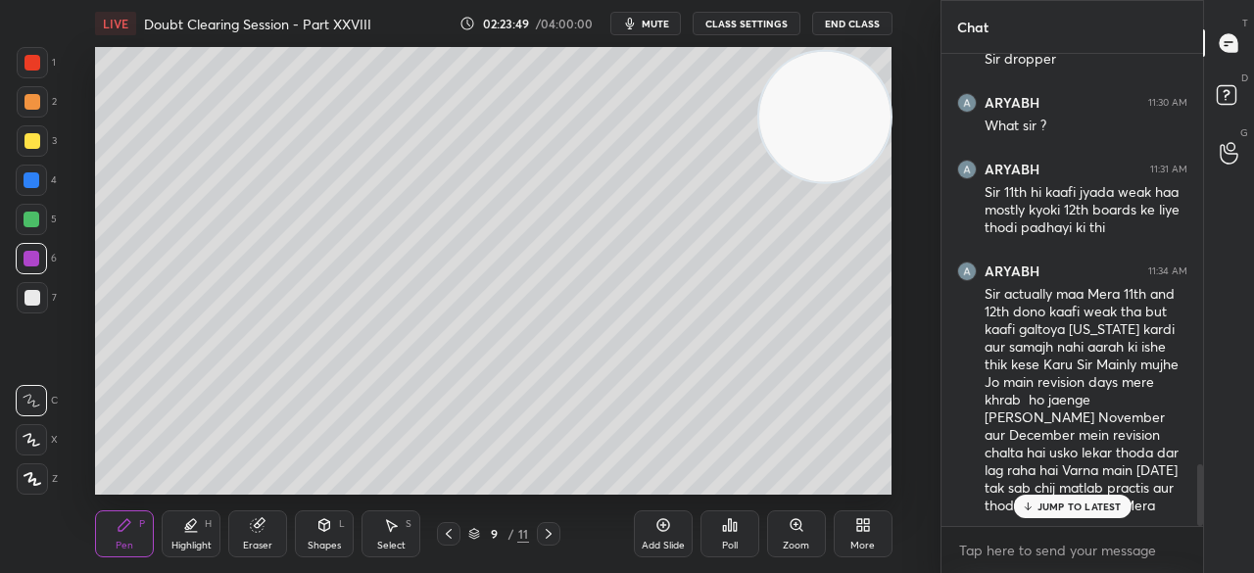
scroll to position [3157, 0]
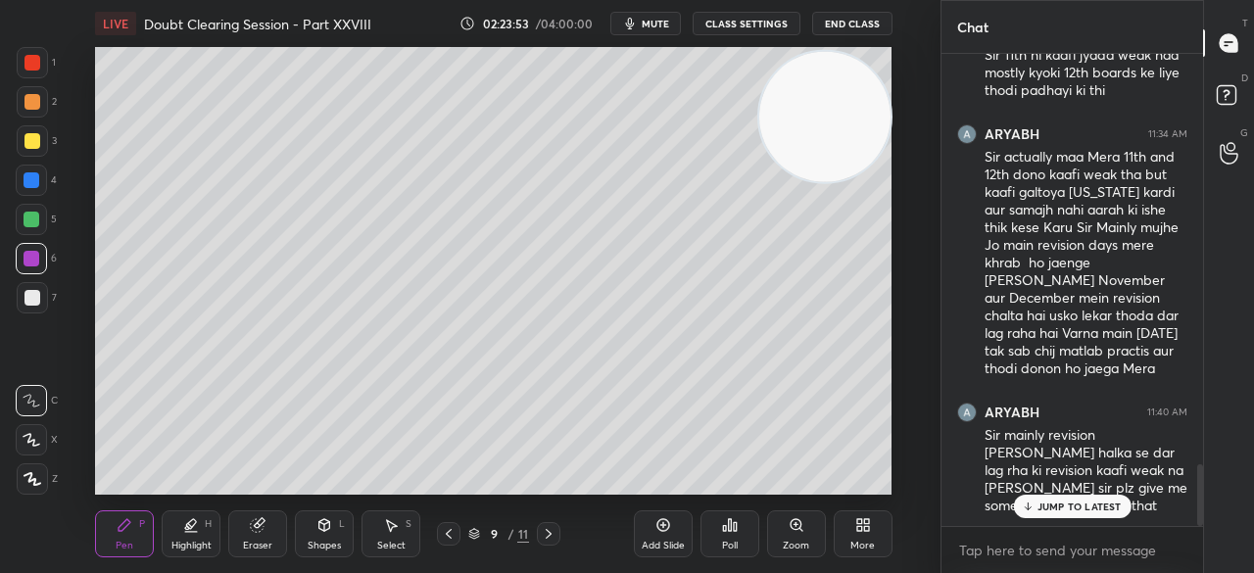
click at [1092, 512] on p "JUMP TO LATEST" at bounding box center [1080, 507] width 84 height 12
click at [36, 60] on div at bounding box center [32, 63] width 16 height 16
click at [32, 150] on div at bounding box center [32, 140] width 31 height 31
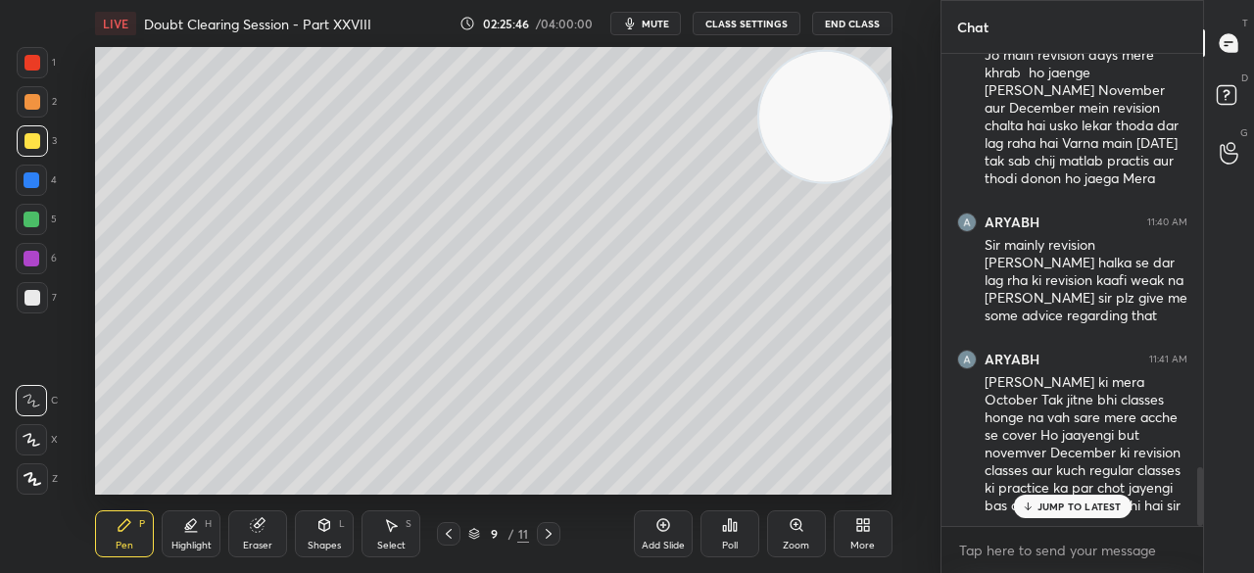
click at [1066, 502] on p "JUMP TO LATEST" at bounding box center [1080, 507] width 84 height 12
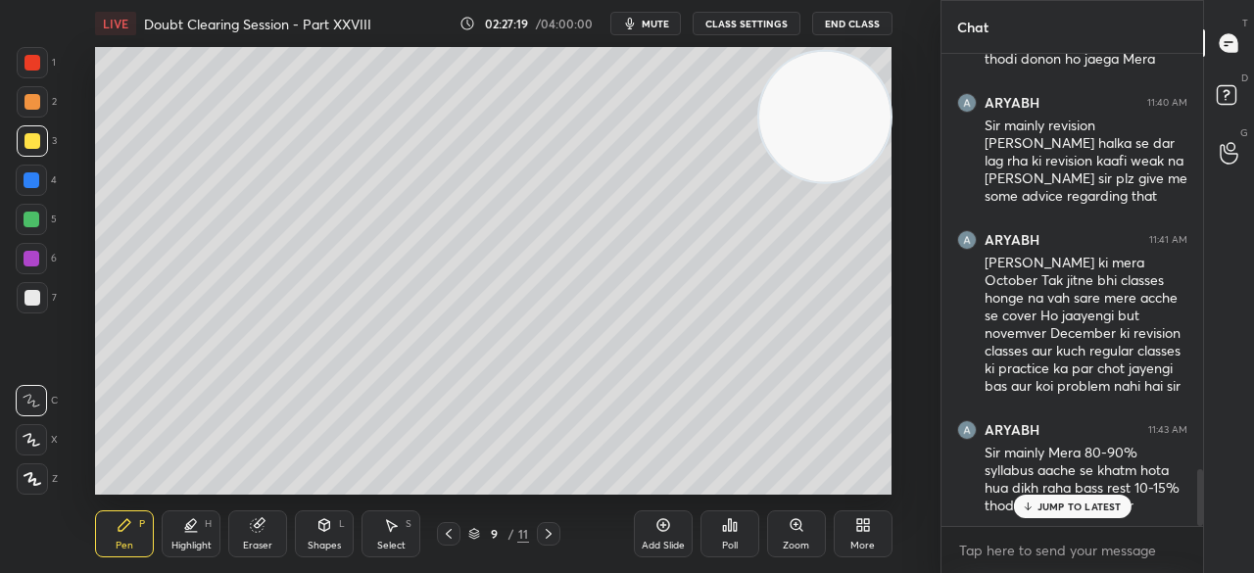
click at [1092, 502] on p "JUMP TO LATEST" at bounding box center [1080, 507] width 84 height 12
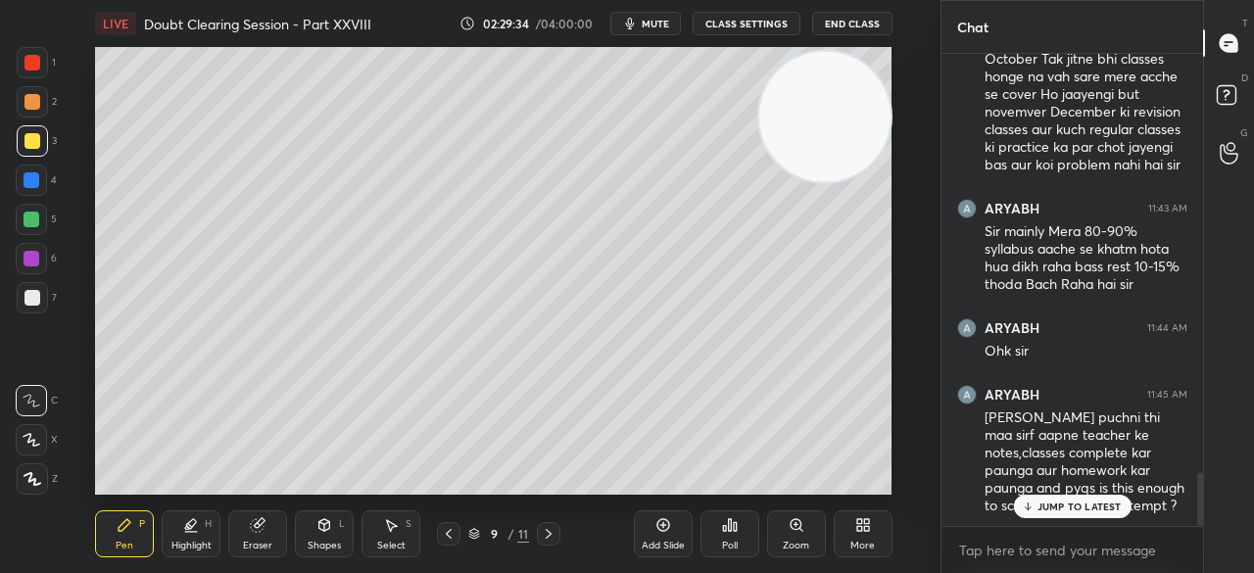
scroll to position [3759, 0]
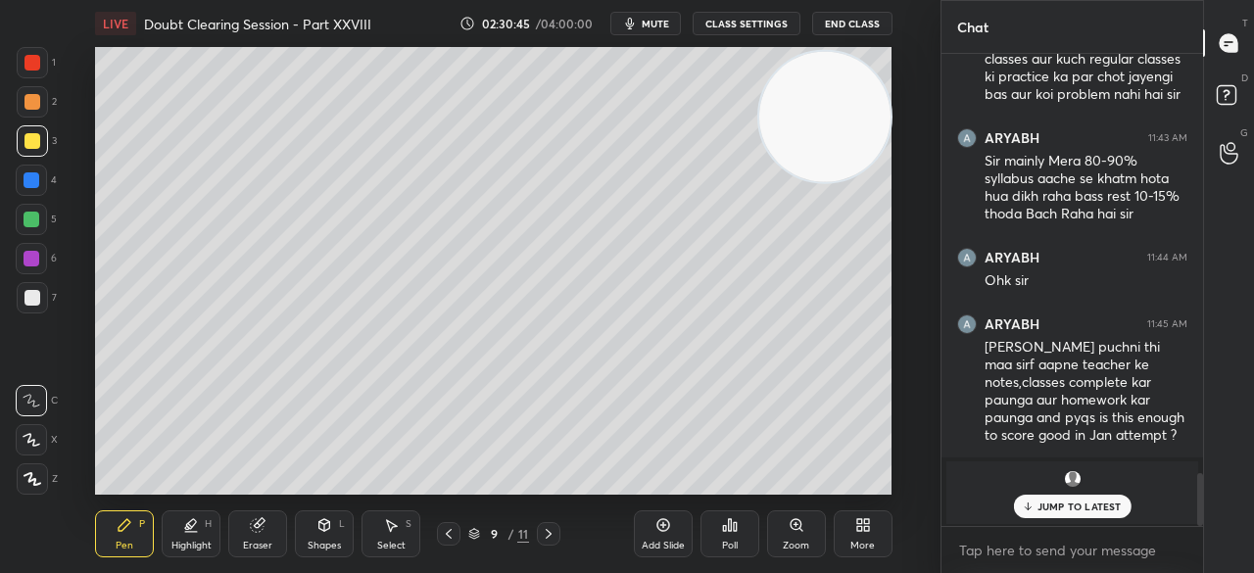
click at [856, 23] on button "End Class" at bounding box center [852, 24] width 80 height 24
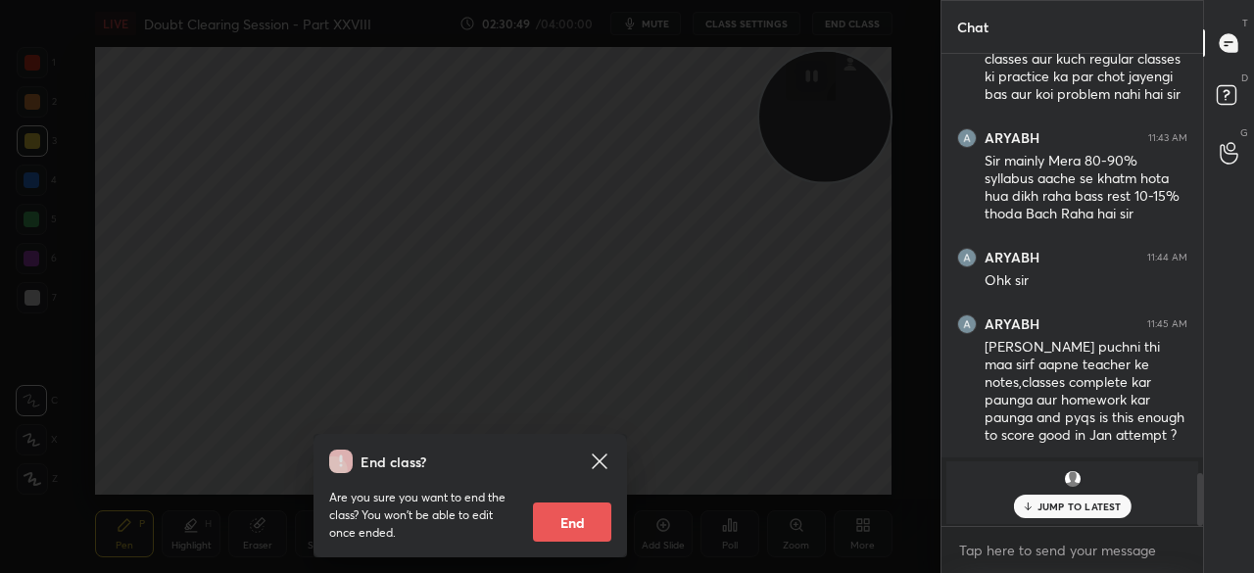
click at [574, 520] on button "End" at bounding box center [572, 522] width 78 height 39
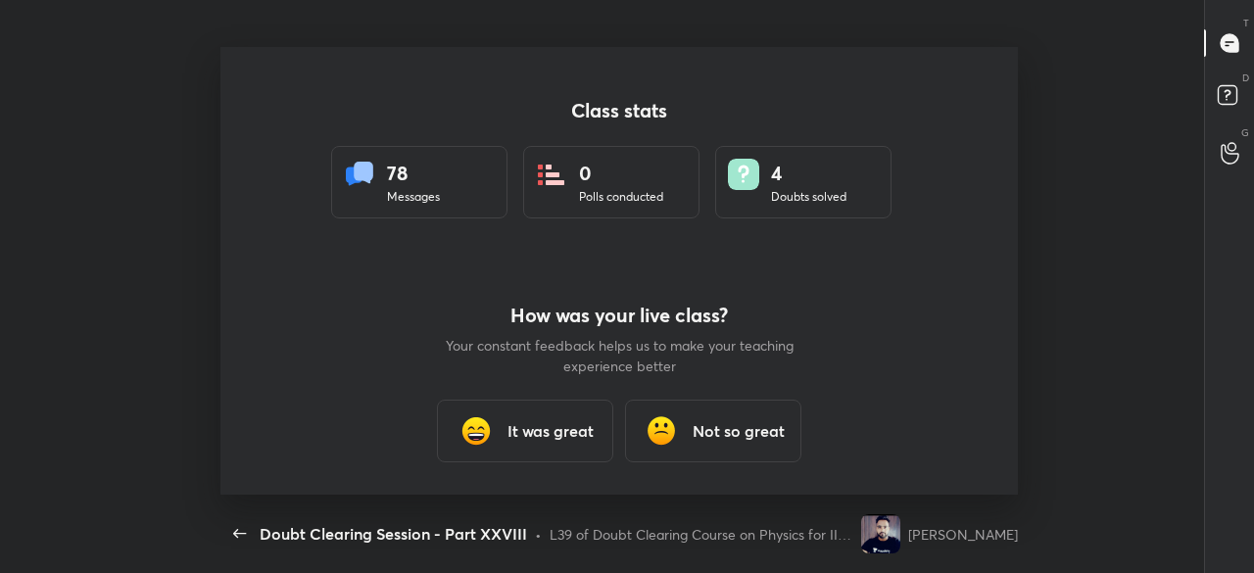
scroll to position [448, 1221]
